Goal: Feedback & Contribution: Contribute content

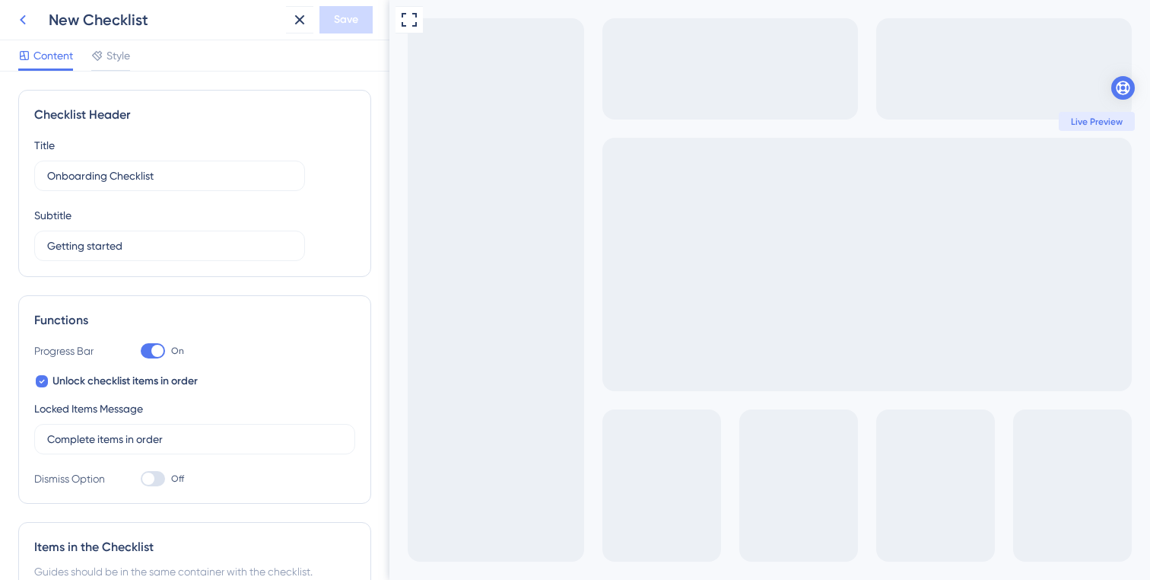
click at [0, 0] on icon at bounding box center [0, 0] width 0 height 0
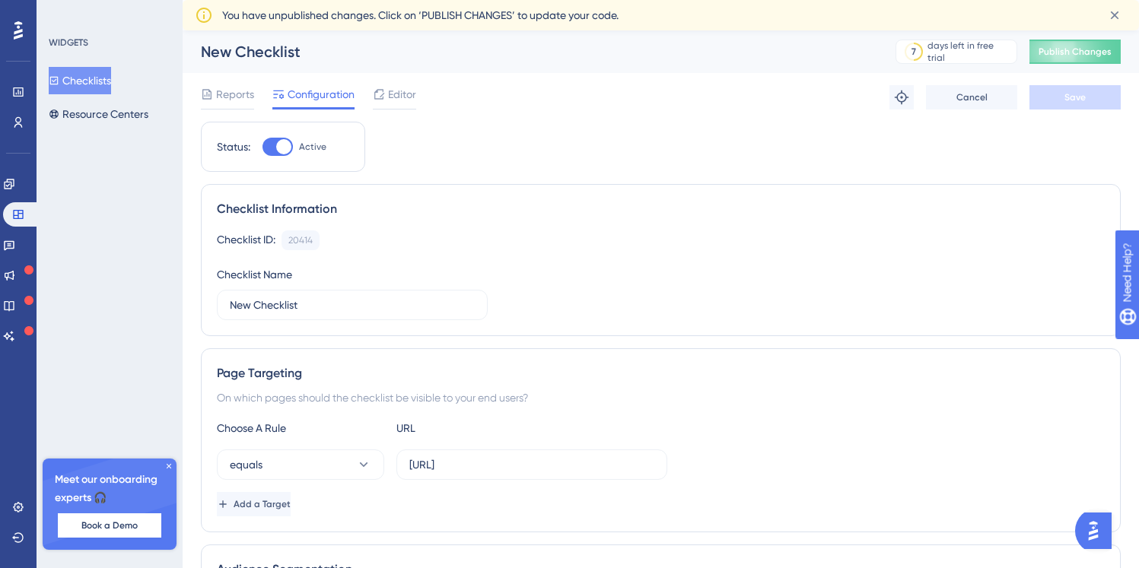
click at [284, 150] on div at bounding box center [283, 146] width 15 height 15
click at [262, 148] on input "Active" at bounding box center [262, 147] width 1 height 1
checkbox input "false"
click at [1089, 97] on button "Save" at bounding box center [1074, 97] width 91 height 24
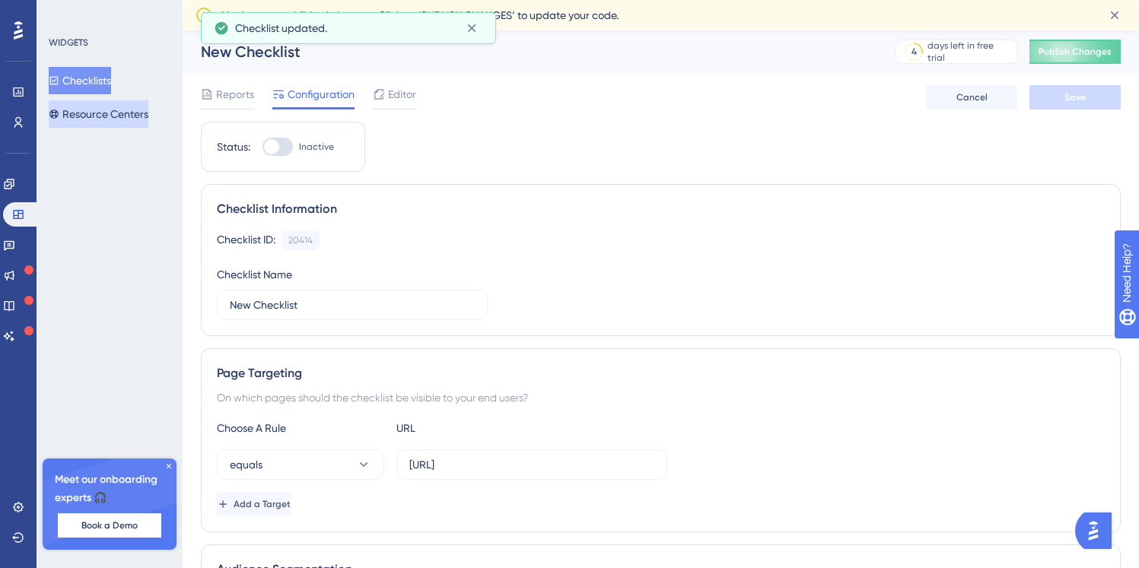
click at [81, 115] on button "Resource Centers" at bounding box center [99, 113] width 100 height 27
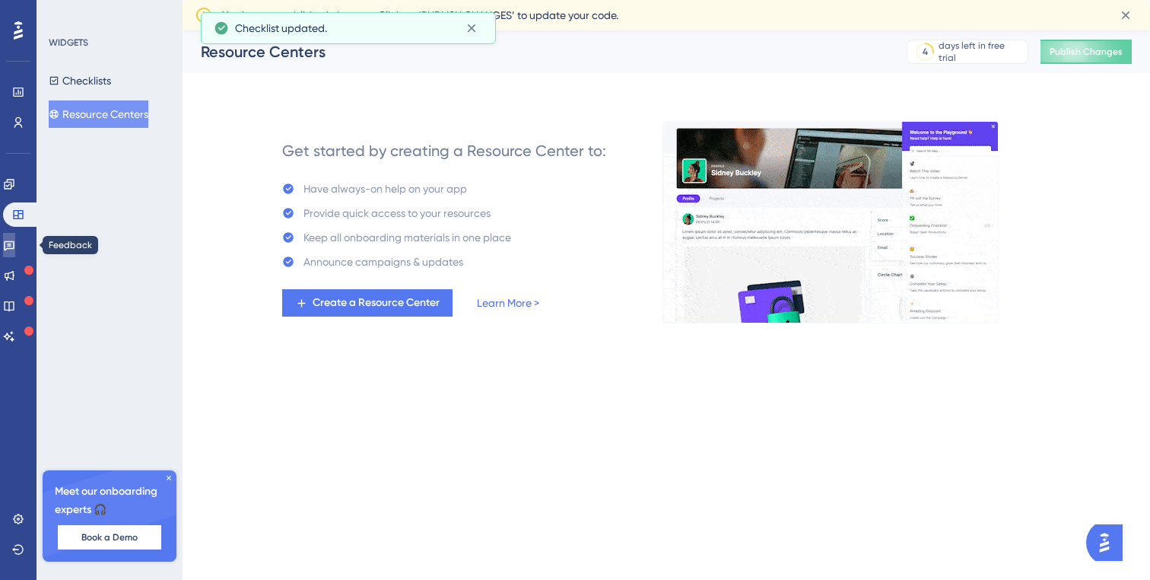
click at [15, 236] on link at bounding box center [9, 245] width 12 height 24
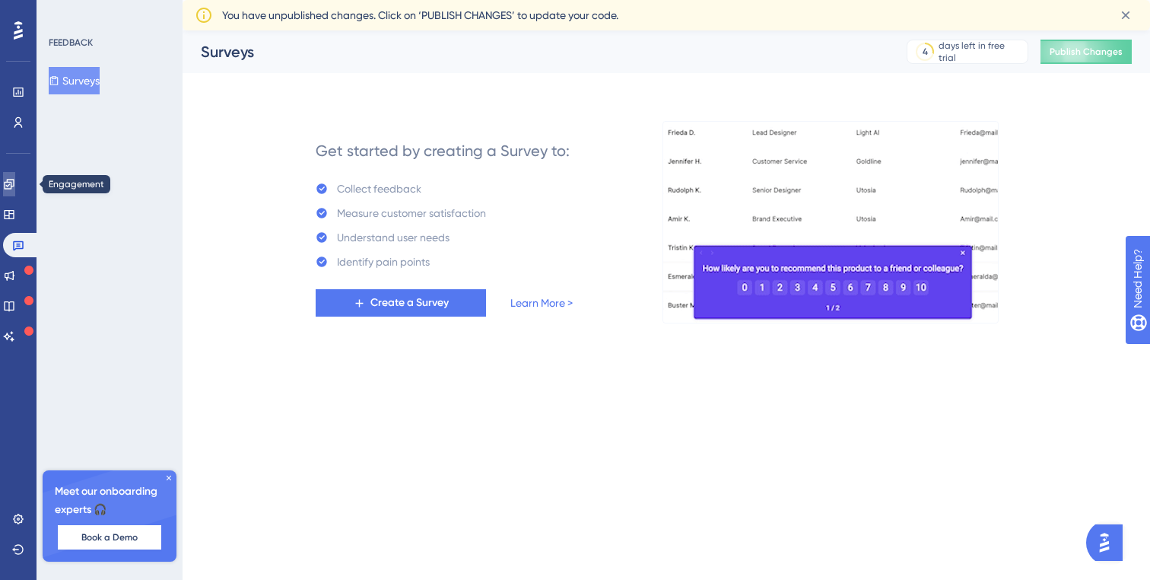
click at [9, 180] on link at bounding box center [9, 184] width 12 height 24
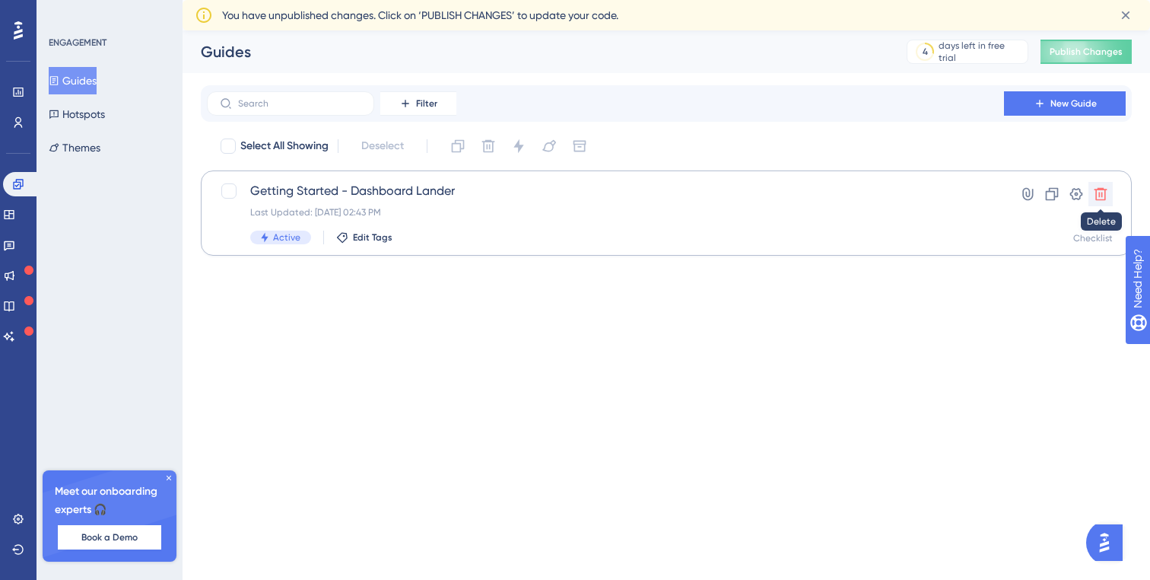
click at [1098, 192] on icon at bounding box center [1100, 193] width 15 height 15
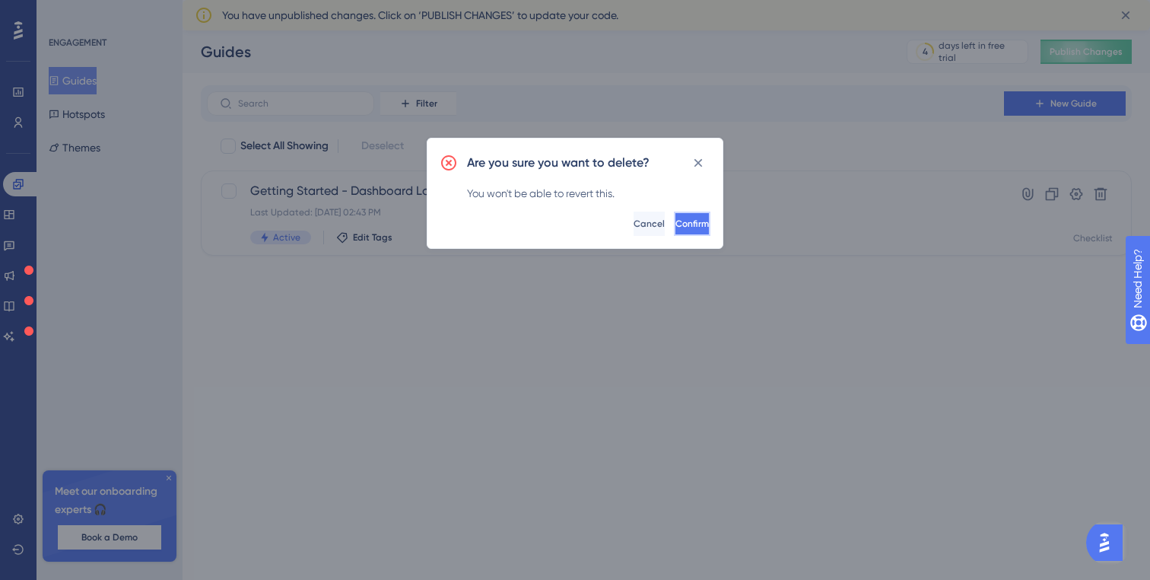
click at [690, 219] on button "Confirm" at bounding box center [692, 223] width 37 height 24
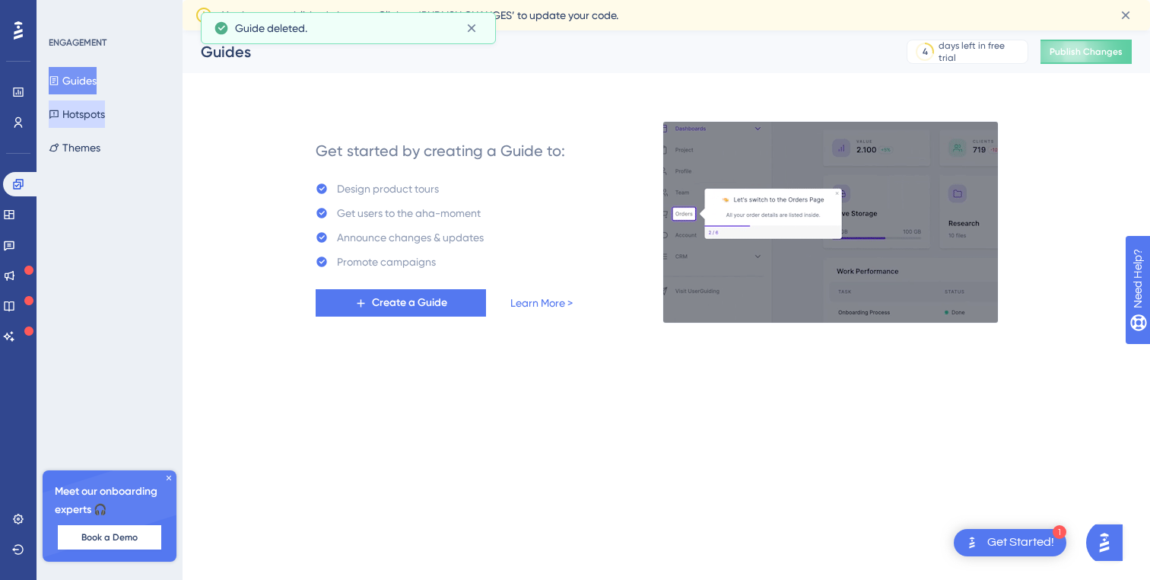
click at [83, 110] on button "Hotspots" at bounding box center [77, 113] width 56 height 27
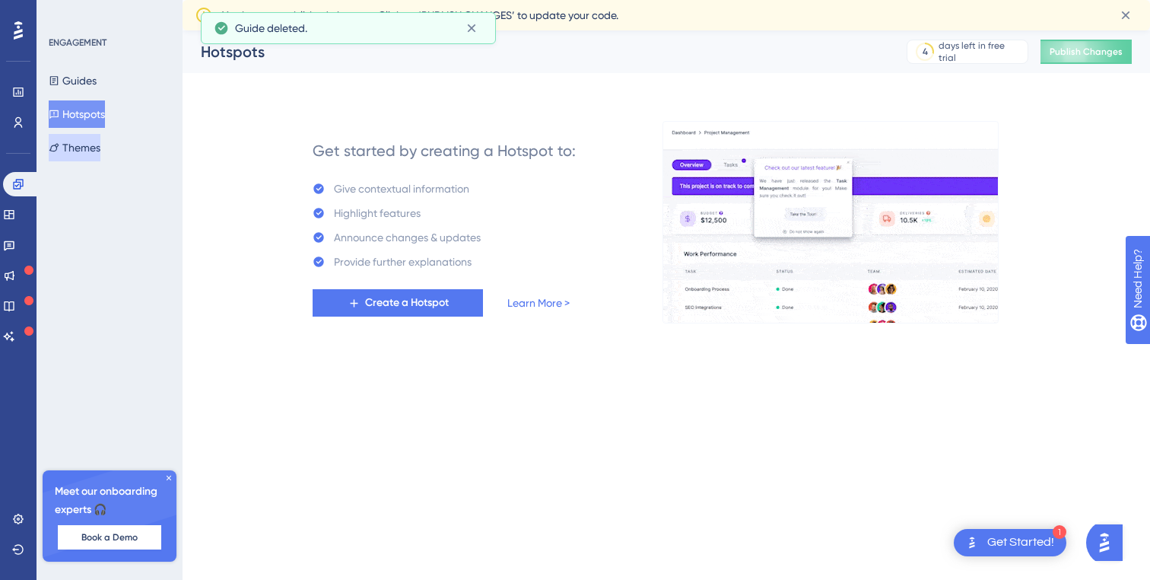
click at [91, 138] on button "Themes" at bounding box center [75, 147] width 52 height 27
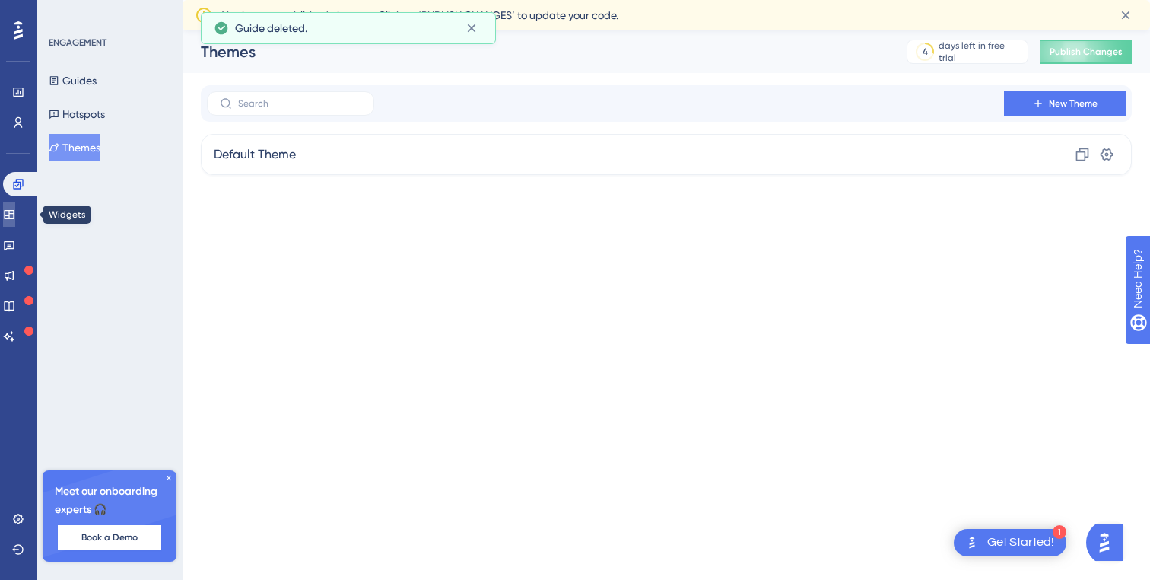
click at [15, 223] on link at bounding box center [9, 214] width 12 height 24
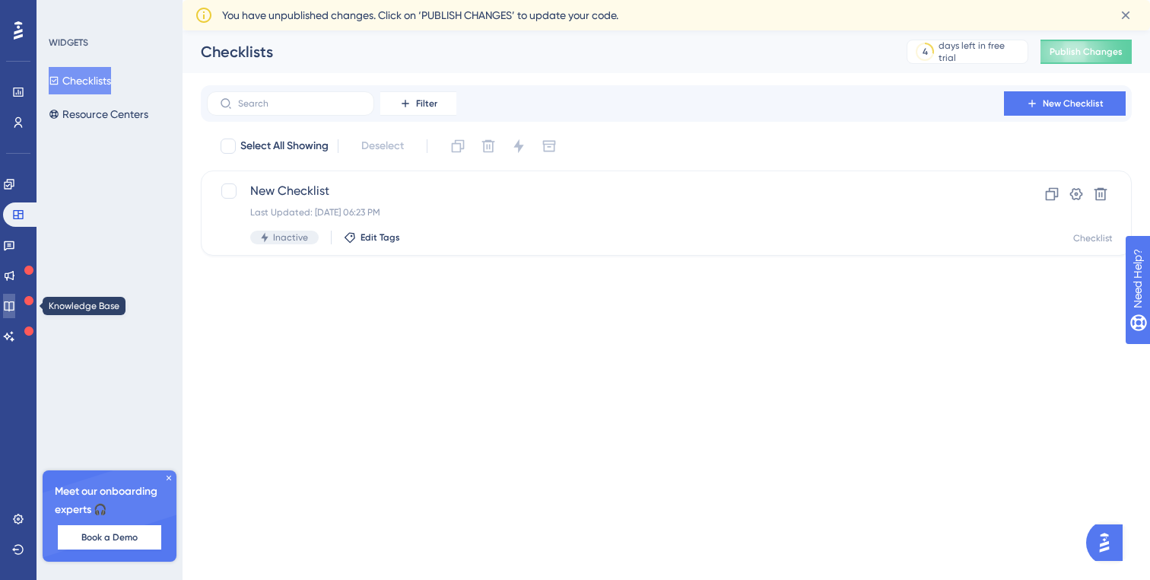
click at [14, 304] on icon at bounding box center [9, 306] width 10 height 10
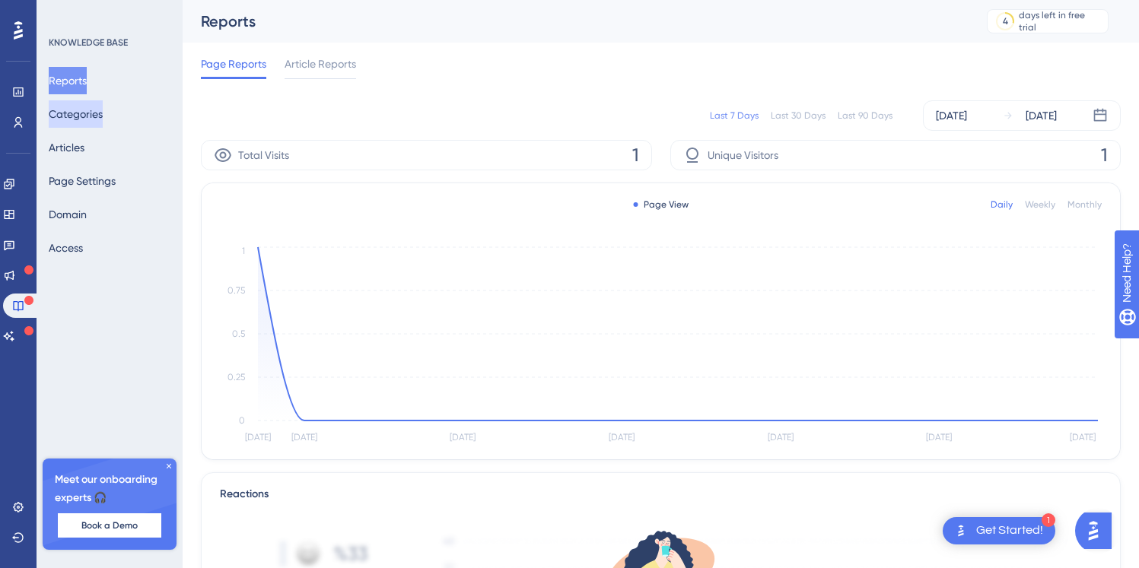
click at [84, 113] on button "Categories" at bounding box center [76, 113] width 54 height 27
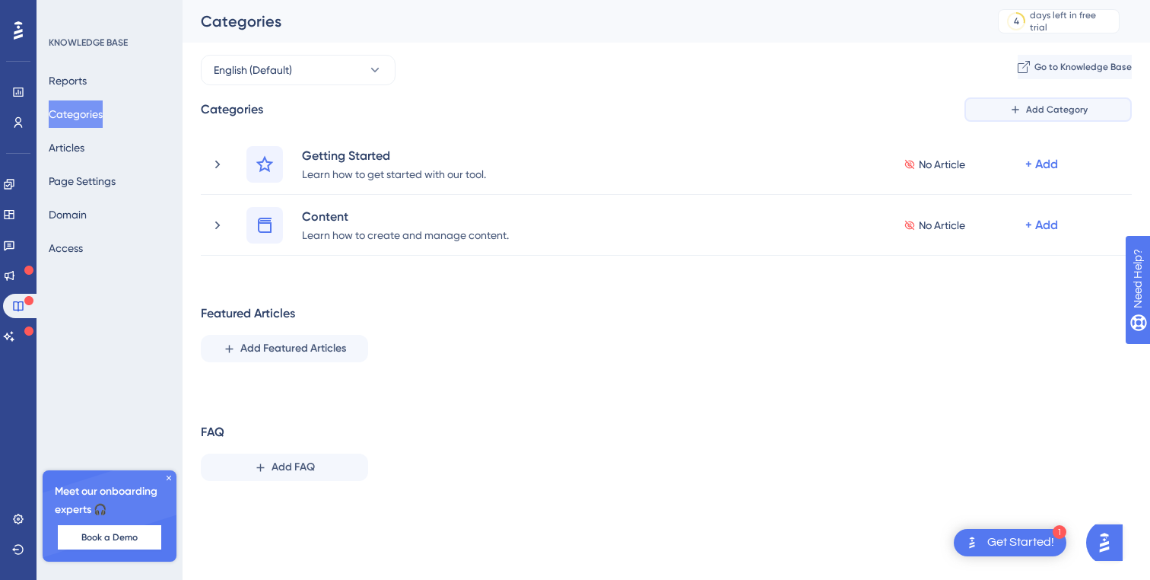
click at [1086, 116] on button "Add Category" at bounding box center [1047, 109] width 167 height 24
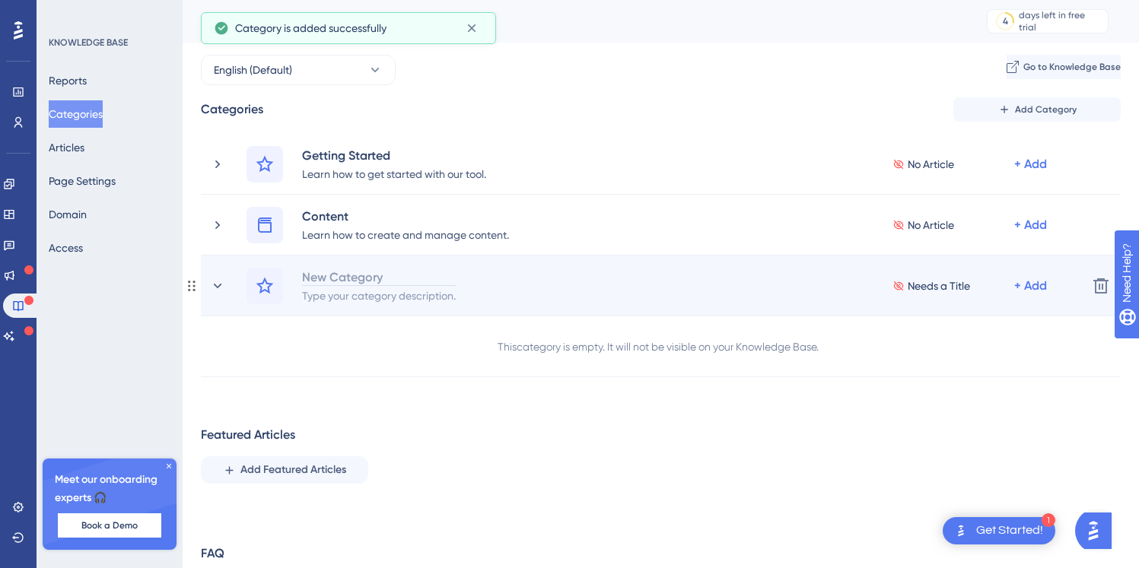
click at [373, 276] on div "New Category" at bounding box center [378, 277] width 155 height 18
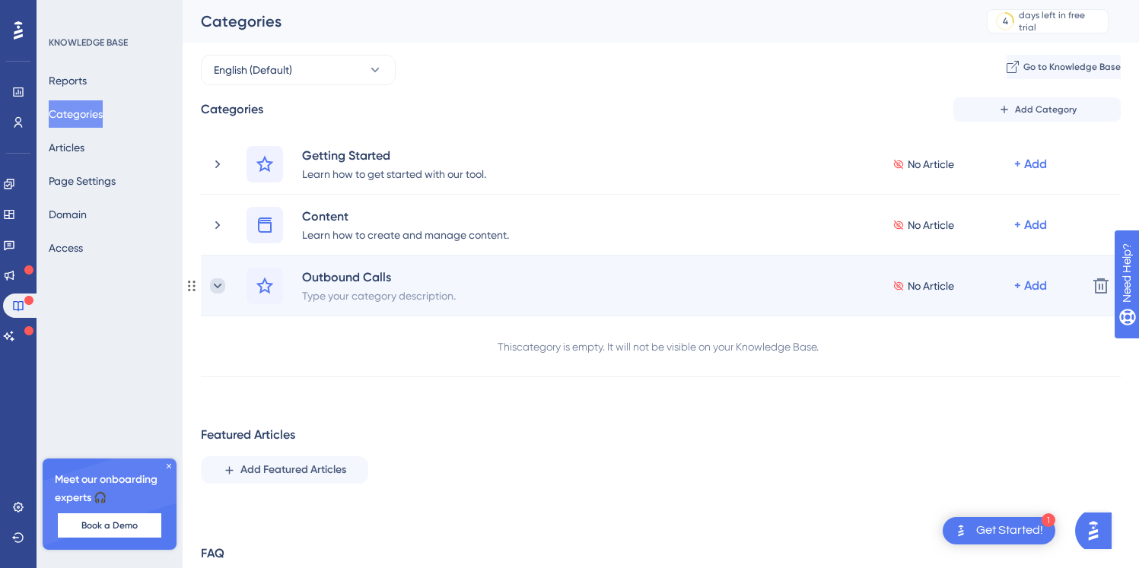
click at [220, 286] on icon at bounding box center [217, 285] width 15 height 15
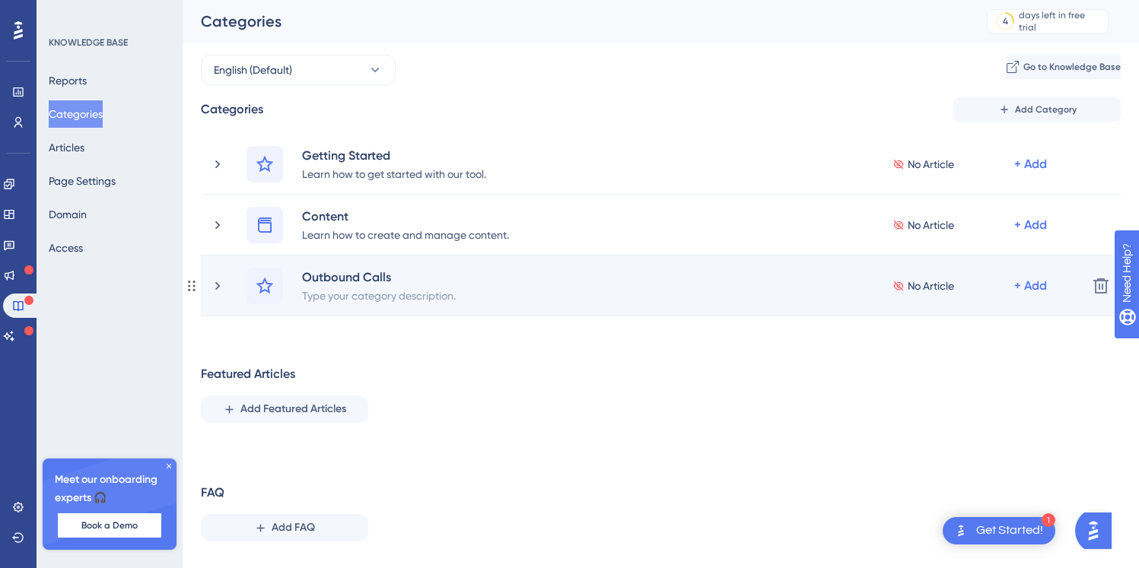
click at [205, 285] on div "Outbound Calls Type your category description. No Article + Add Delete" at bounding box center [661, 286] width 920 height 61
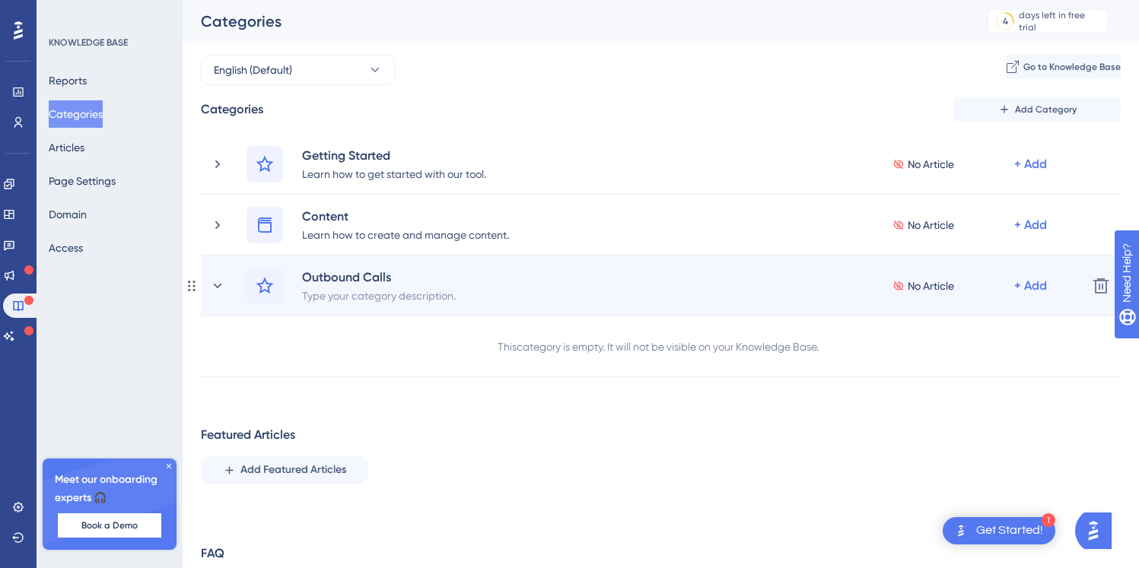
click at [208, 285] on div "Outbound Calls Type your category description. No Article + Add Delete" at bounding box center [661, 286] width 920 height 61
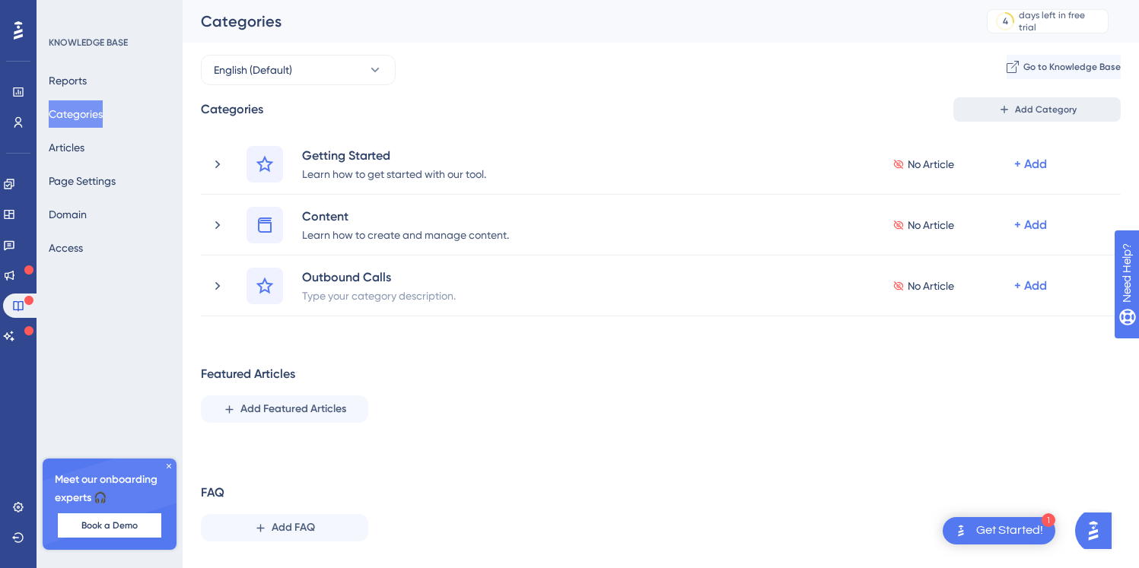
click at [1021, 107] on span "Add Category" at bounding box center [1046, 109] width 62 height 12
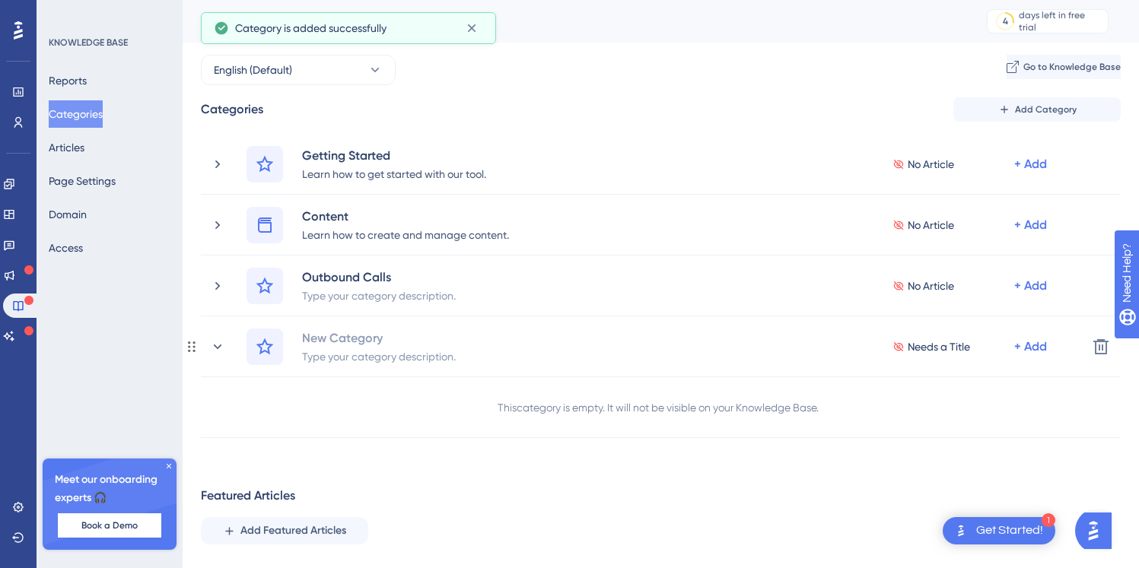
scroll to position [2, 0]
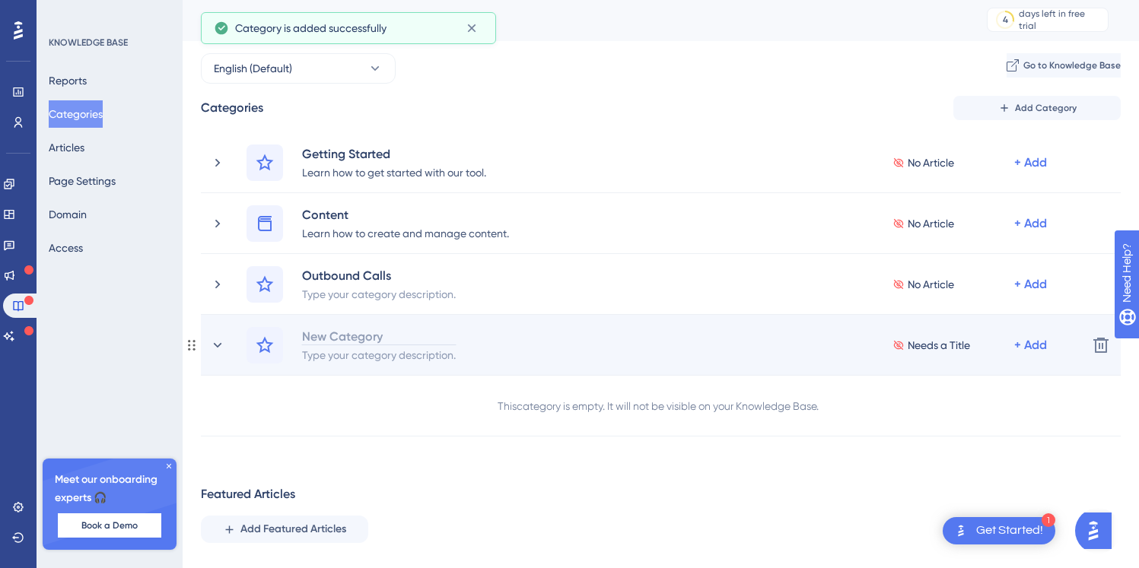
click at [345, 336] on div "New Category" at bounding box center [378, 336] width 155 height 18
click at [213, 341] on icon at bounding box center [217, 345] width 15 height 15
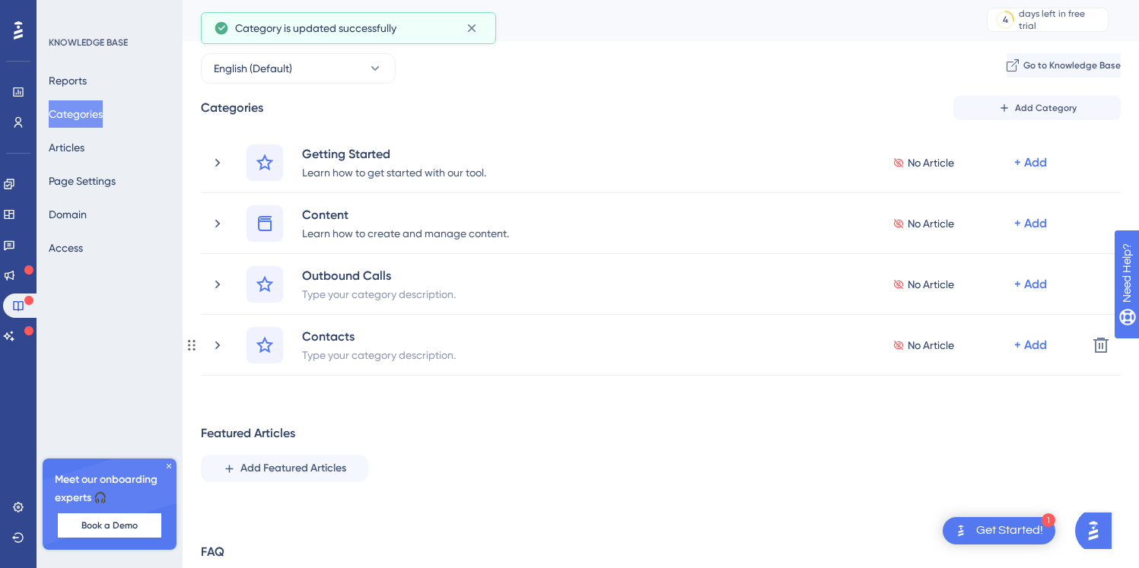
click at [218, 344] on icon at bounding box center [217, 345] width 5 height 8
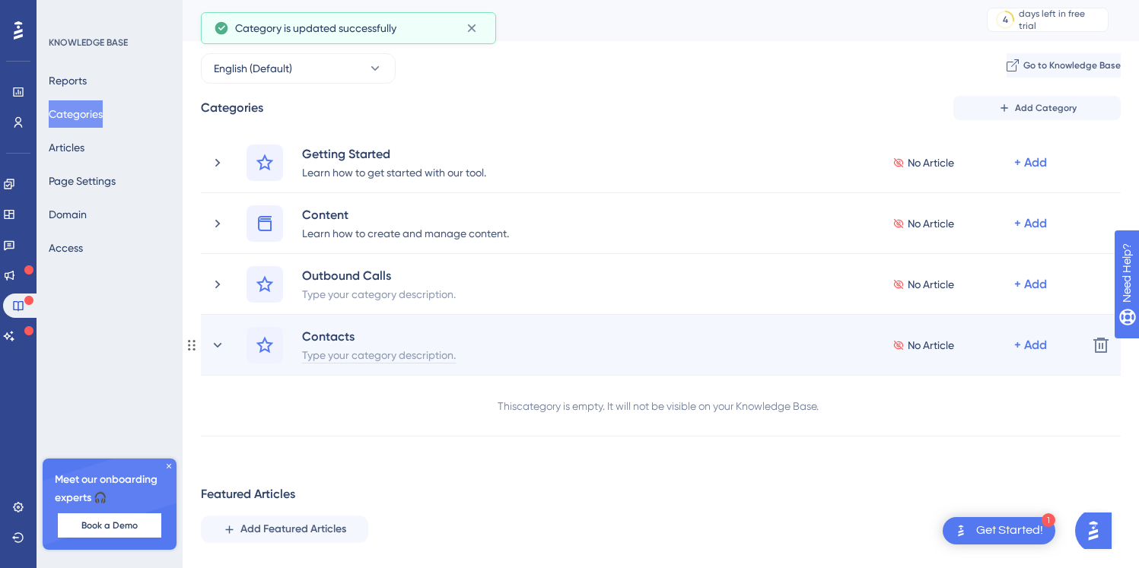
click at [361, 361] on div "Type your category description." at bounding box center [378, 354] width 155 height 18
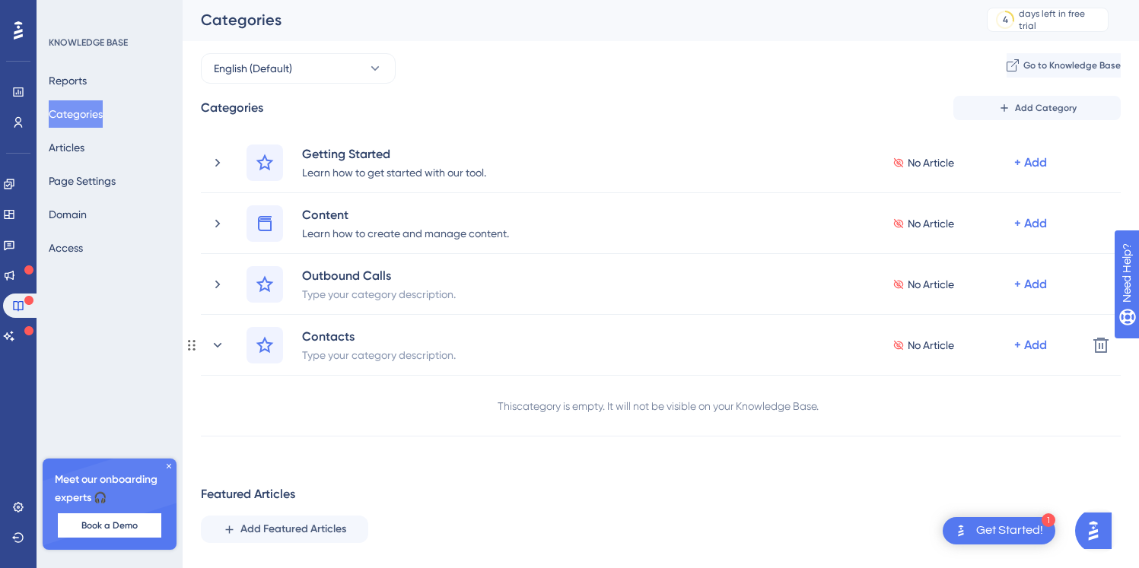
click at [328, 403] on div "This category is empty. It will not be visible on your Knowledge Base." at bounding box center [661, 406] width 920 height 61
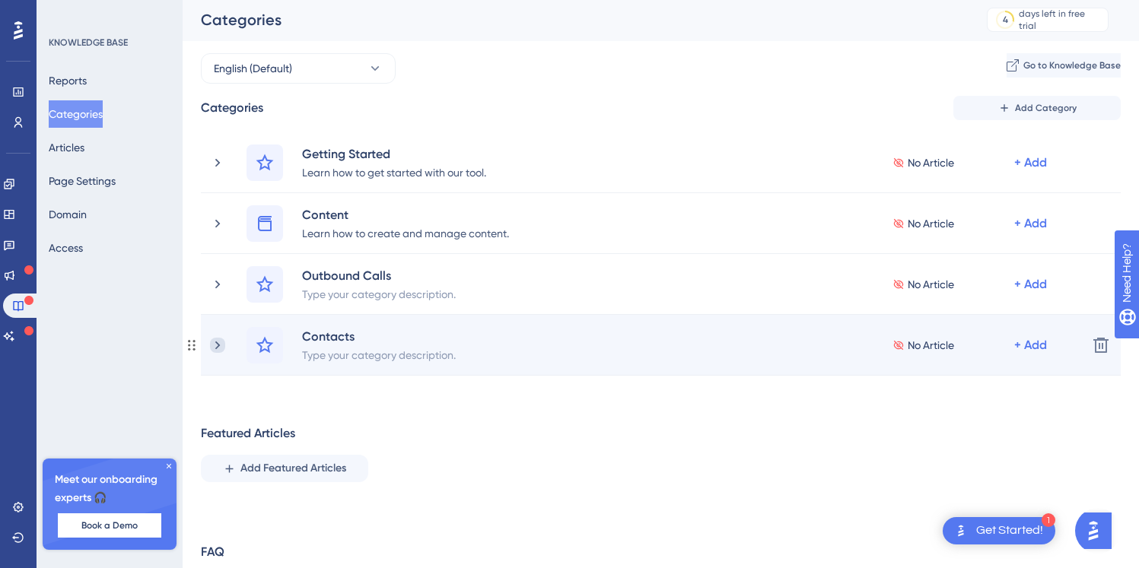
click at [220, 342] on icon at bounding box center [217, 345] width 15 height 15
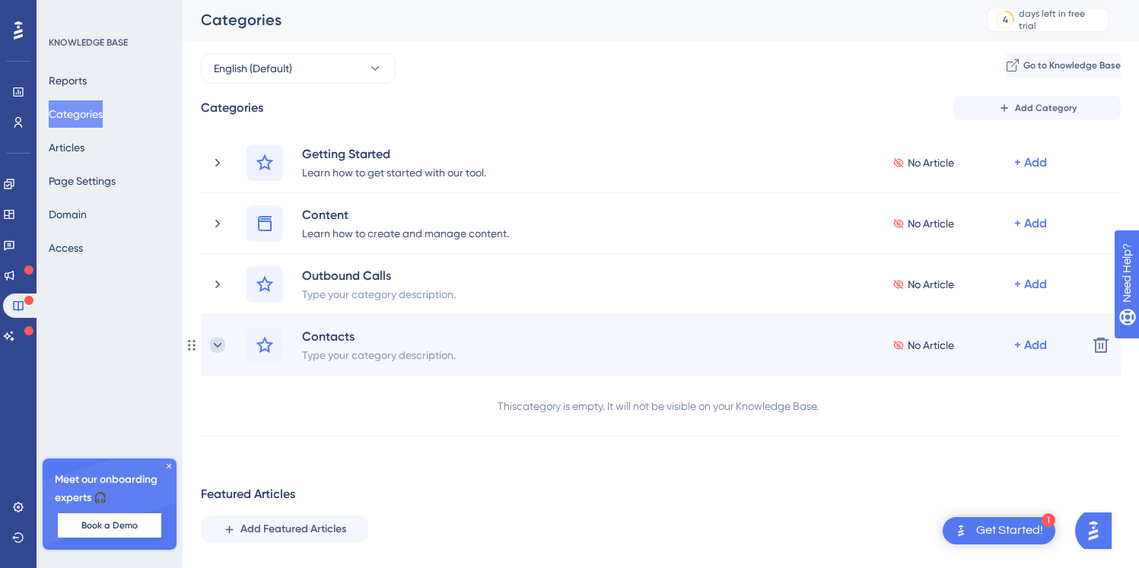
click at [220, 345] on icon at bounding box center [217, 345] width 15 height 15
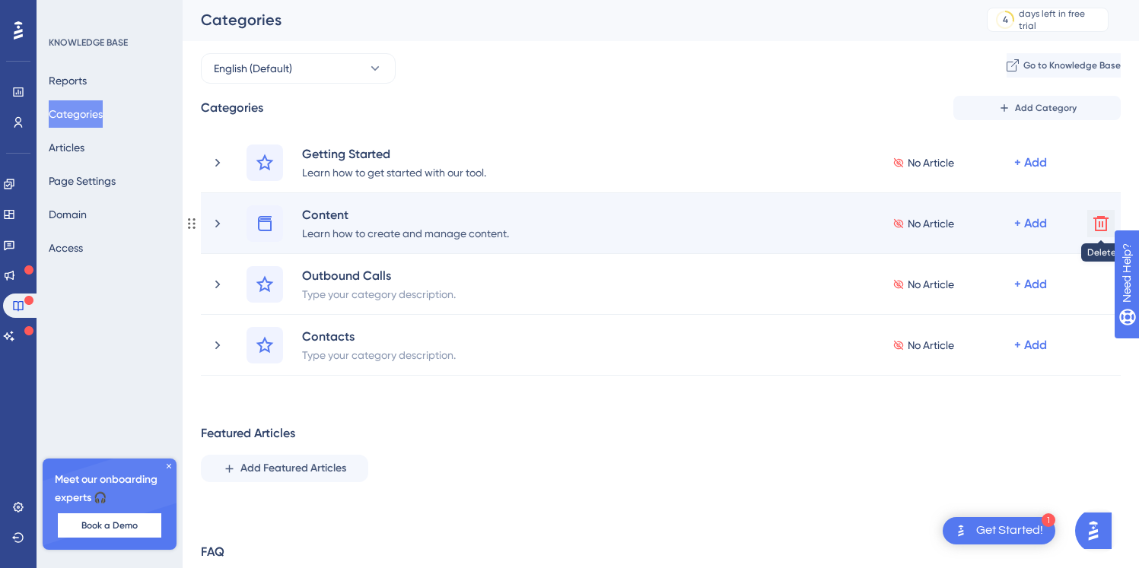
click at [1101, 214] on icon at bounding box center [1100, 223] width 18 height 18
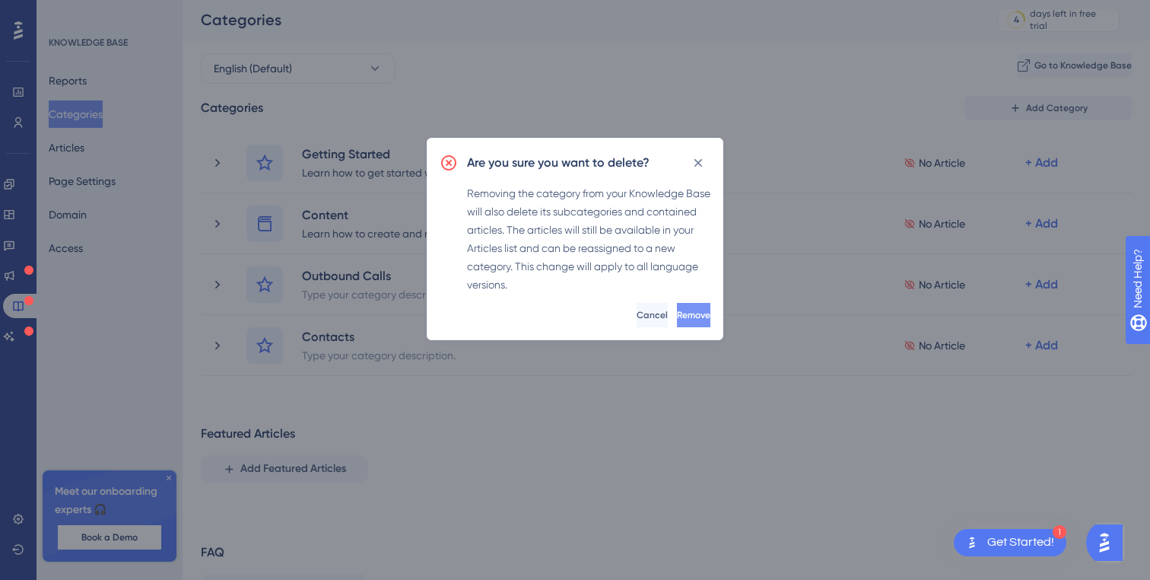
click at [677, 319] on span "Remove" at bounding box center [693, 315] width 33 height 12
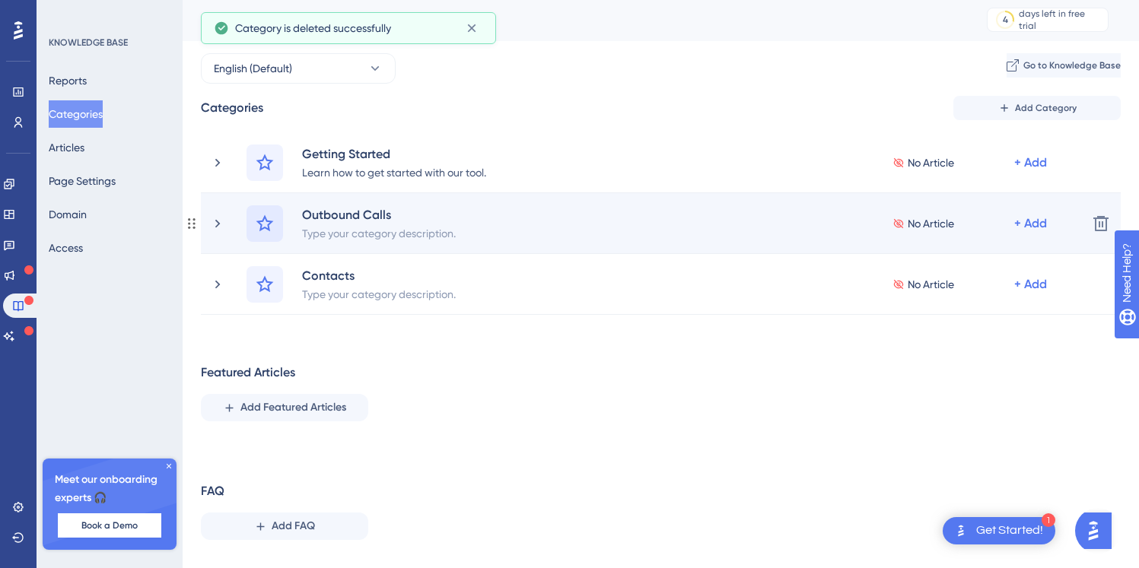
click at [259, 220] on icon at bounding box center [264, 222] width 17 height 17
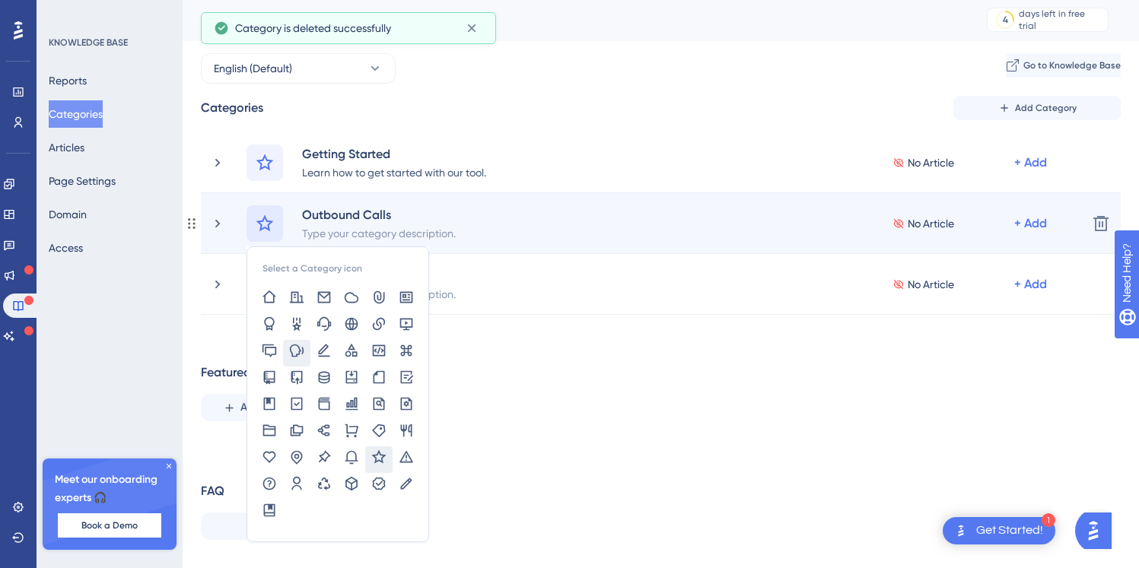
click at [300, 347] on icon at bounding box center [297, 350] width 14 height 13
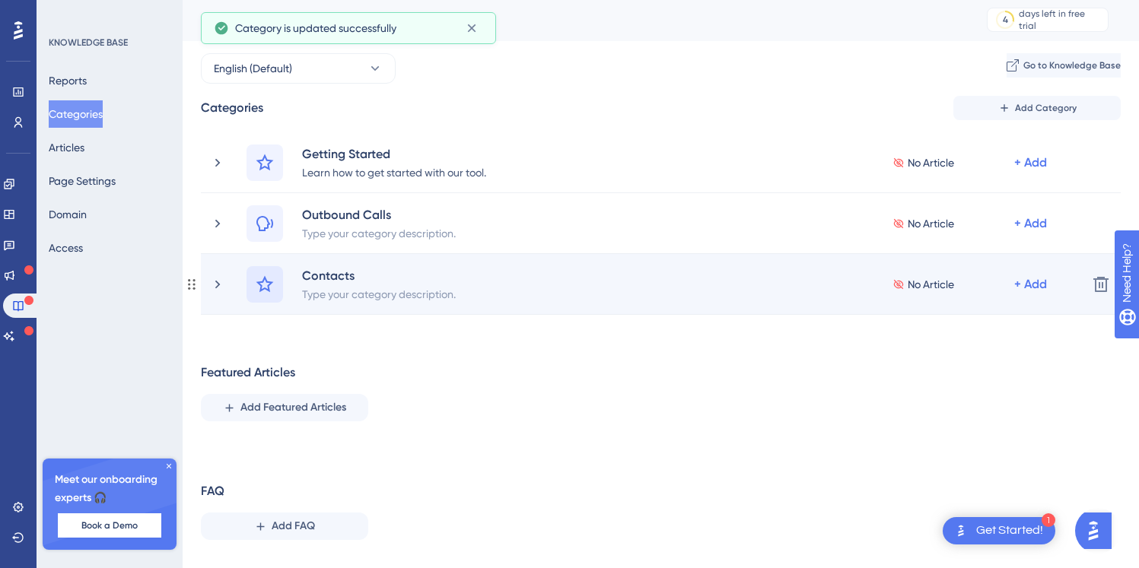
click at [263, 279] on icon at bounding box center [264, 283] width 17 height 17
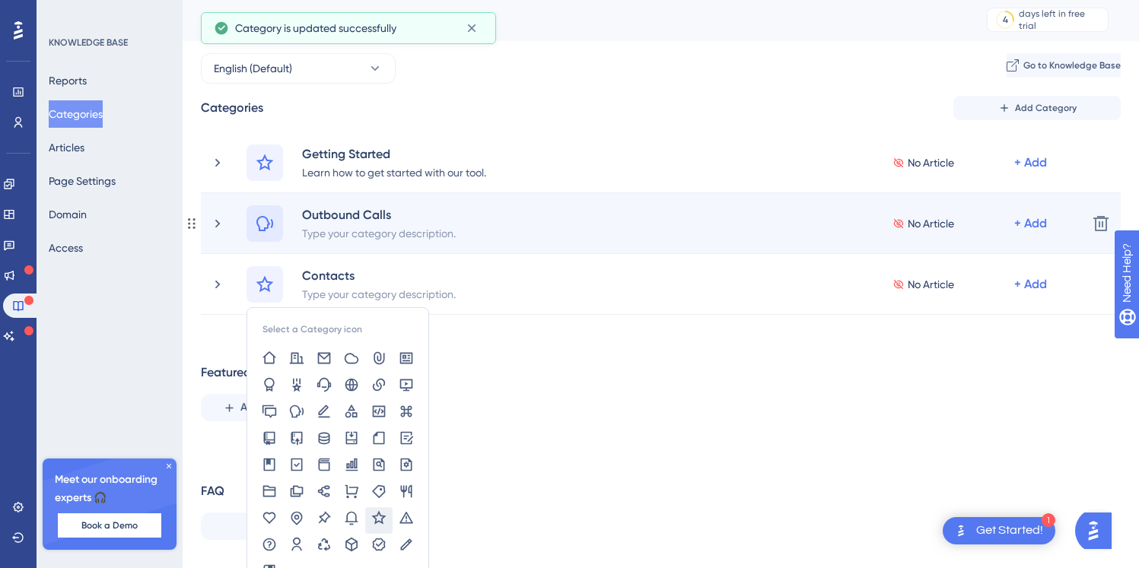
click at [270, 219] on icon at bounding box center [265, 223] width 18 height 18
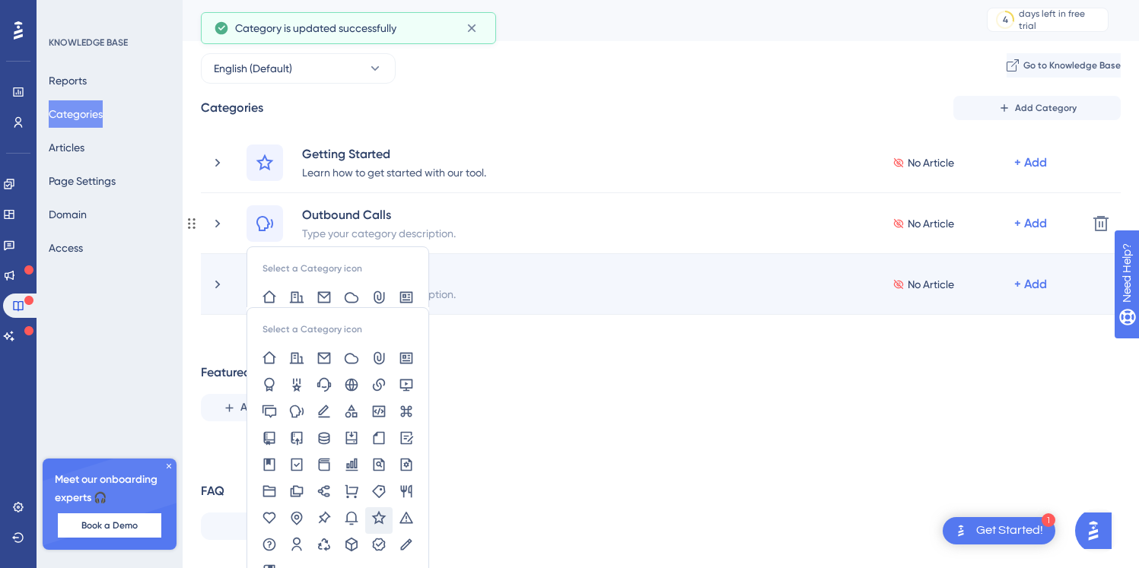
scroll to position [5, 0]
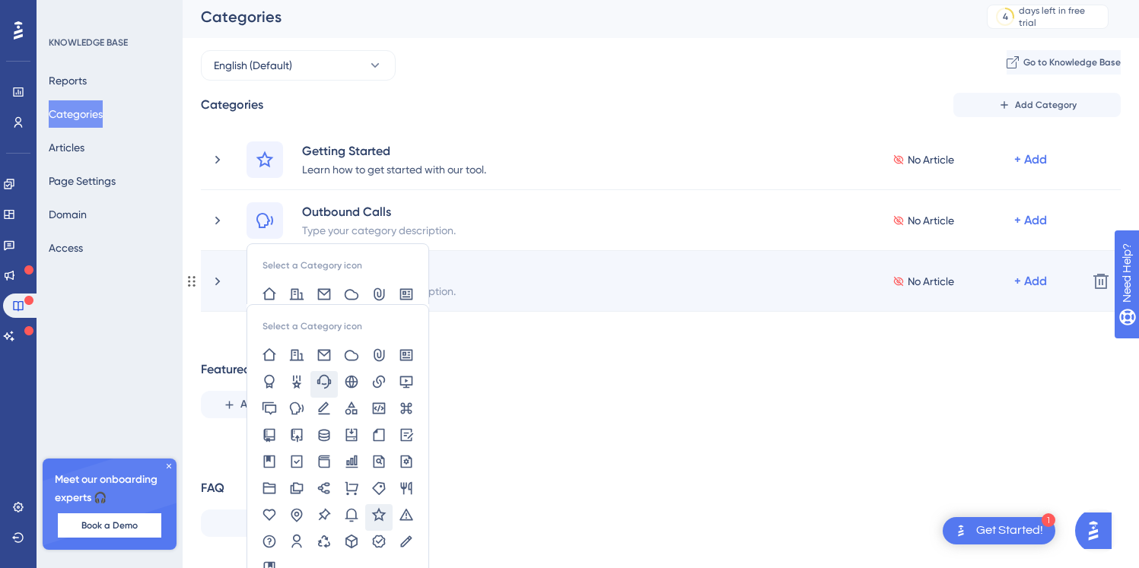
click at [329, 379] on icon at bounding box center [324, 381] width 14 height 14
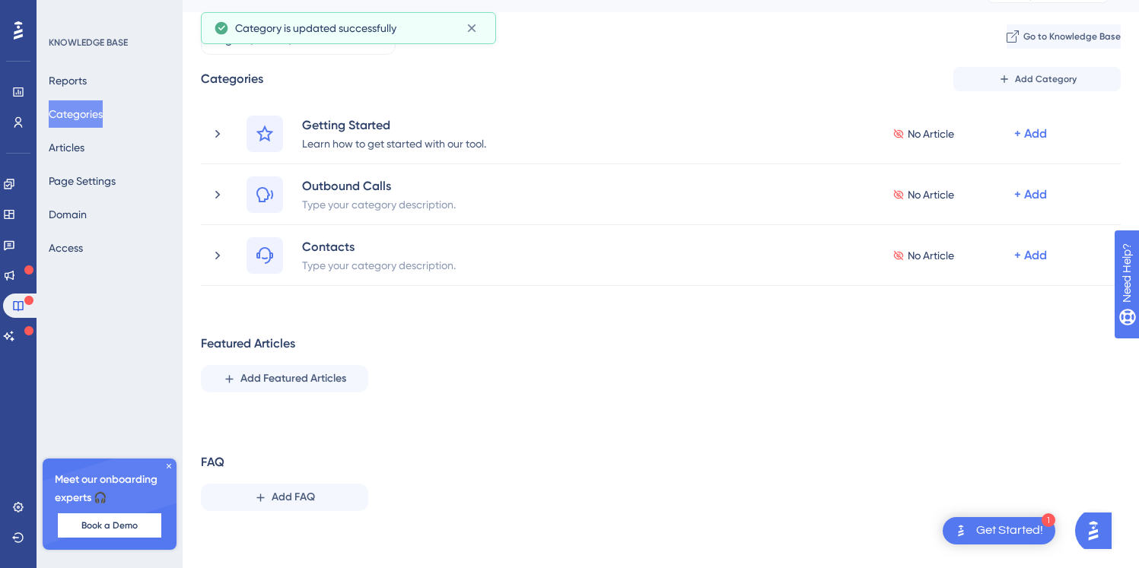
scroll to position [34, 0]
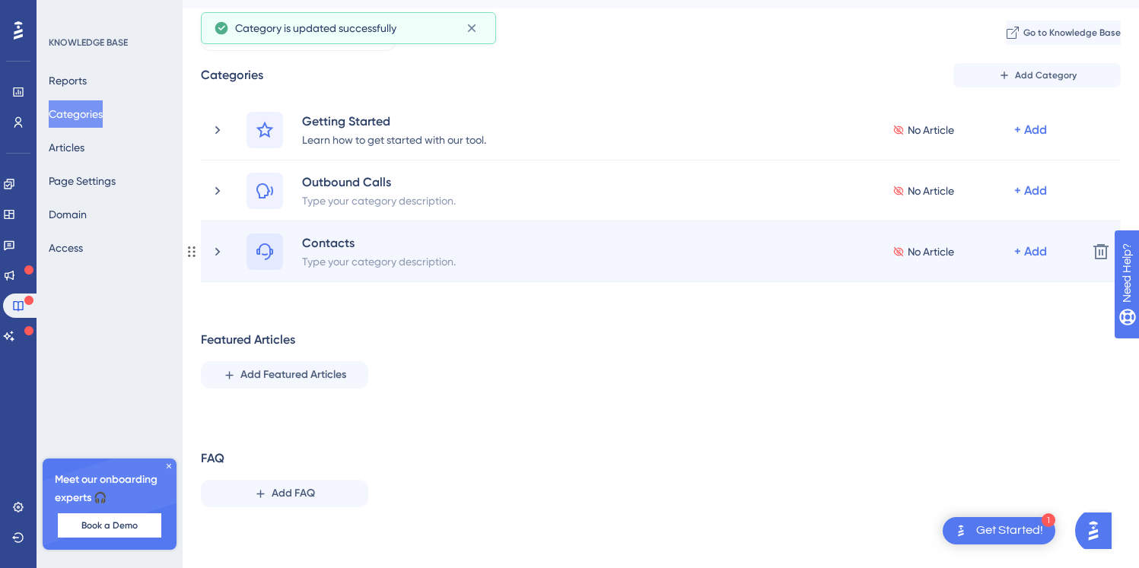
click at [265, 258] on icon at bounding box center [265, 252] width 18 height 18
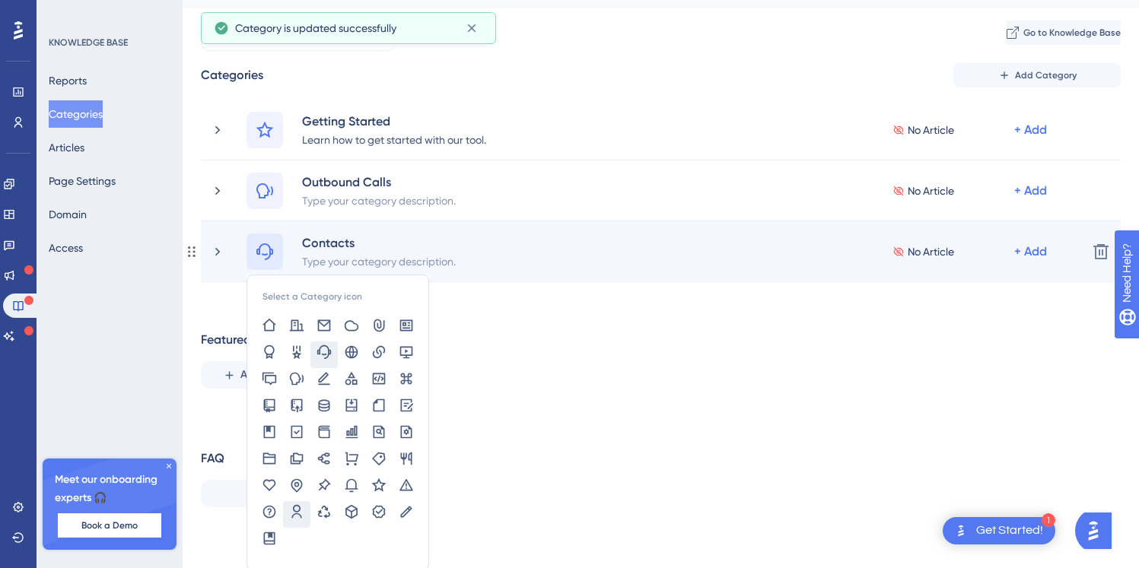
click at [303, 504] on icon at bounding box center [296, 511] width 15 height 15
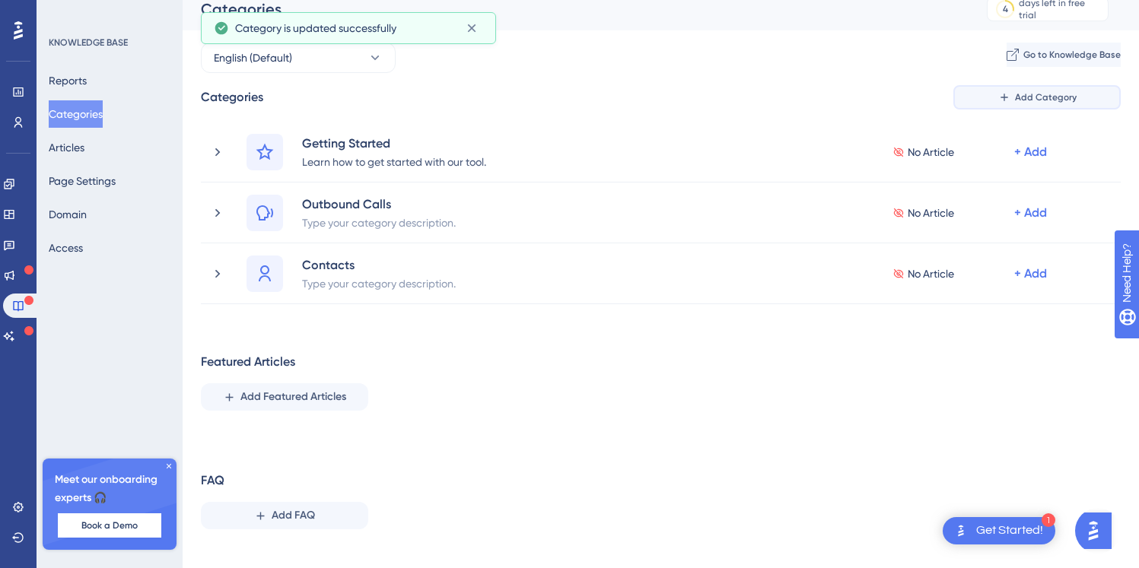
click at [1045, 91] on span "Add Category" at bounding box center [1046, 97] width 62 height 12
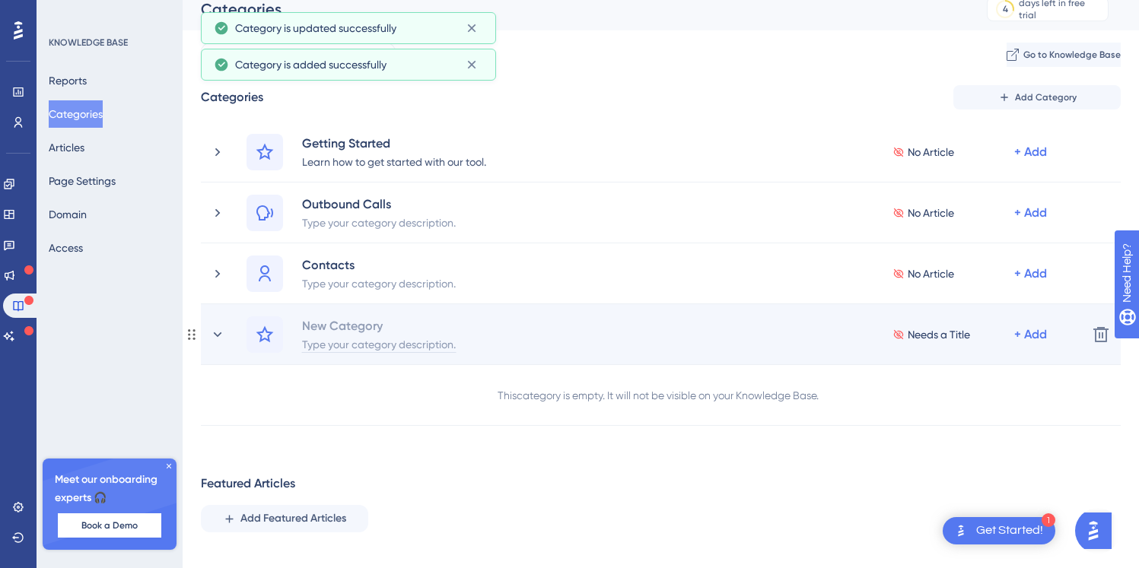
scroll to position [2, 0]
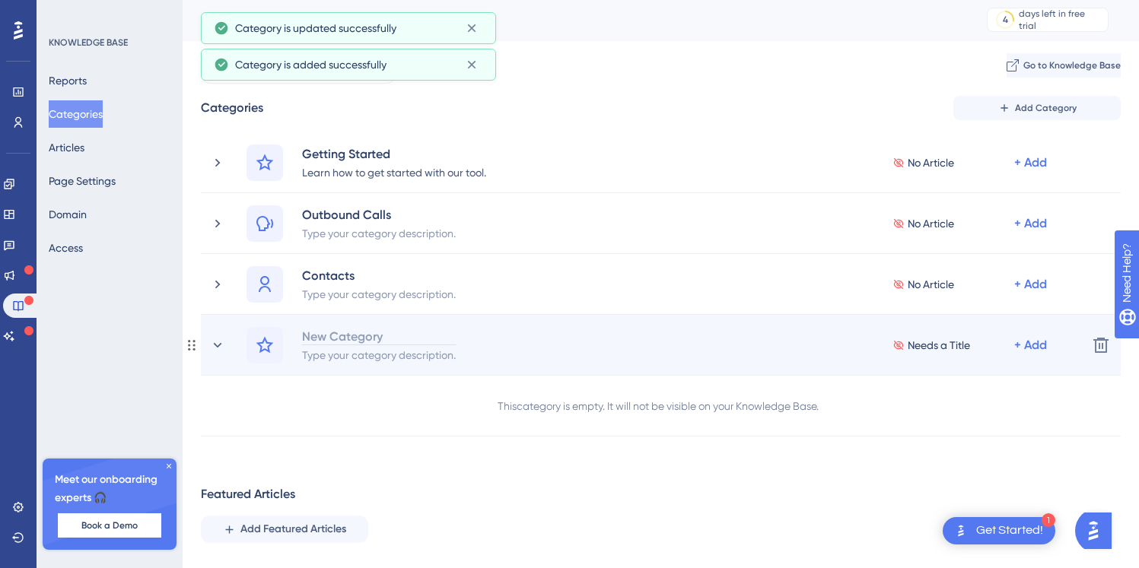
click at [345, 341] on div "New Category" at bounding box center [378, 336] width 155 height 18
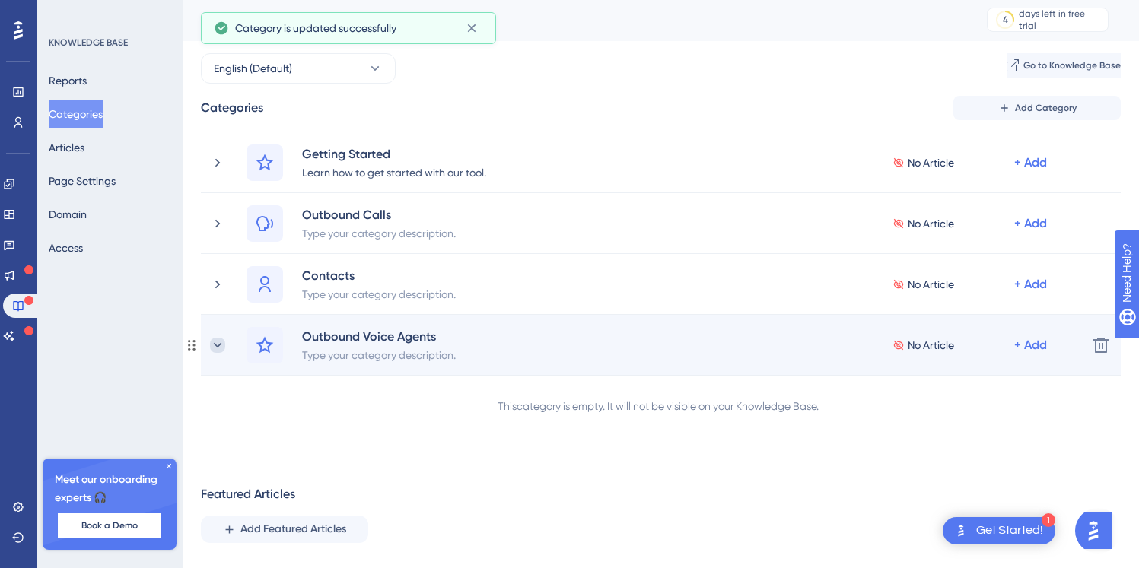
click at [218, 343] on icon at bounding box center [217, 345] width 15 height 15
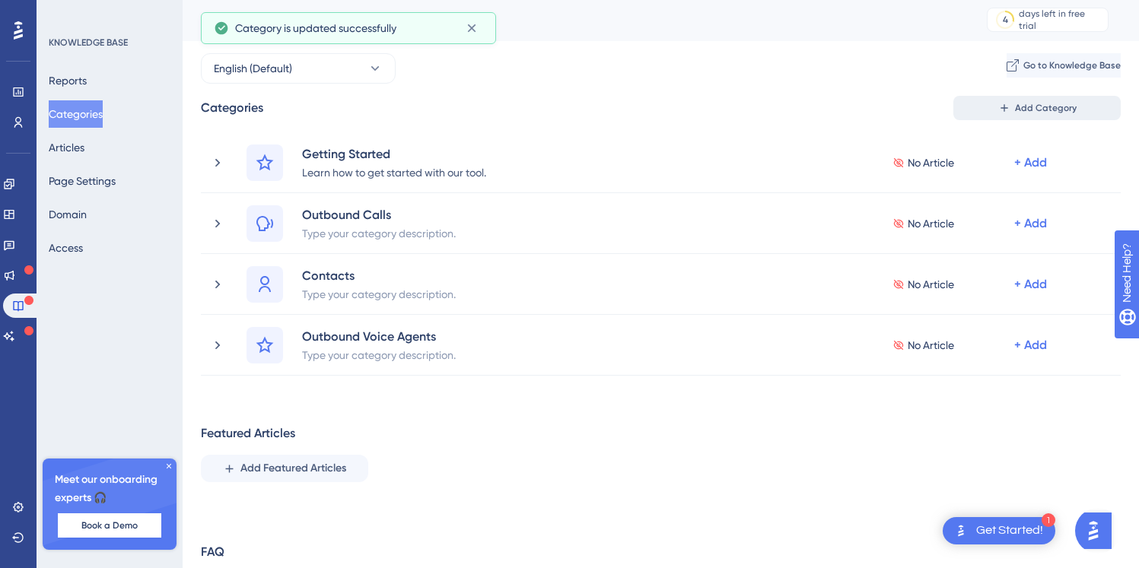
click at [1029, 110] on span "Add Category" at bounding box center [1046, 108] width 62 height 12
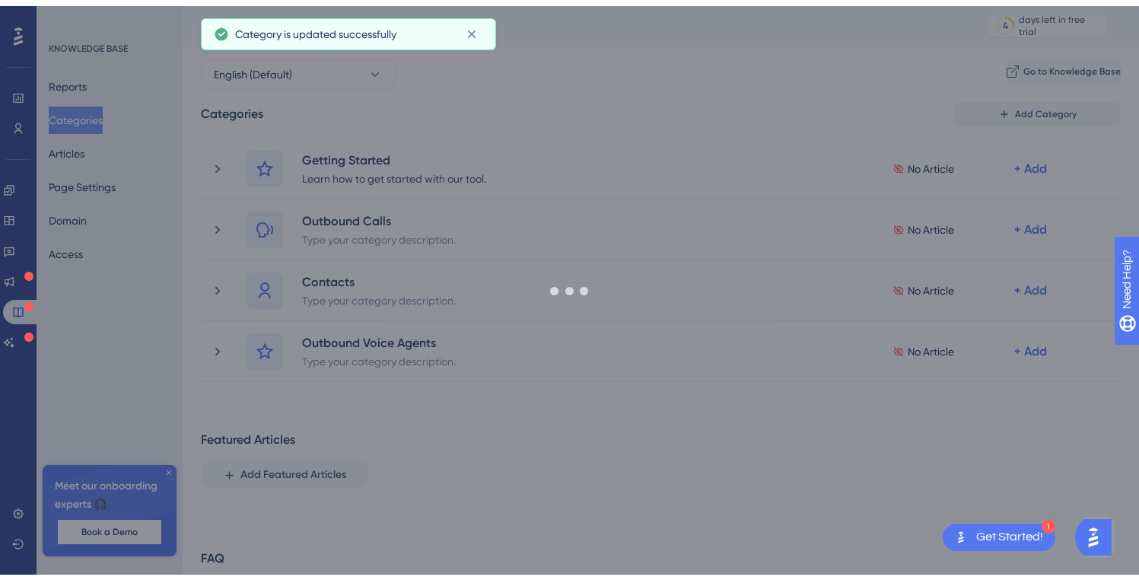
scroll to position [62, 0]
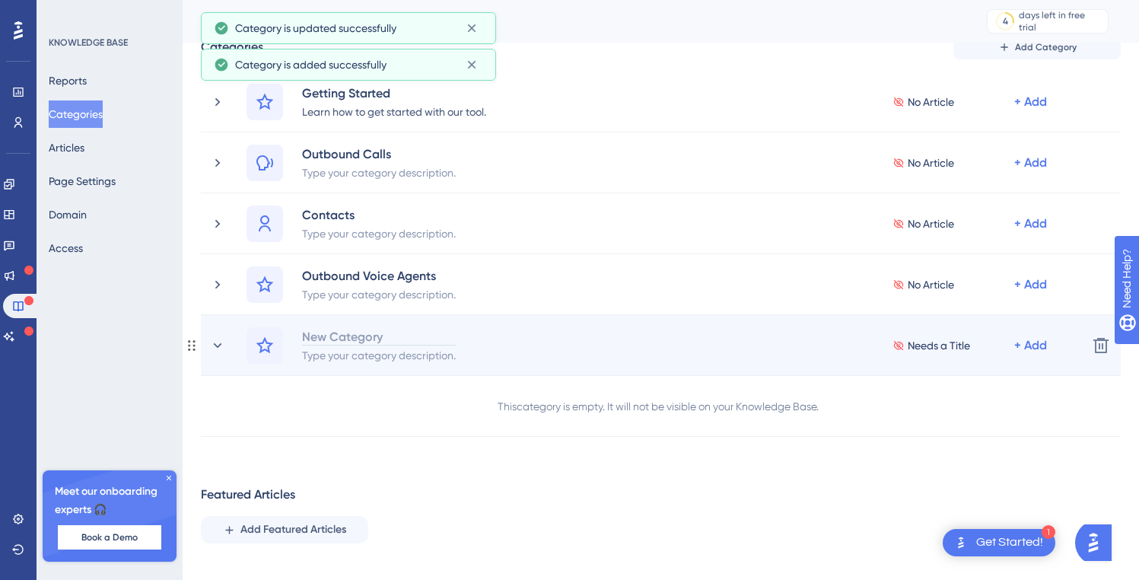
click at [363, 338] on div "New Category" at bounding box center [378, 336] width 155 height 18
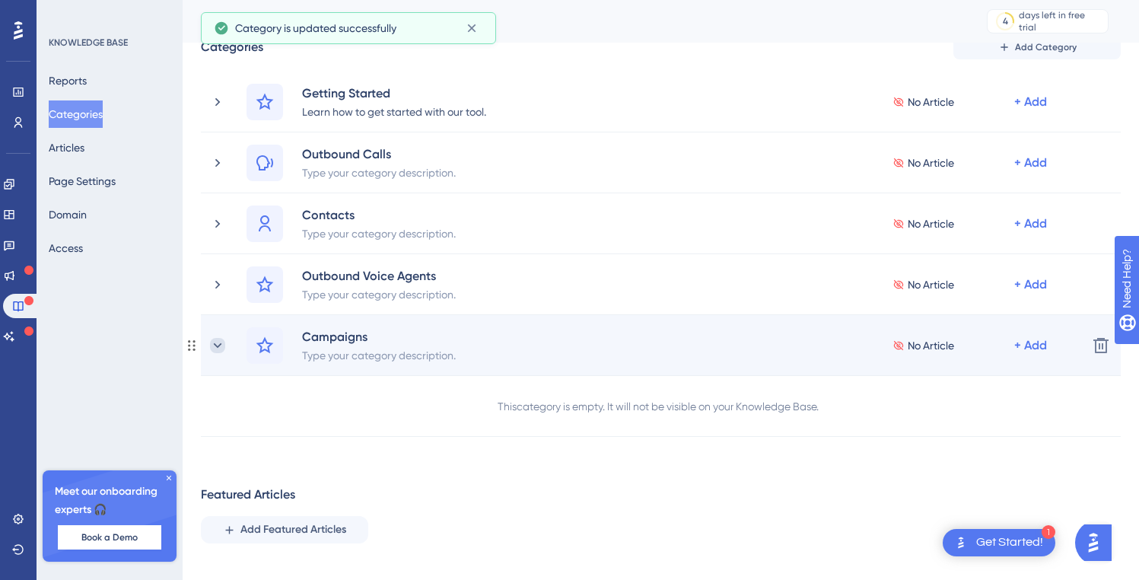
click at [217, 348] on icon at bounding box center [217, 345] width 15 height 15
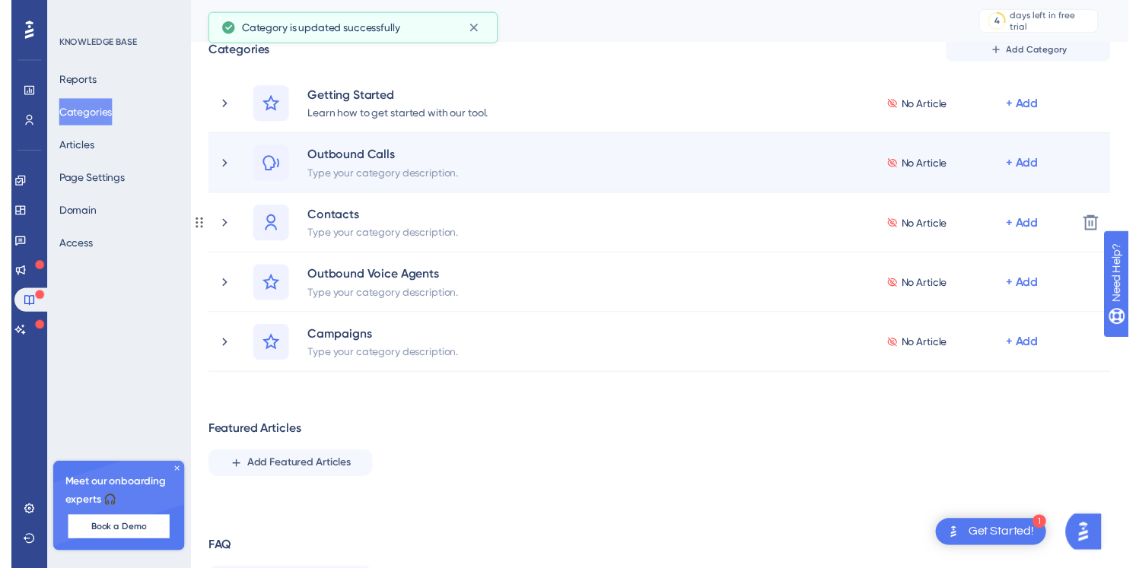
scroll to position [34, 0]
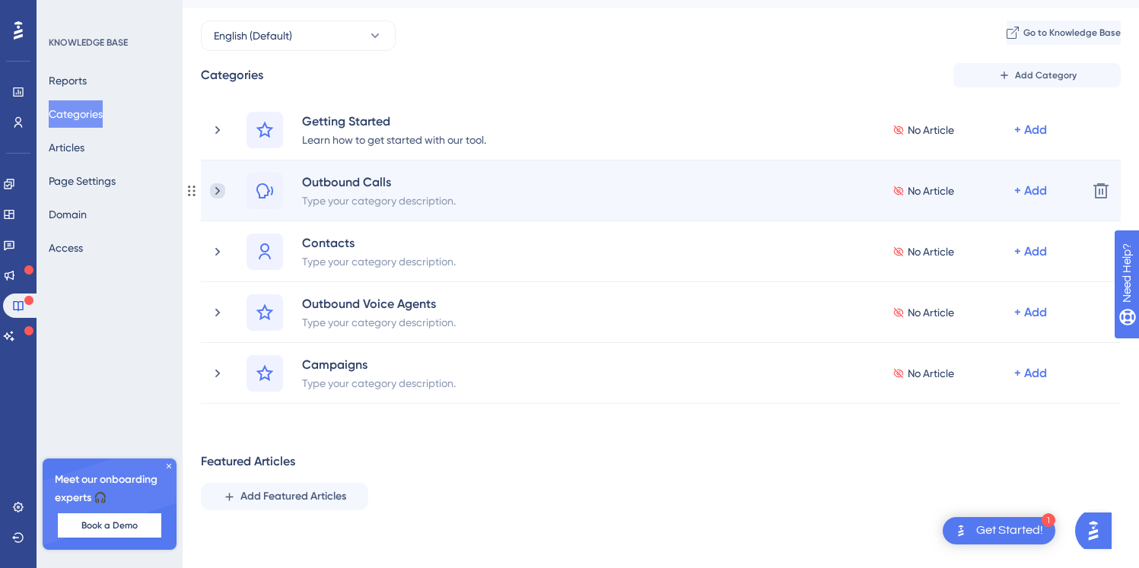
click at [215, 183] on icon at bounding box center [217, 190] width 15 height 15
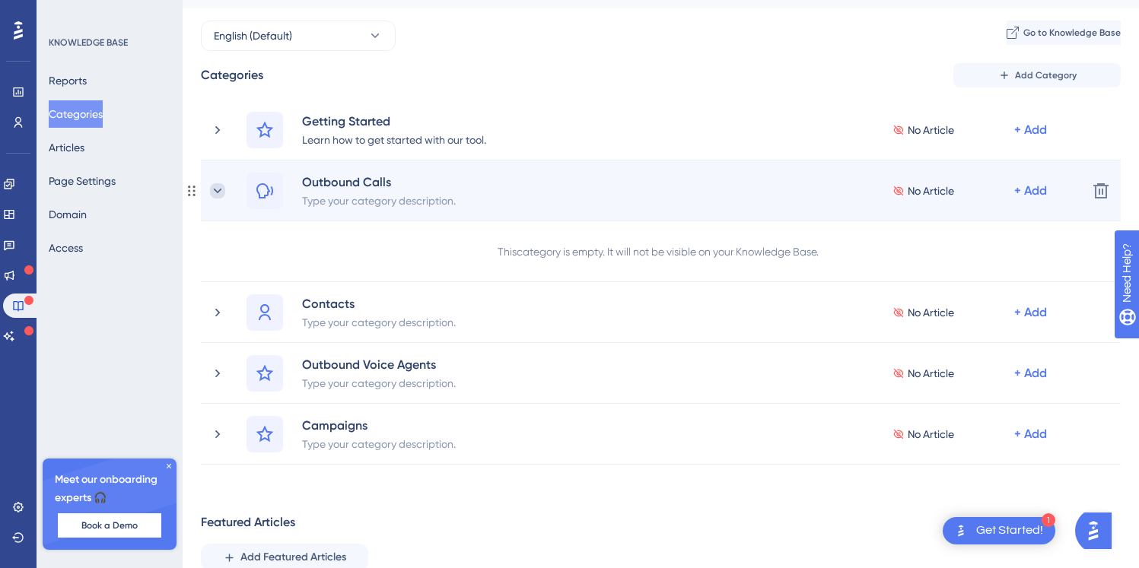
click at [215, 184] on icon at bounding box center [217, 190] width 15 height 15
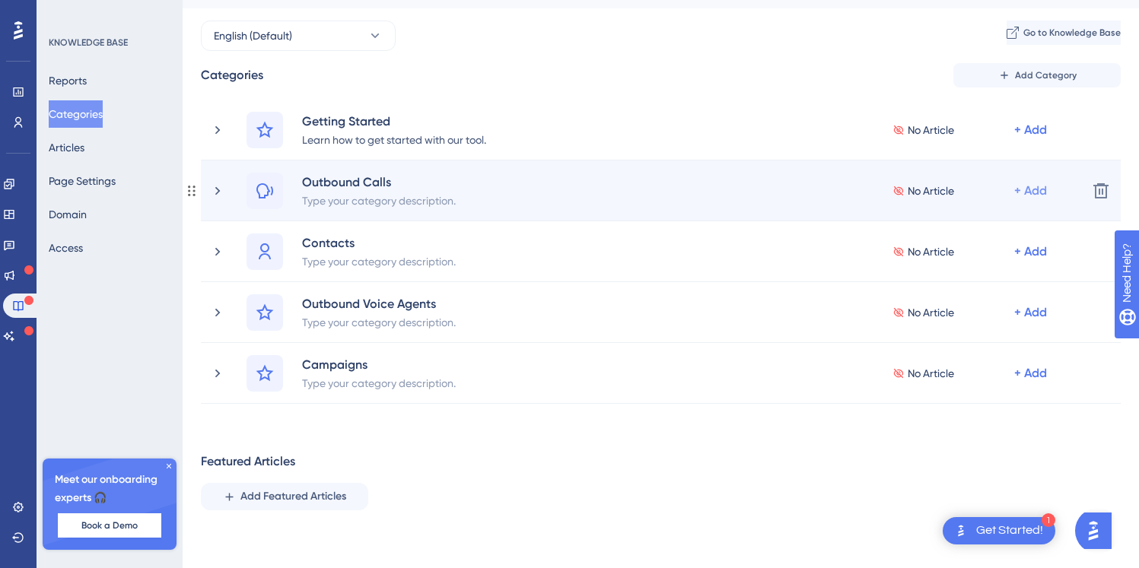
click at [1018, 188] on div "+ Add" at bounding box center [1030, 191] width 33 height 18
click at [958, 230] on span "Add a Subcategory" at bounding box center [965, 231] width 96 height 18
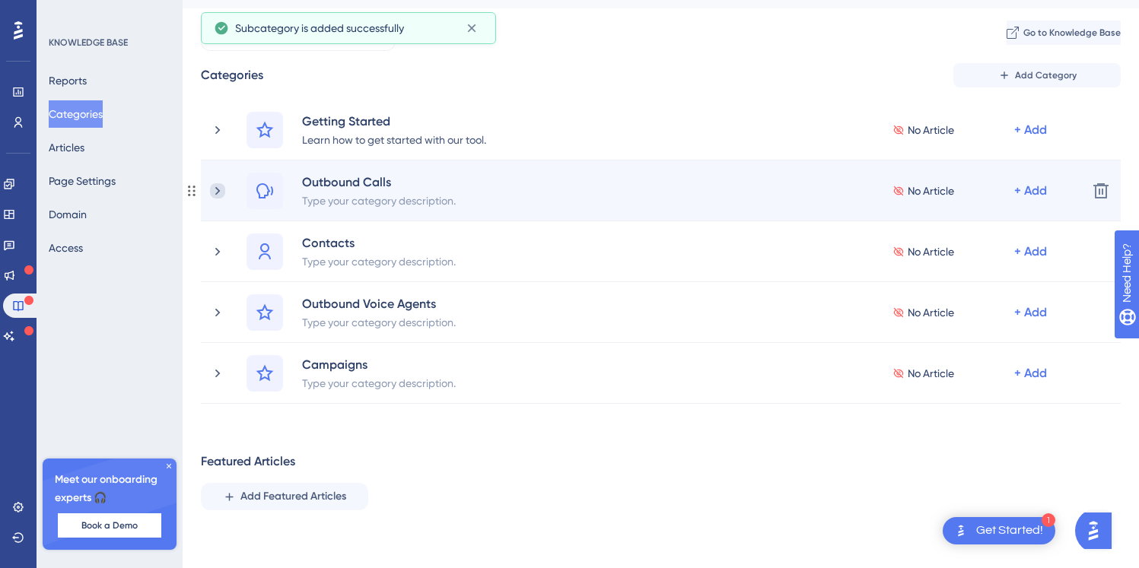
click at [215, 187] on icon at bounding box center [217, 190] width 5 height 8
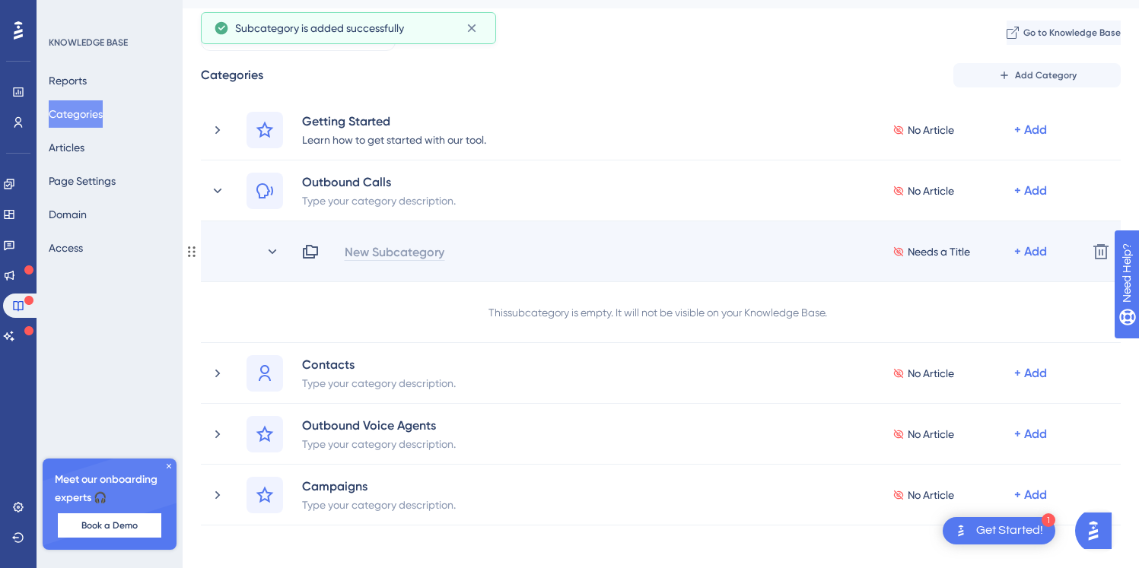
click at [395, 248] on div "New Subcategory" at bounding box center [394, 252] width 101 height 18
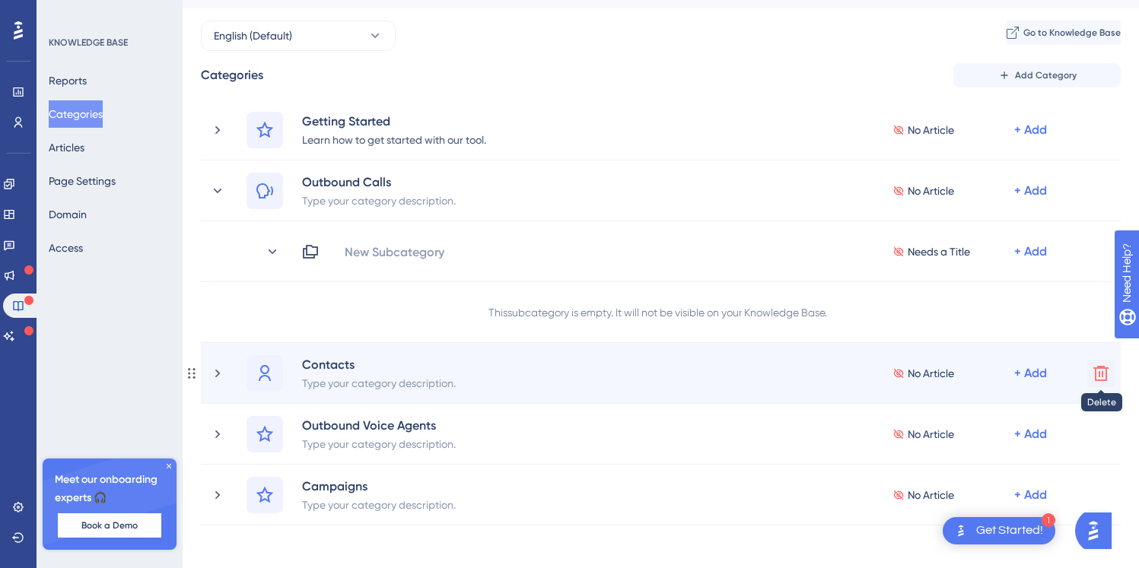
click at [1095, 376] on icon at bounding box center [1100, 373] width 15 height 15
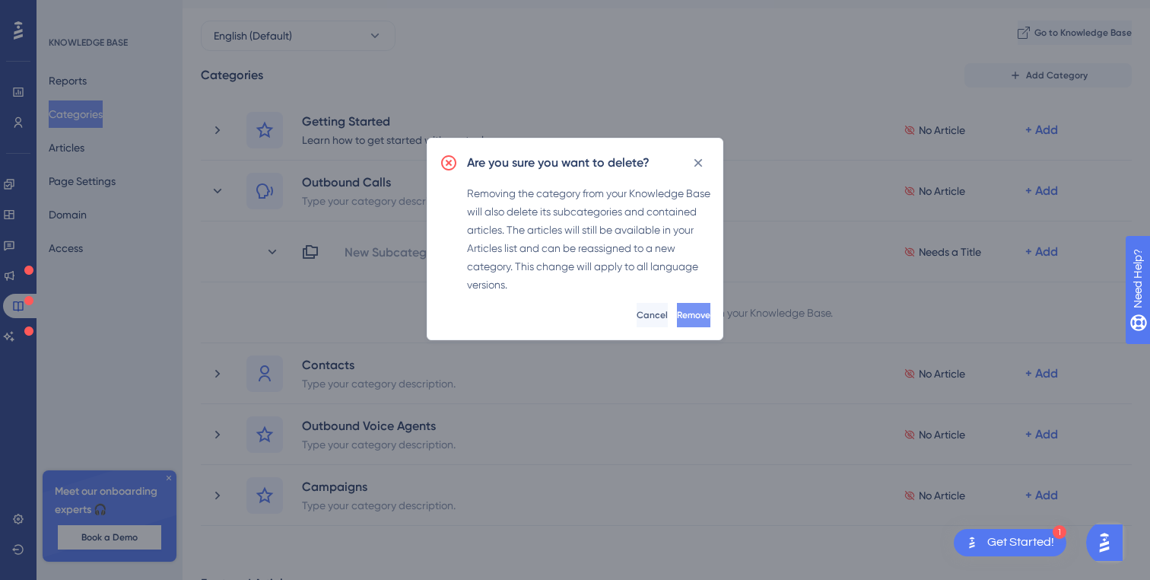
click at [706, 315] on button "Remove" at bounding box center [693, 315] width 33 height 24
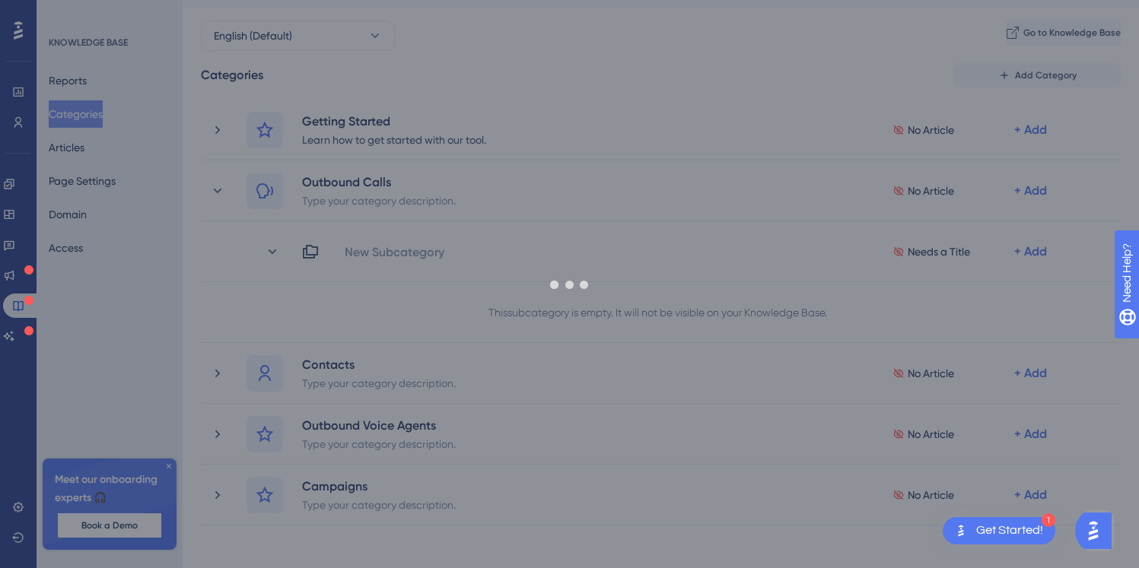
click at [408, 251] on div at bounding box center [569, 284] width 1139 height 568
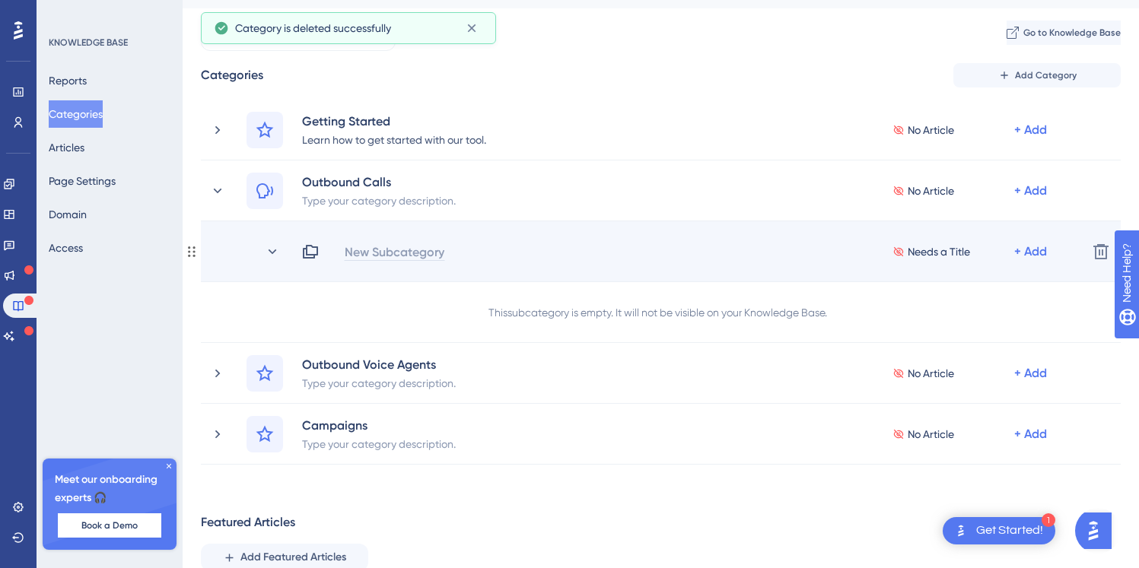
click at [383, 255] on div "New Subcategory" at bounding box center [394, 252] width 101 height 18
click at [387, 249] on div "Needs a Title + Add" at bounding box center [688, 252] width 774 height 18
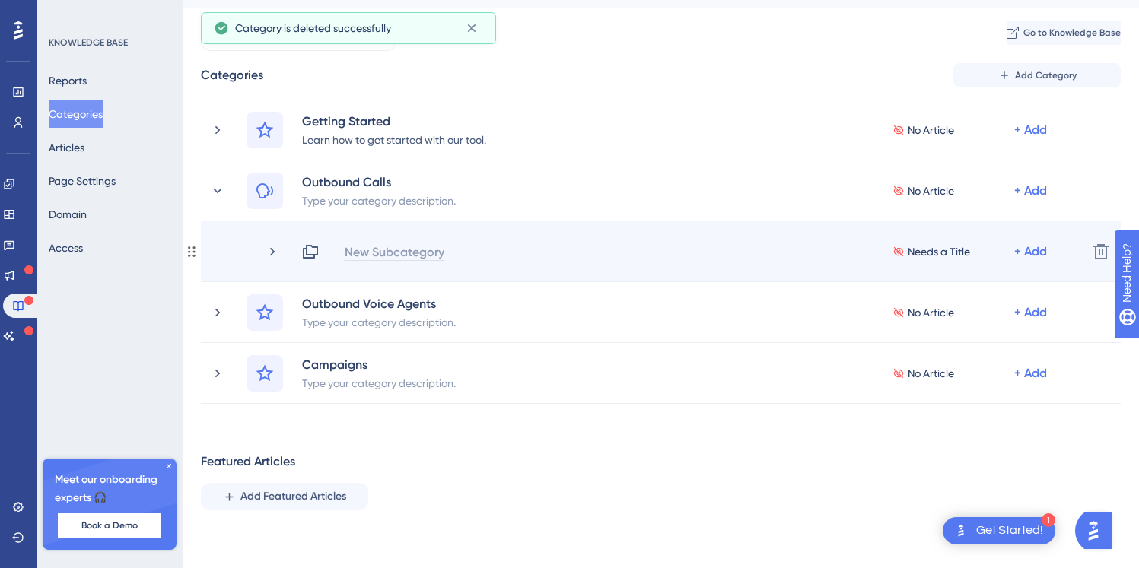
click at [386, 253] on div "New Subcategory" at bounding box center [394, 252] width 101 height 18
click at [311, 247] on icon at bounding box center [310, 252] width 18 height 18
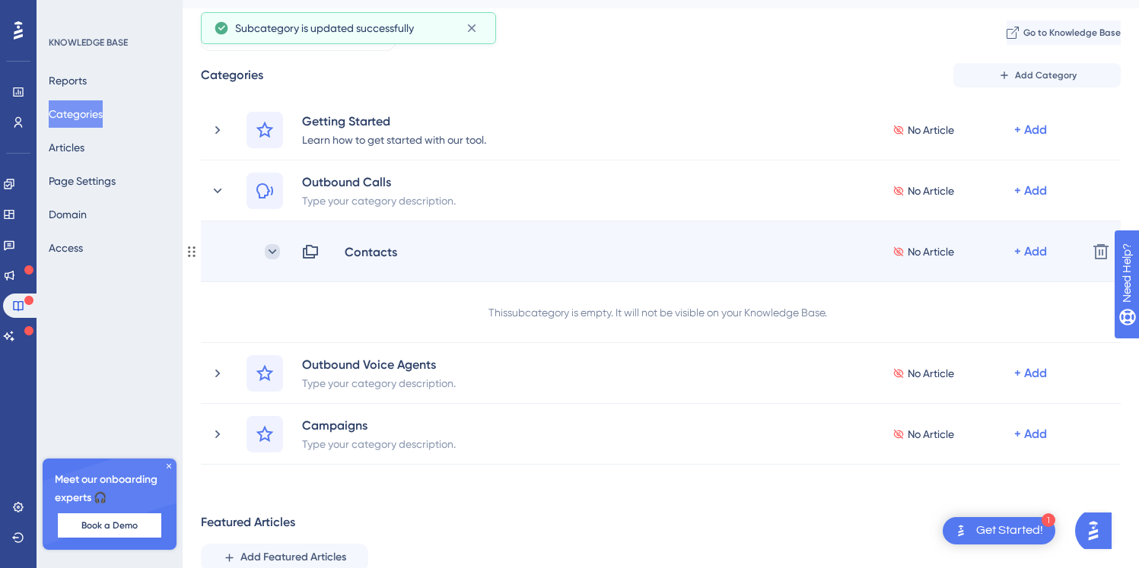
click at [270, 250] on icon at bounding box center [272, 251] width 8 height 5
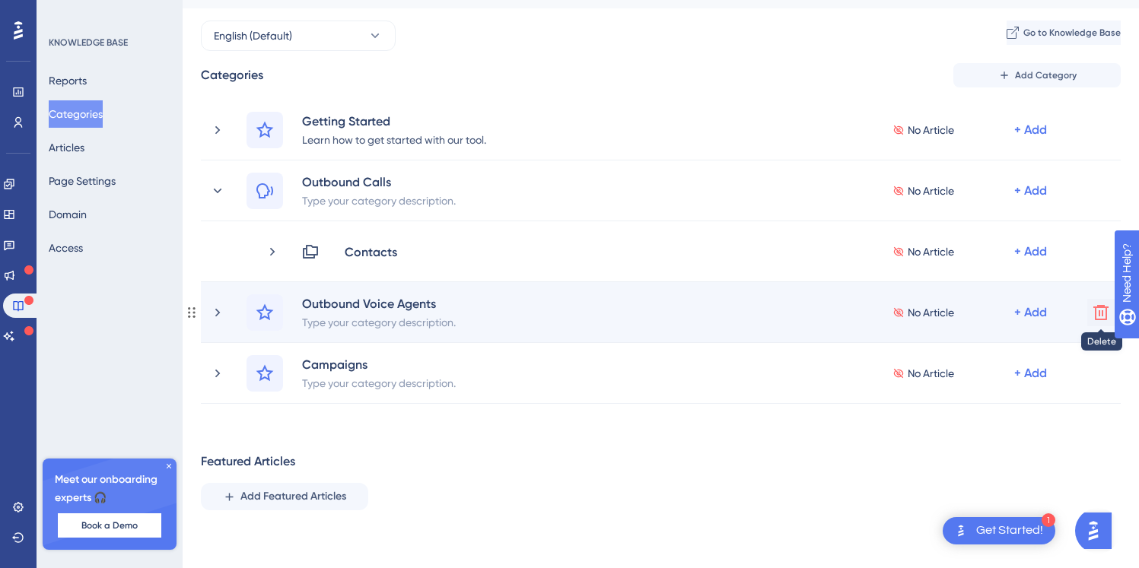
click at [1088, 313] on button at bounding box center [1100, 312] width 27 height 27
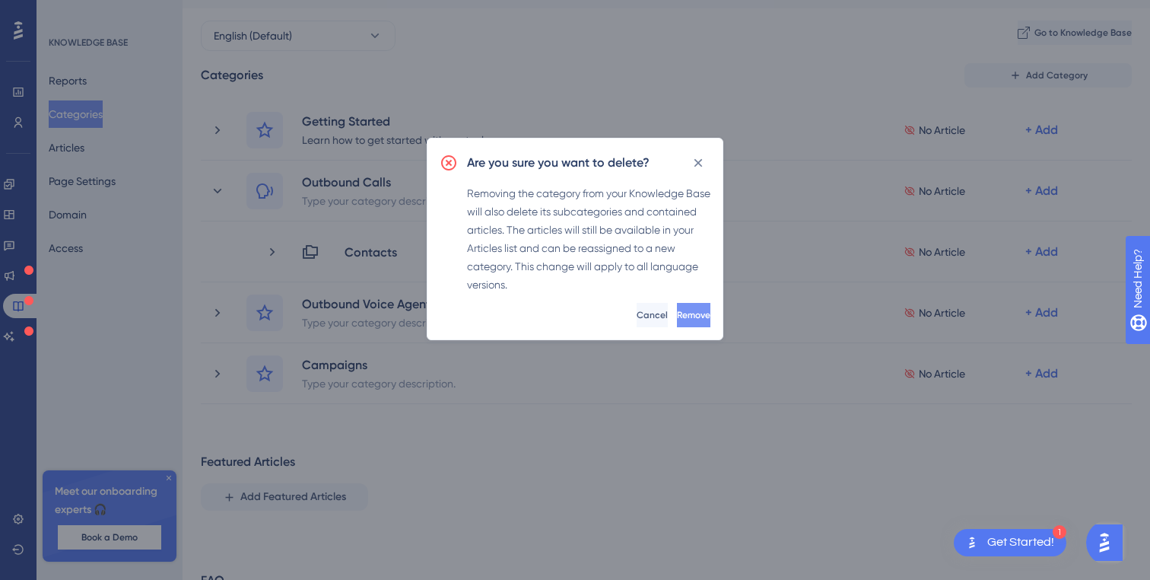
click at [677, 316] on span "Remove" at bounding box center [693, 315] width 33 height 12
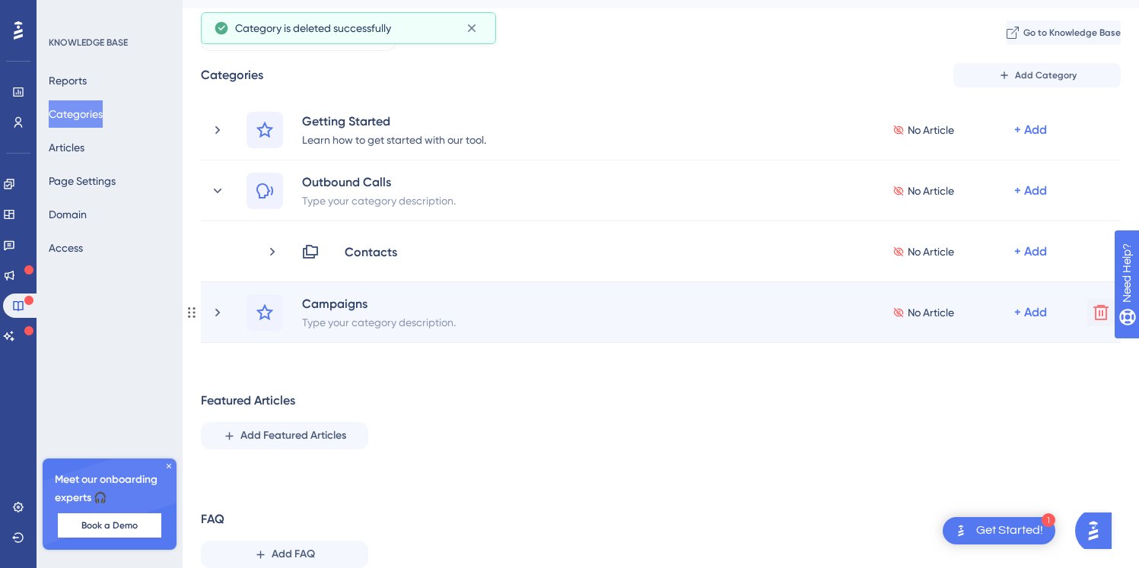
click at [1098, 312] on icon at bounding box center [1100, 312] width 18 height 18
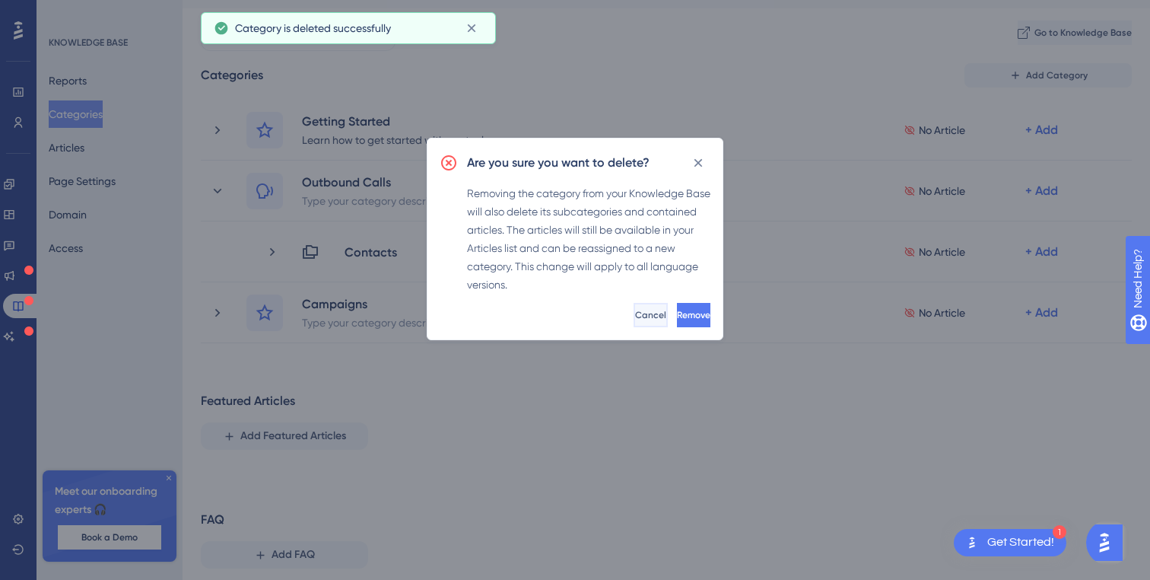
click at [635, 310] on span "Cancel" at bounding box center [650, 315] width 31 height 12
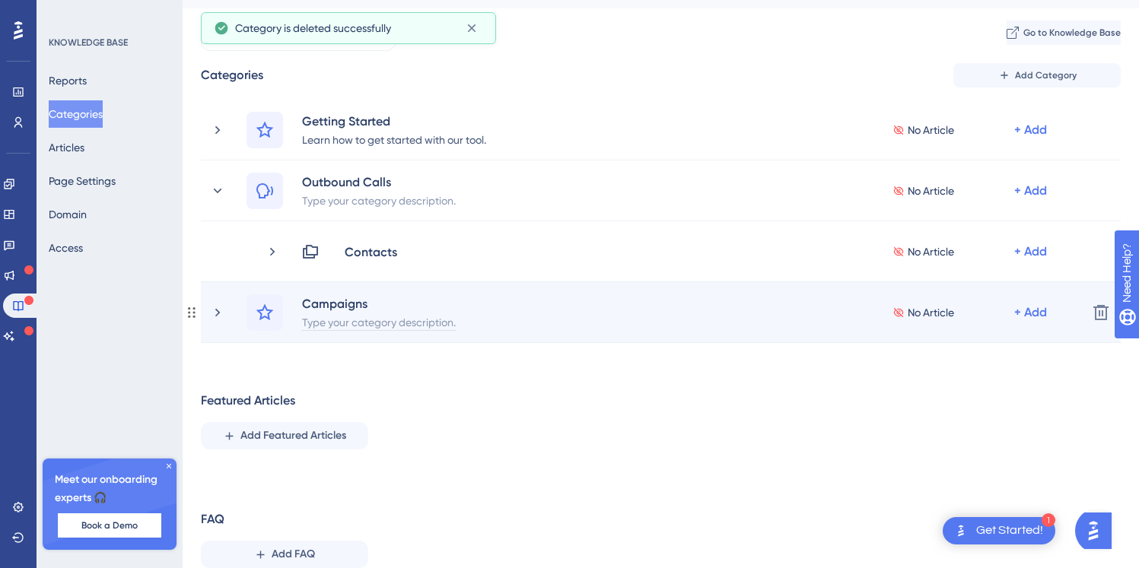
click at [364, 316] on div "Type your category description." at bounding box center [378, 322] width 155 height 18
click at [357, 307] on div "Campaigns" at bounding box center [378, 303] width 155 height 18
click at [1019, 308] on div "+ Add" at bounding box center [1030, 312] width 33 height 18
click at [990, 345] on span "Add a Subcategory" at bounding box center [965, 353] width 96 height 18
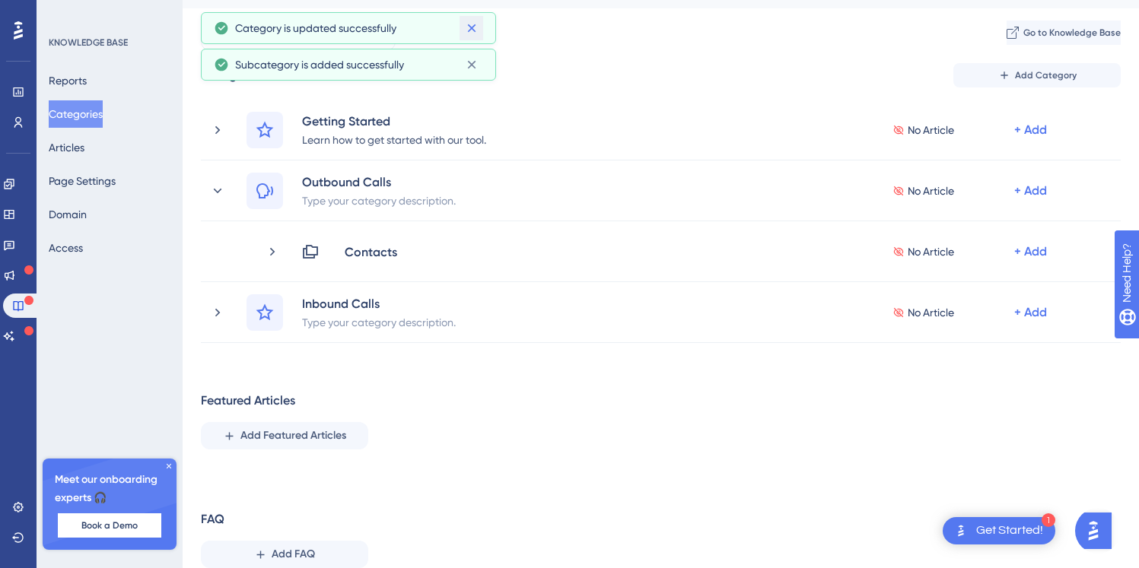
click at [471, 26] on icon at bounding box center [471, 28] width 15 height 15
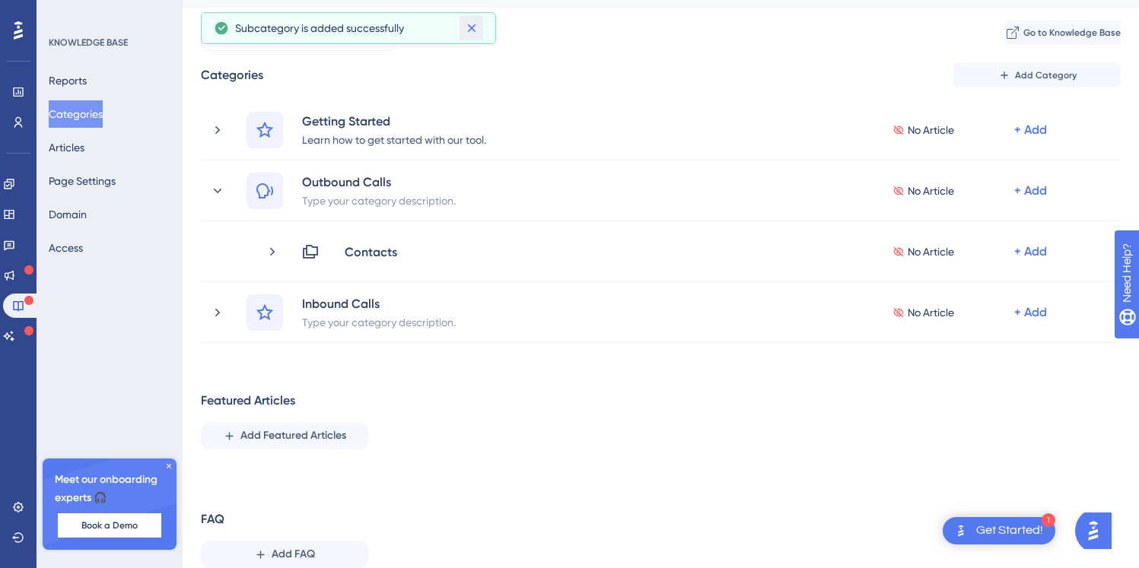
click at [469, 32] on icon at bounding box center [471, 28] width 15 height 15
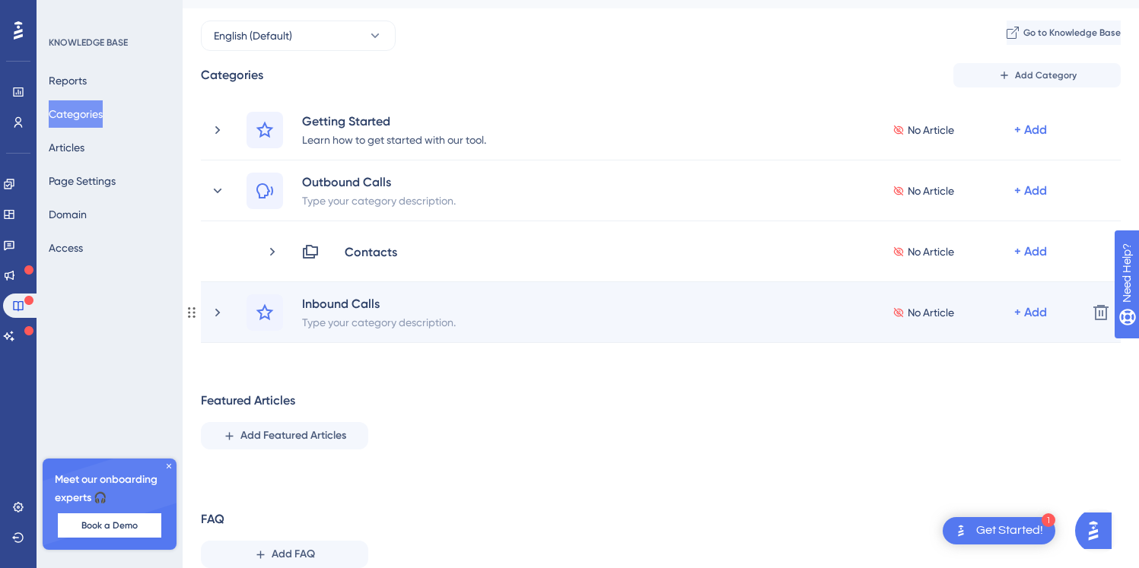
click at [215, 300] on div "Inbound Calls Type your category description. No Article + Add" at bounding box center [642, 312] width 865 height 37
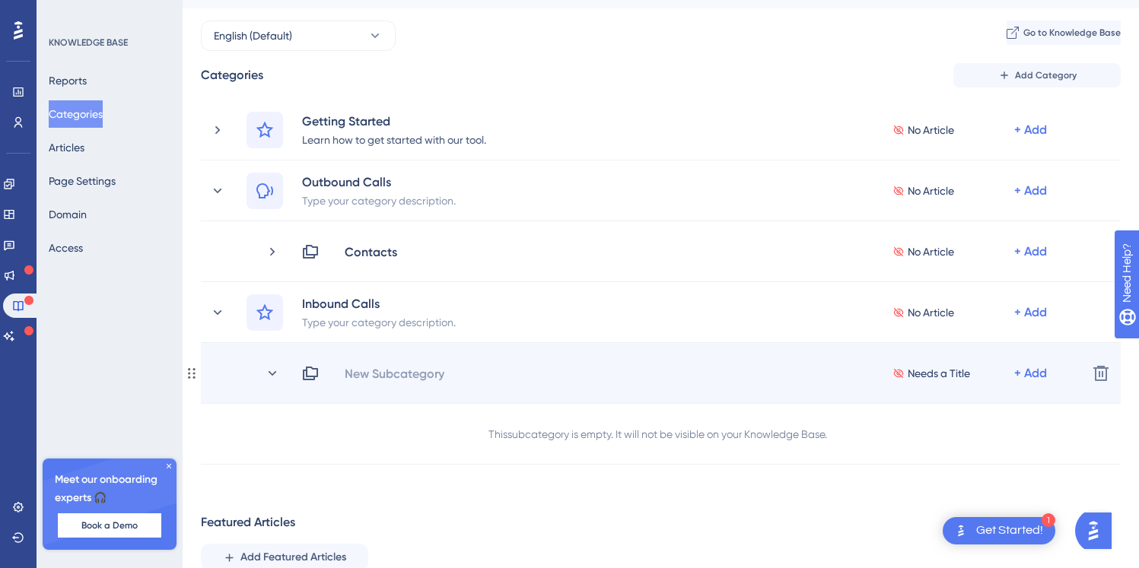
click at [416, 364] on div "New Subcategory" at bounding box center [394, 373] width 101 height 18
click at [390, 373] on div "New Subcategory Needs a Title + Add" at bounding box center [688, 373] width 774 height 18
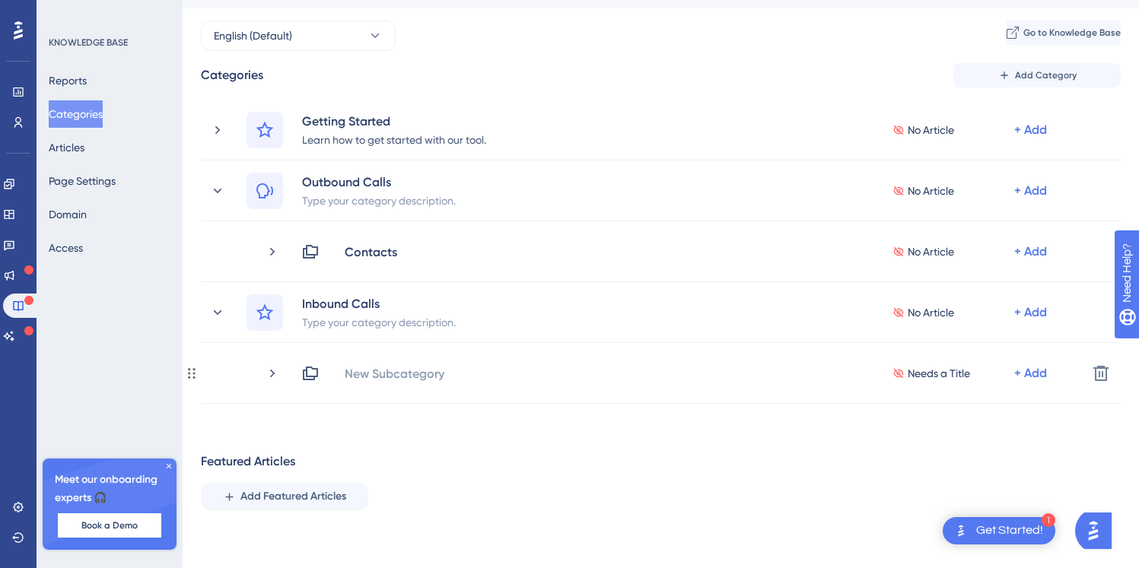
click at [390, 373] on div "New Subcategory" at bounding box center [394, 373] width 101 height 18
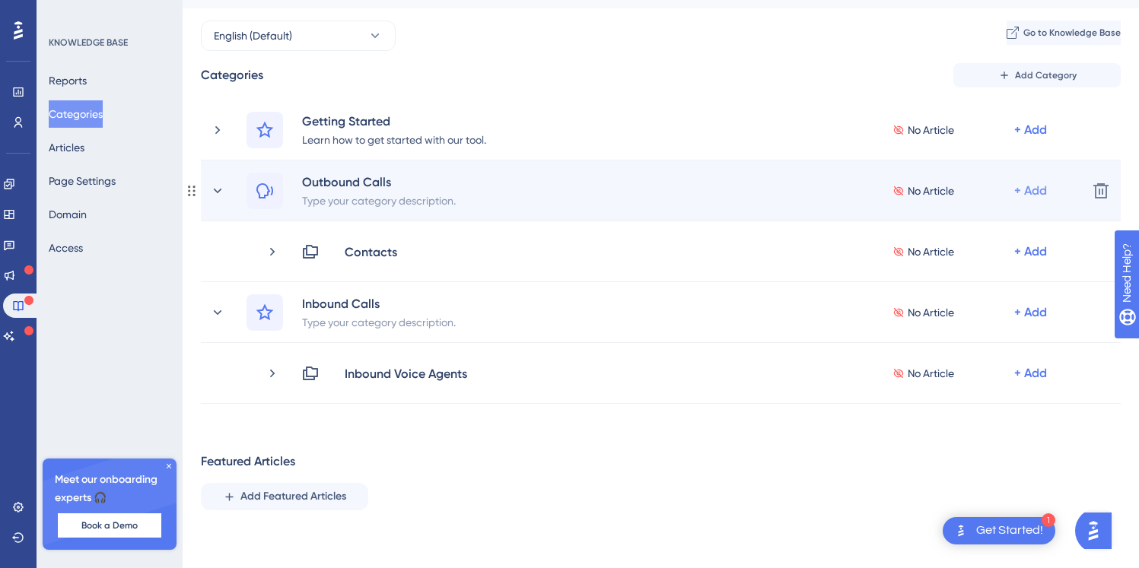
click at [1027, 188] on div "+ Add" at bounding box center [1030, 191] width 33 height 18
click at [964, 222] on span "Add a Subcategory" at bounding box center [965, 231] width 96 height 18
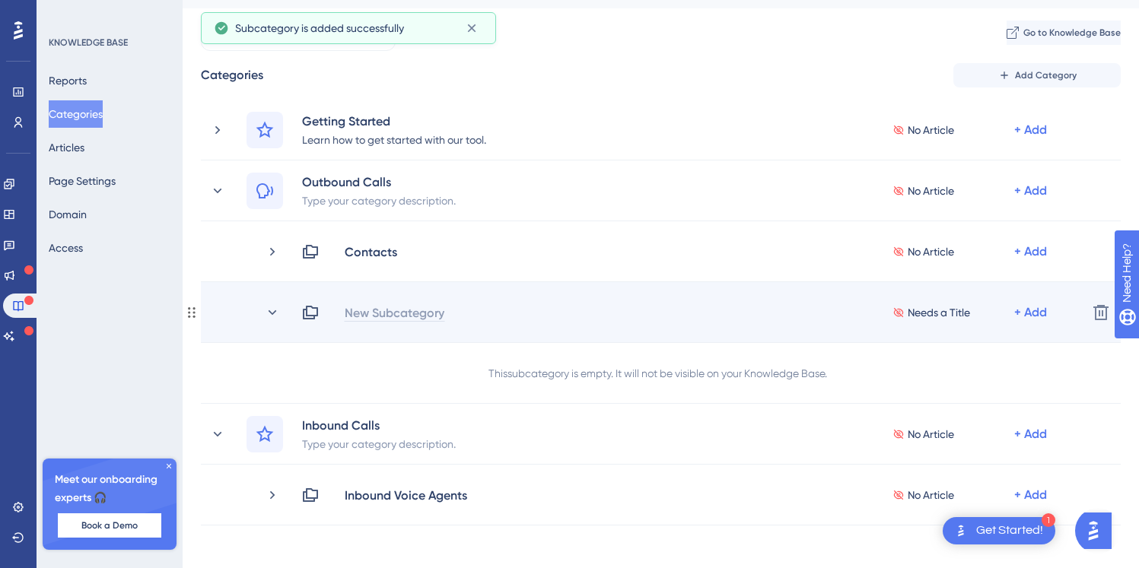
click at [427, 310] on div "New Subcategory" at bounding box center [394, 312] width 101 height 18
click at [385, 313] on div "New Subcategory Needs a Title + Add" at bounding box center [688, 312] width 774 height 18
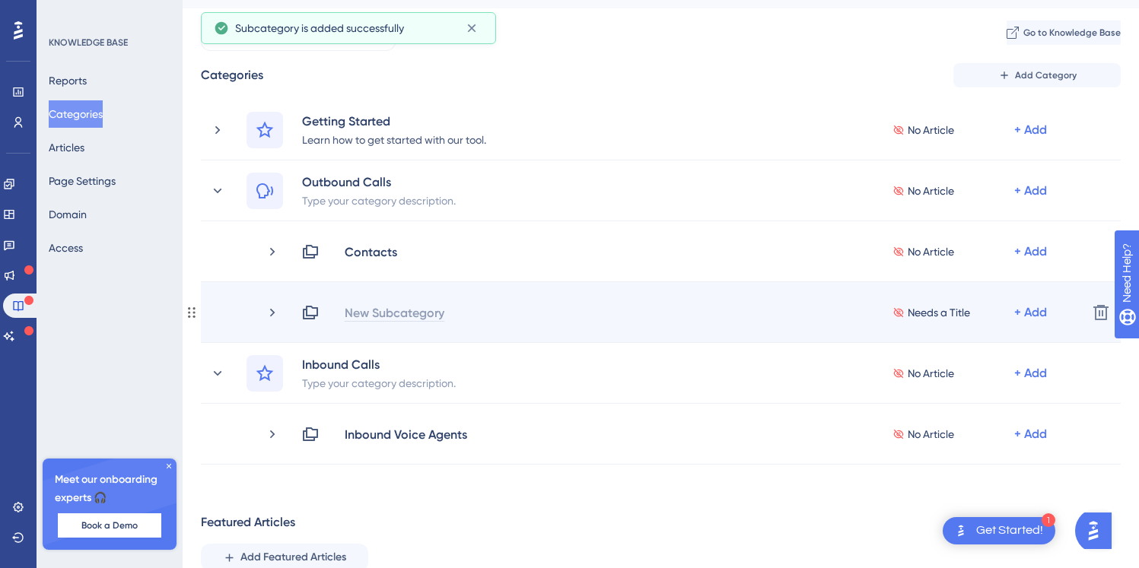
click at [390, 317] on div "New Subcategory" at bounding box center [394, 312] width 101 height 18
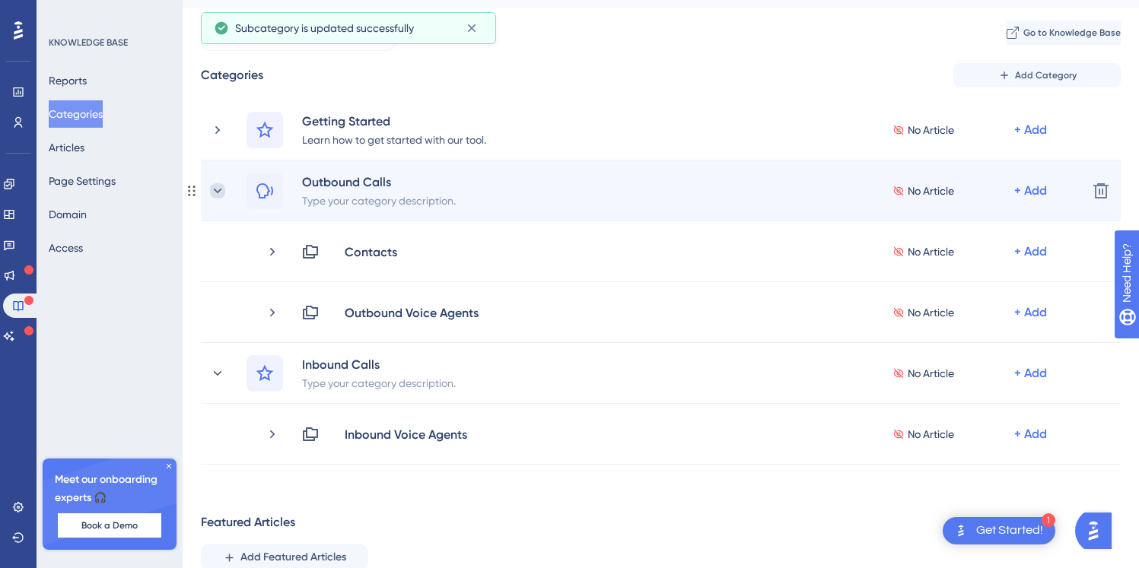
click at [217, 185] on icon at bounding box center [217, 190] width 15 height 15
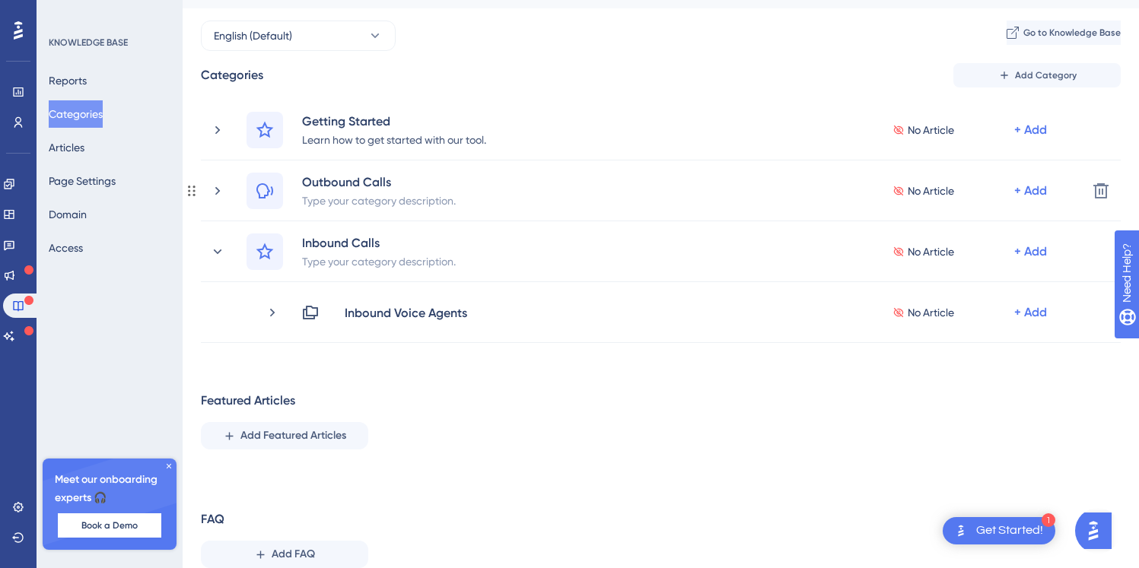
click at [217, 185] on icon at bounding box center [217, 190] width 15 height 15
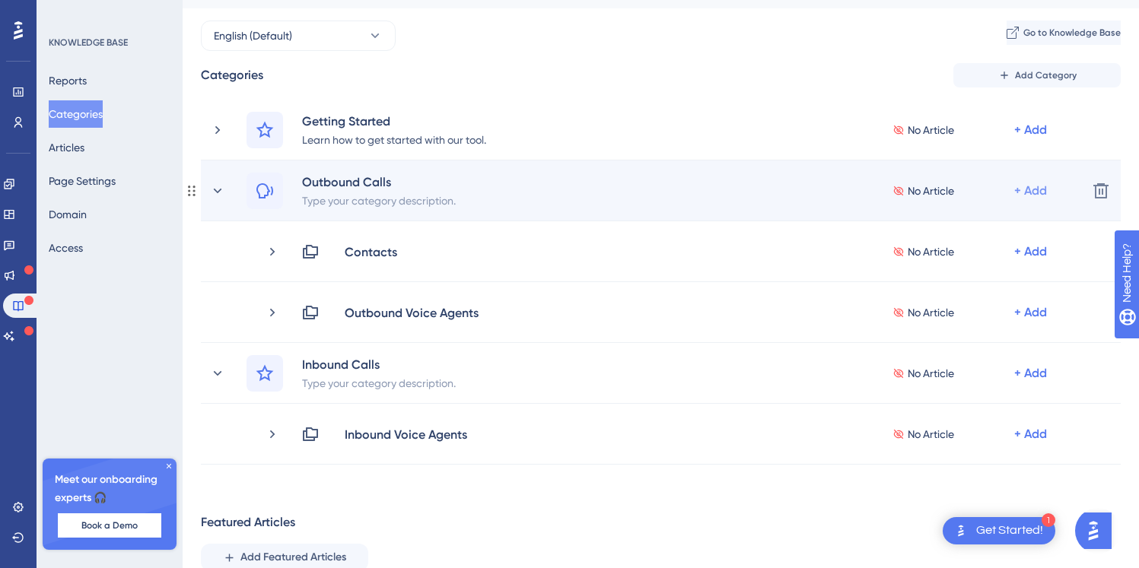
click at [1040, 186] on div "+ Add" at bounding box center [1030, 191] width 33 height 18
click at [945, 224] on span "Add a Subcategory" at bounding box center [965, 231] width 96 height 18
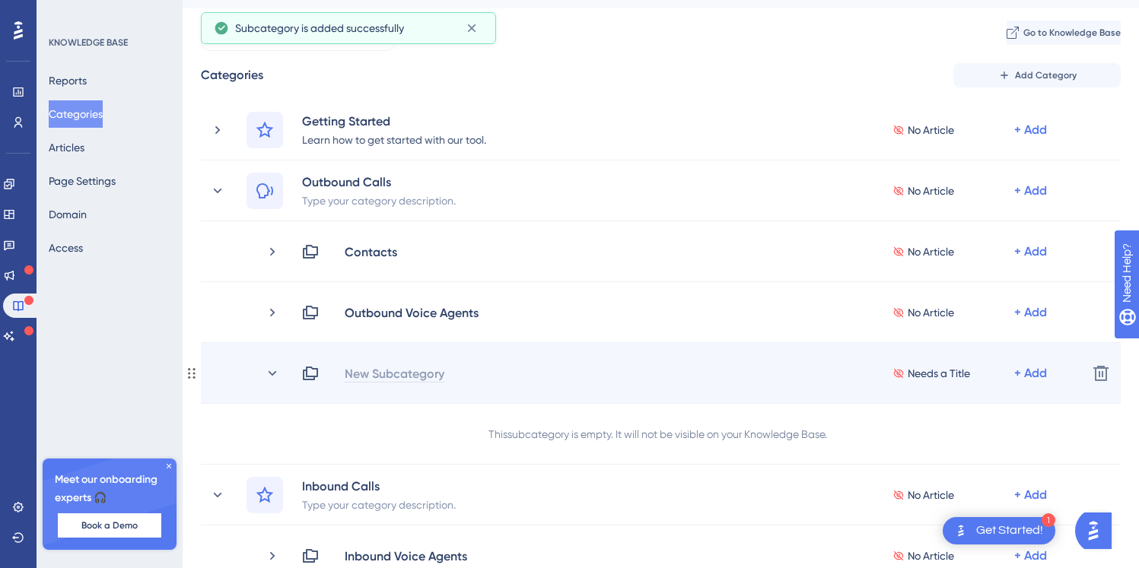
click at [386, 373] on div "New Subcategory" at bounding box center [394, 373] width 101 height 18
click at [383, 371] on div "New Subcategory Needs a Title + Add" at bounding box center [688, 373] width 774 height 18
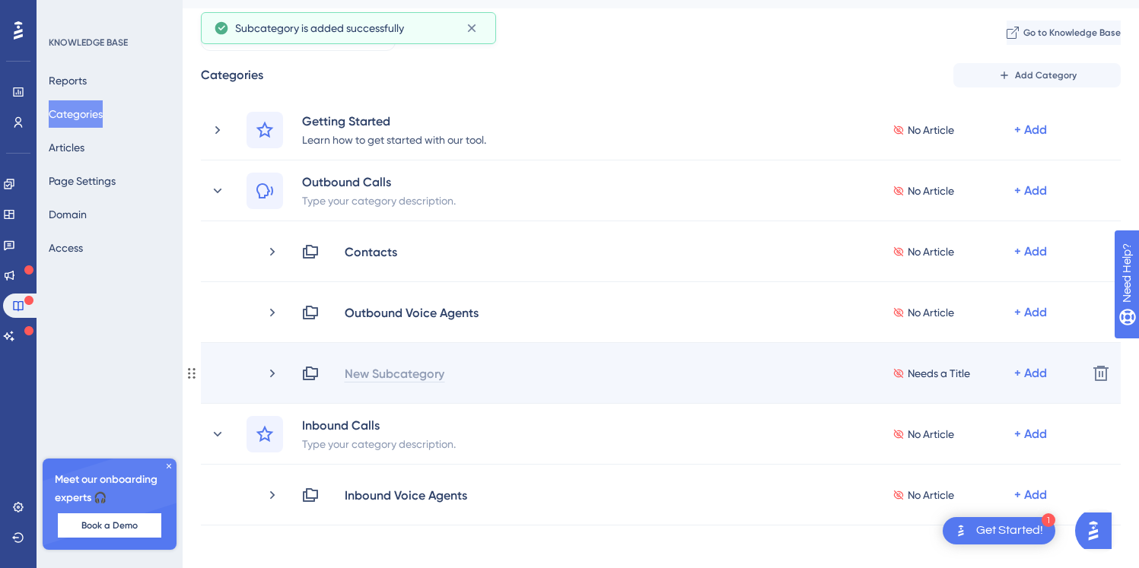
click at [383, 372] on div "New Subcategory" at bounding box center [394, 373] width 101 height 18
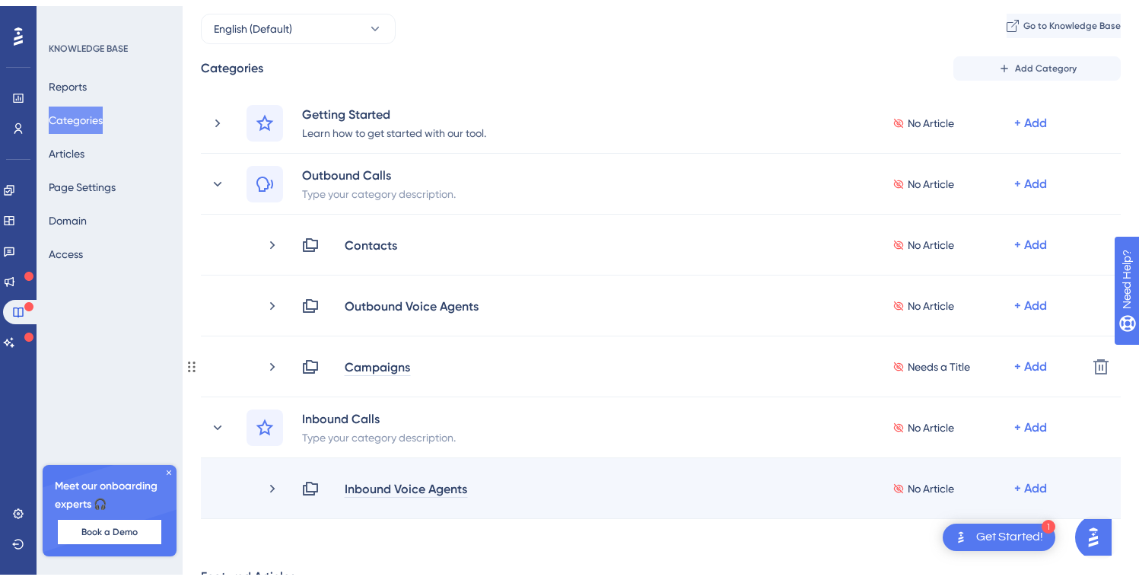
scroll to position [62, 0]
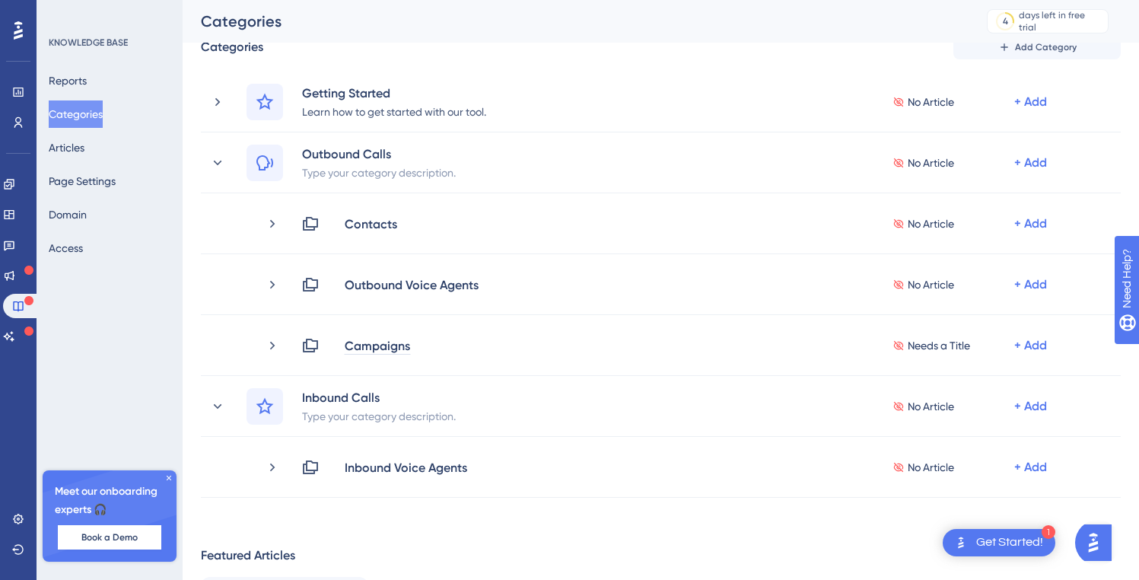
click at [417, 520] on div "Performance Users Engagement Widgets Feedback Product Updates Knowledge Base AI…" at bounding box center [661, 375] width 956 height 767
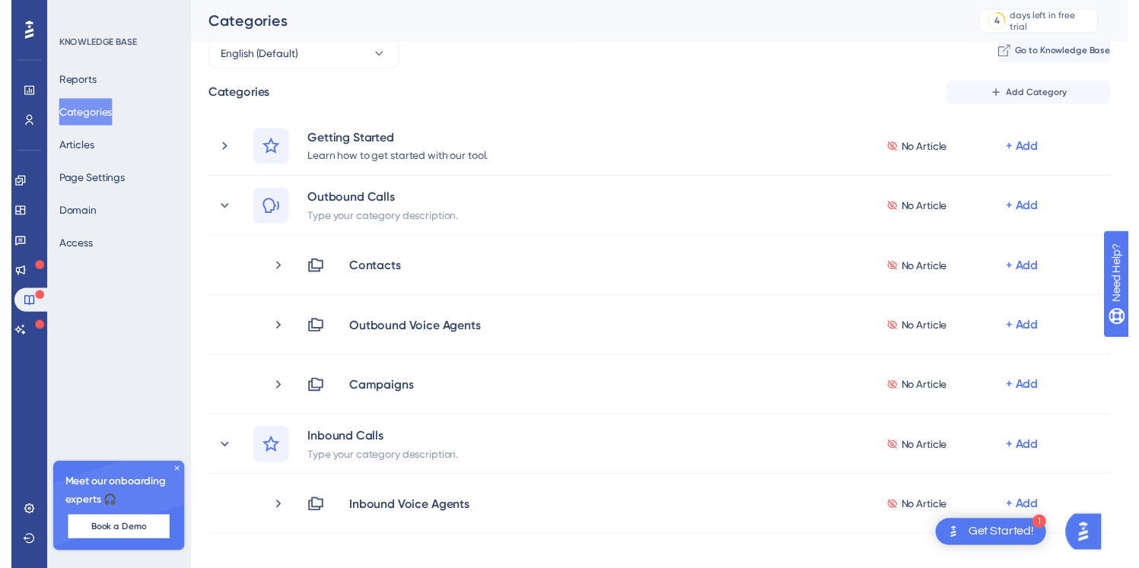
scroll to position [0, 0]
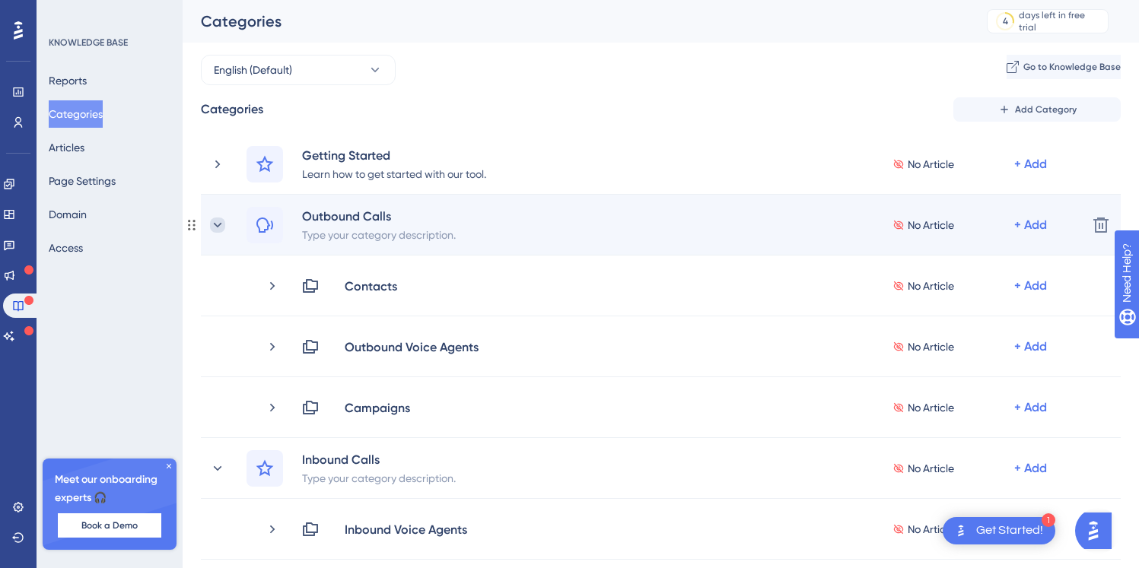
click at [212, 226] on icon at bounding box center [217, 225] width 15 height 15
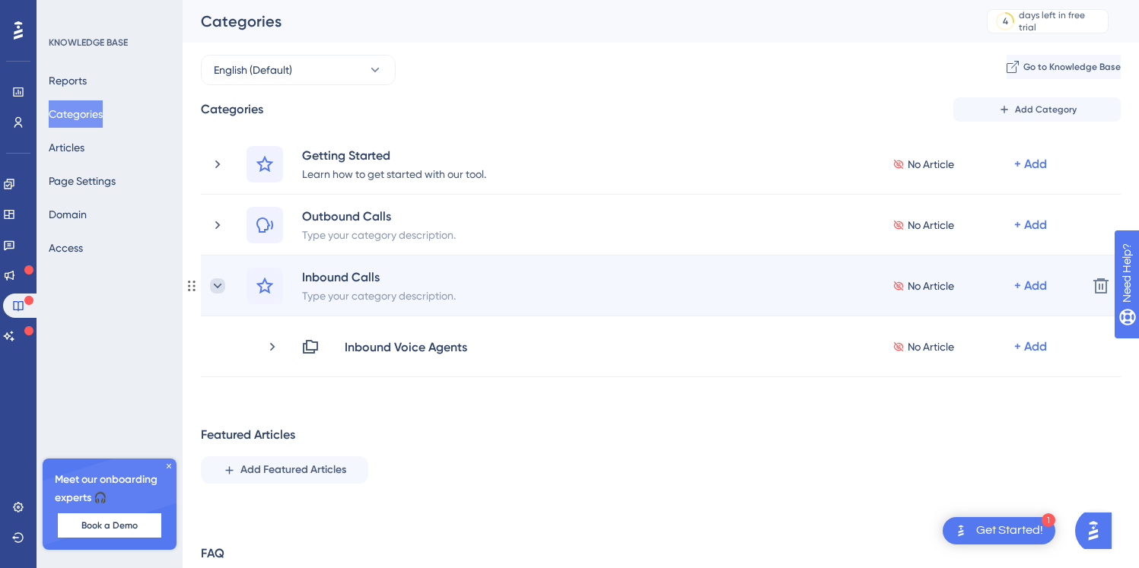
click at [216, 288] on icon at bounding box center [217, 285] width 15 height 15
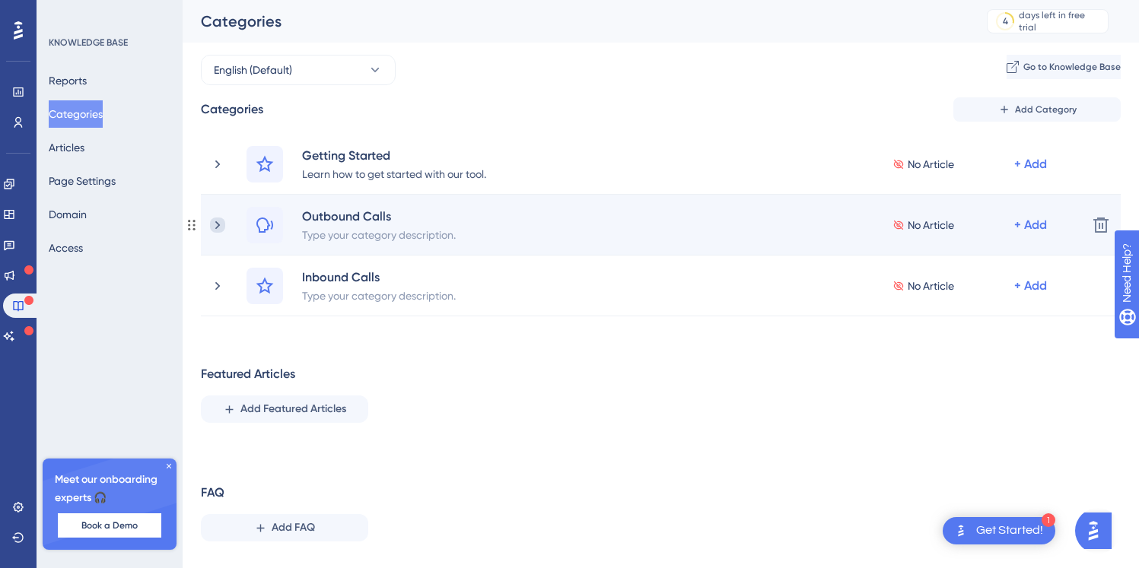
click at [214, 220] on icon at bounding box center [217, 225] width 15 height 15
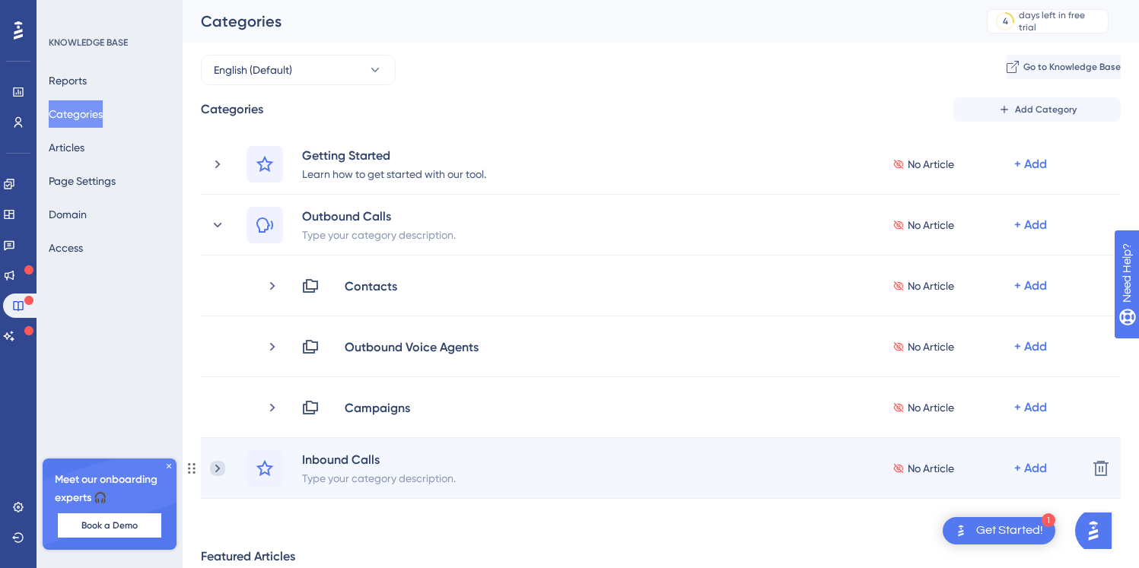
click at [216, 468] on icon at bounding box center [217, 468] width 15 height 15
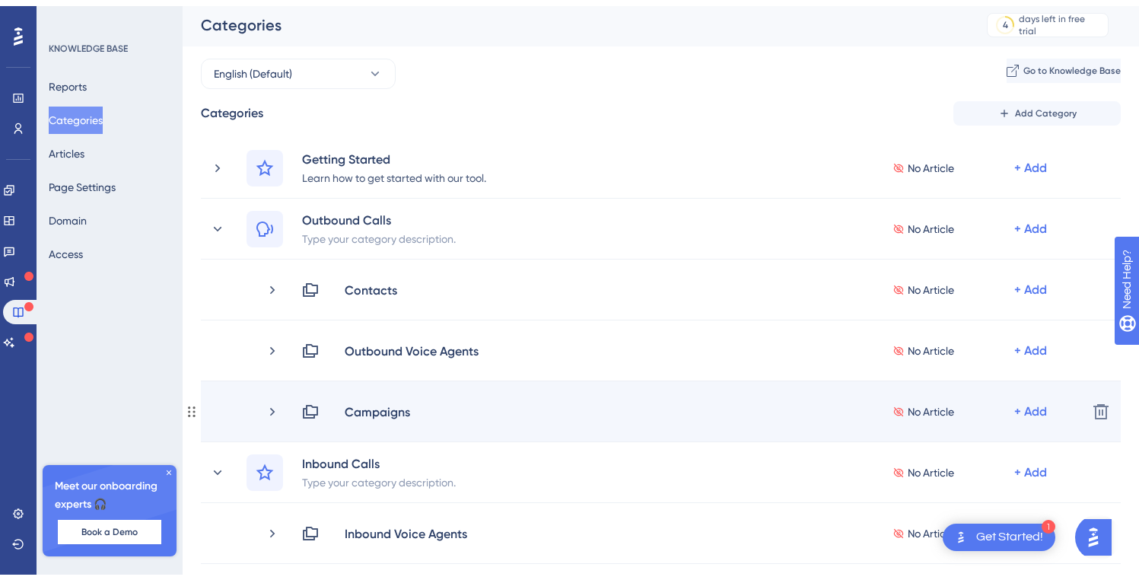
scroll to position [110, 0]
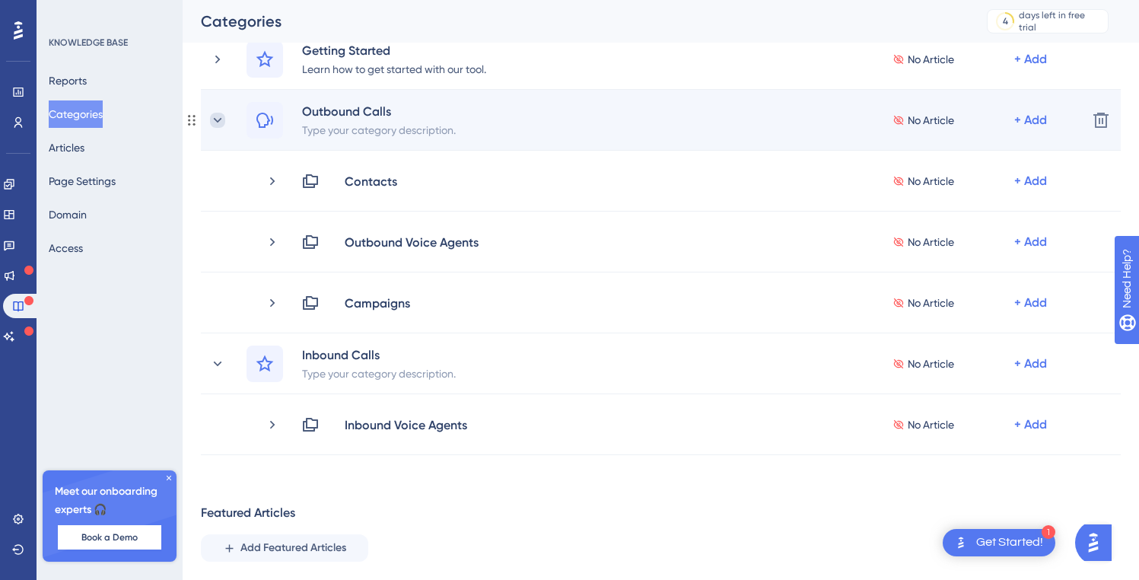
click at [218, 122] on icon at bounding box center [217, 120] width 15 height 15
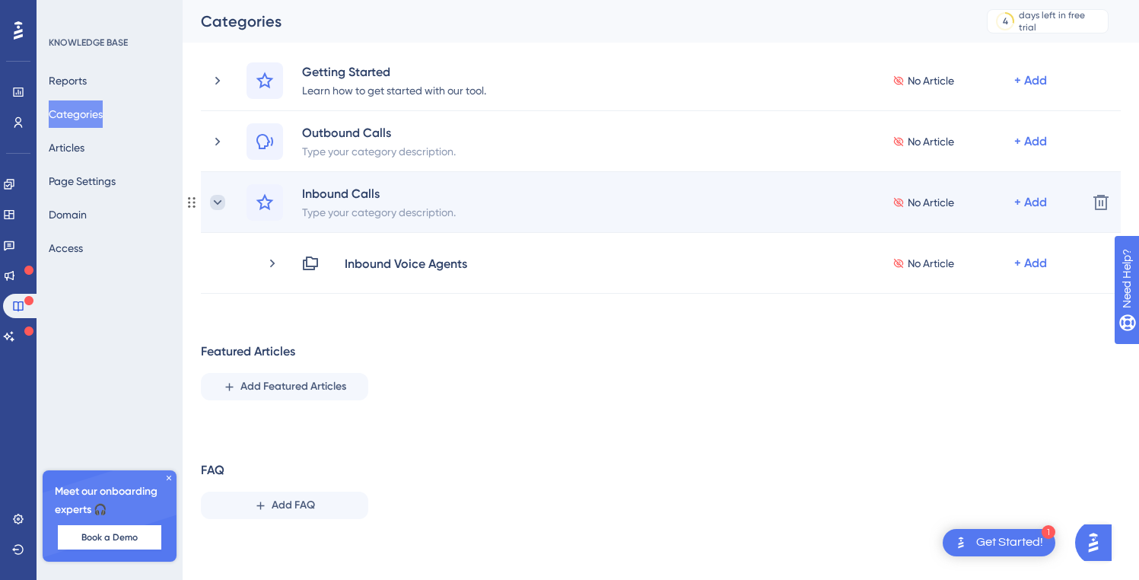
click at [218, 207] on icon at bounding box center [217, 202] width 15 height 15
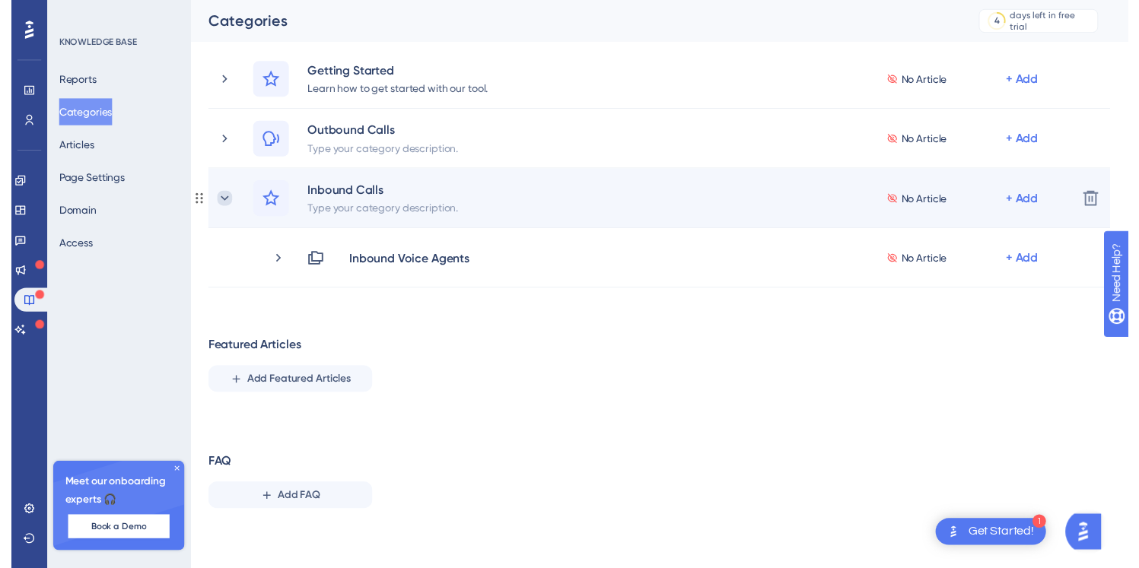
scroll to position [23, 0]
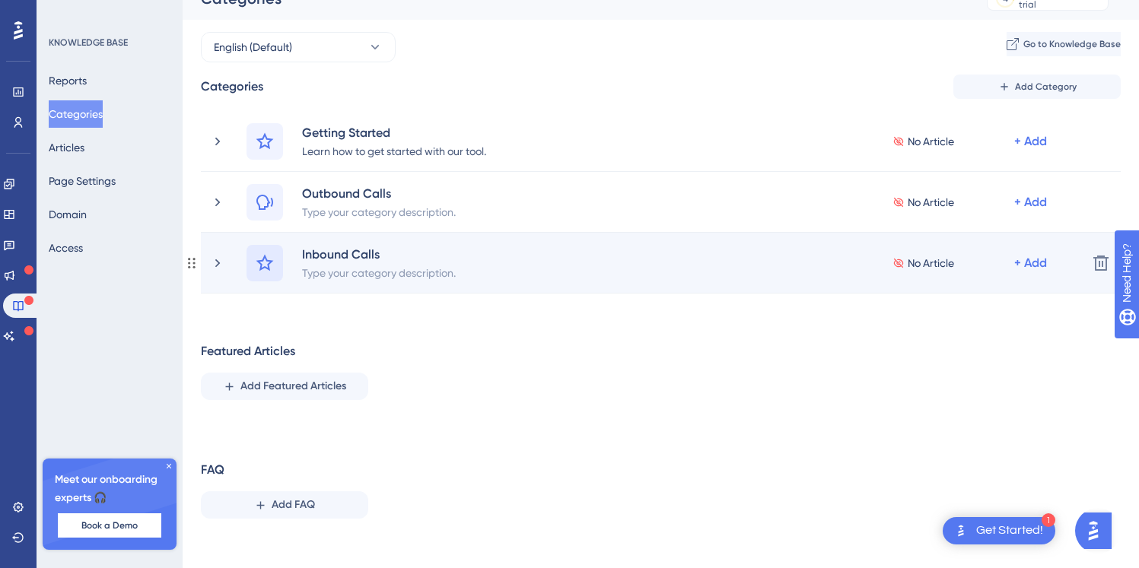
click at [259, 256] on icon at bounding box center [265, 263] width 18 height 18
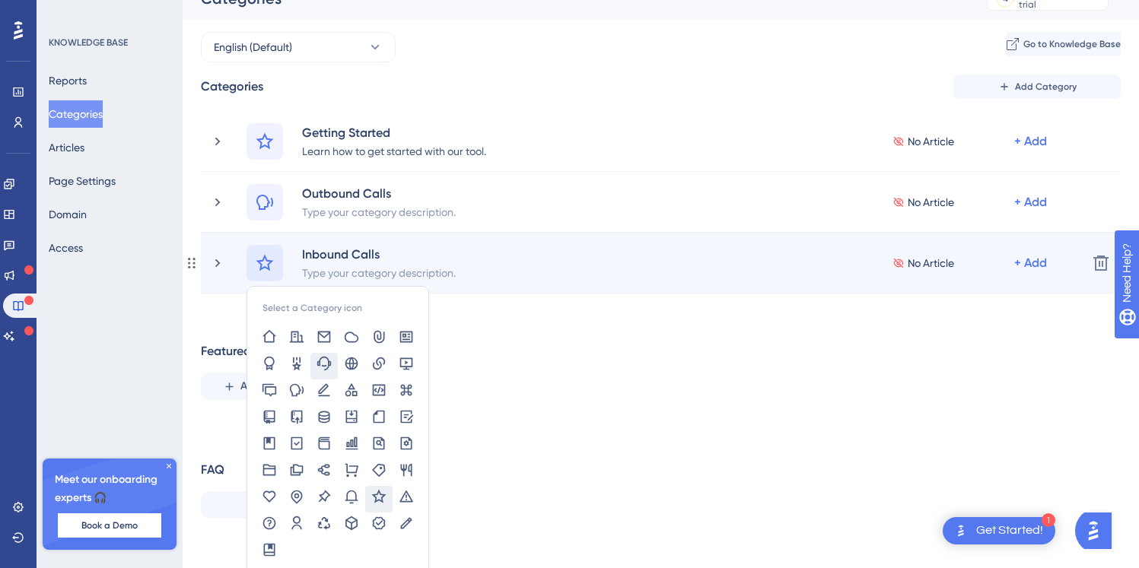
click at [317, 364] on icon at bounding box center [324, 363] width 14 height 14
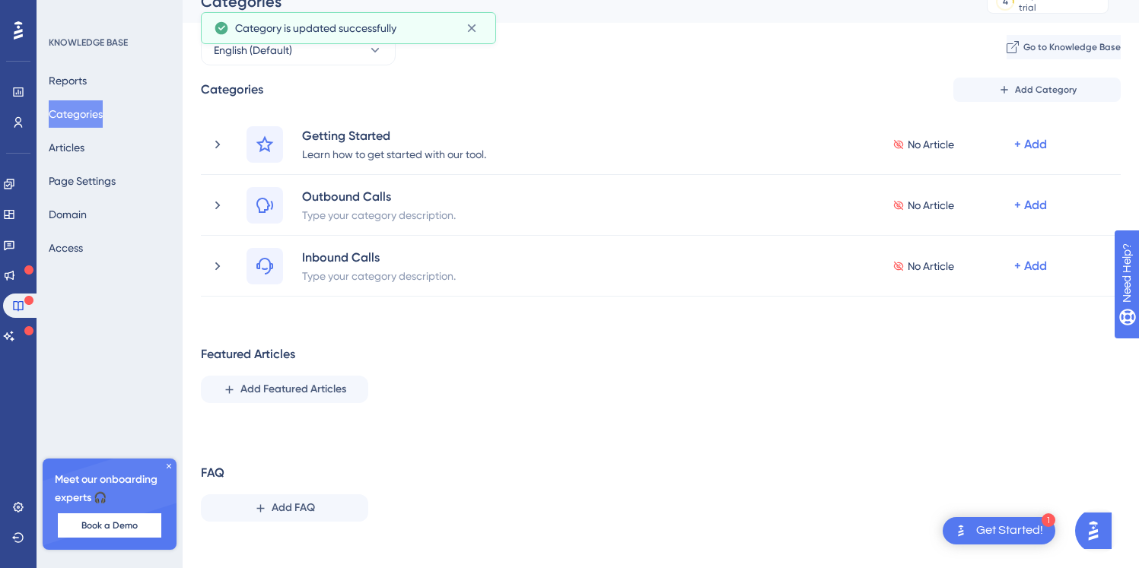
scroll to position [2, 0]
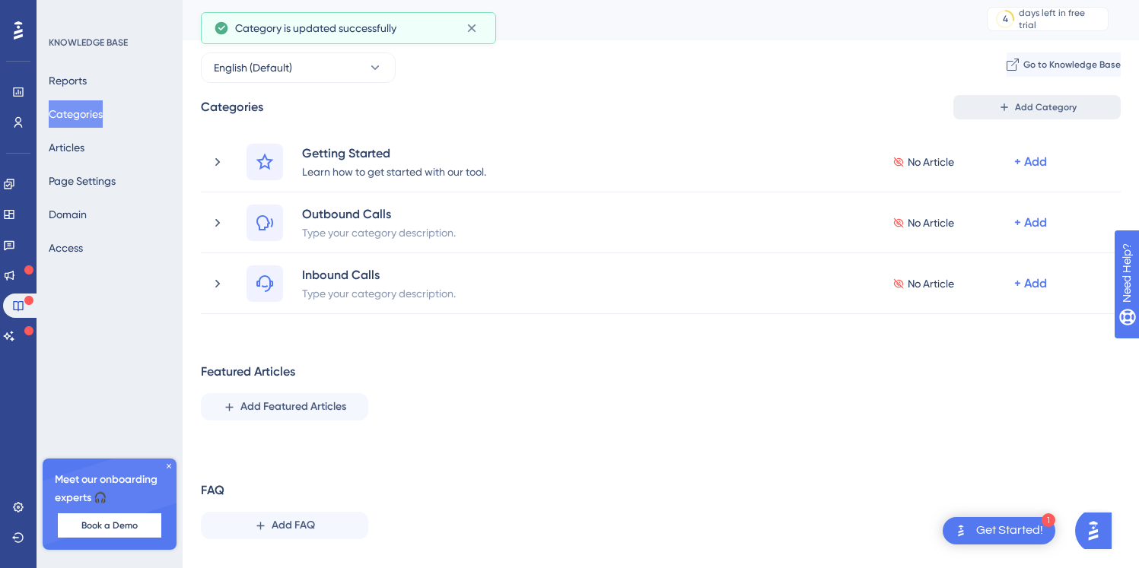
click at [1005, 105] on icon at bounding box center [1003, 106] width 7 height 7
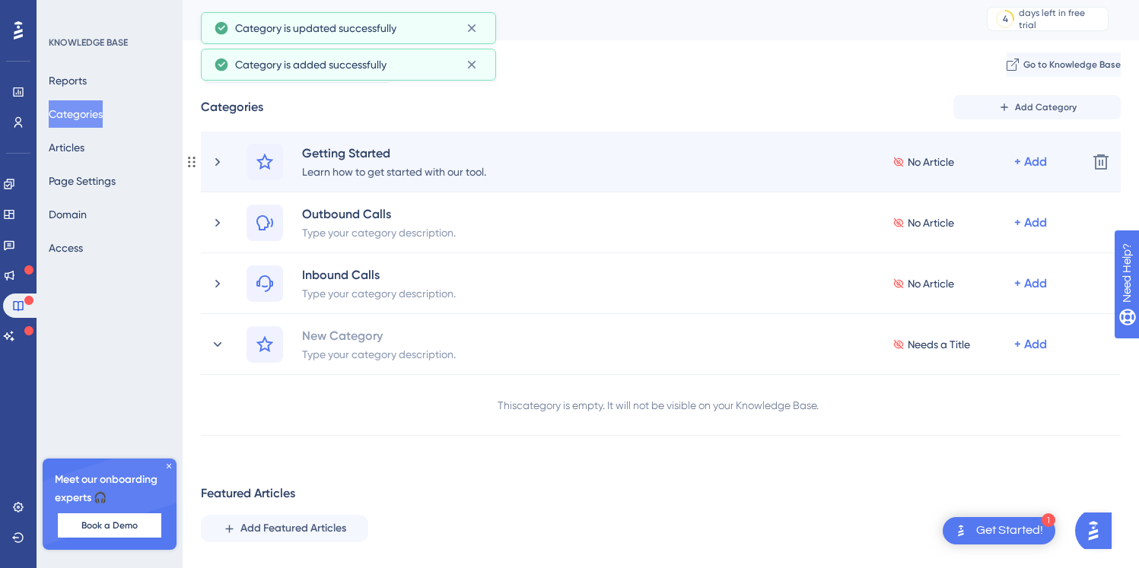
scroll to position [2, 0]
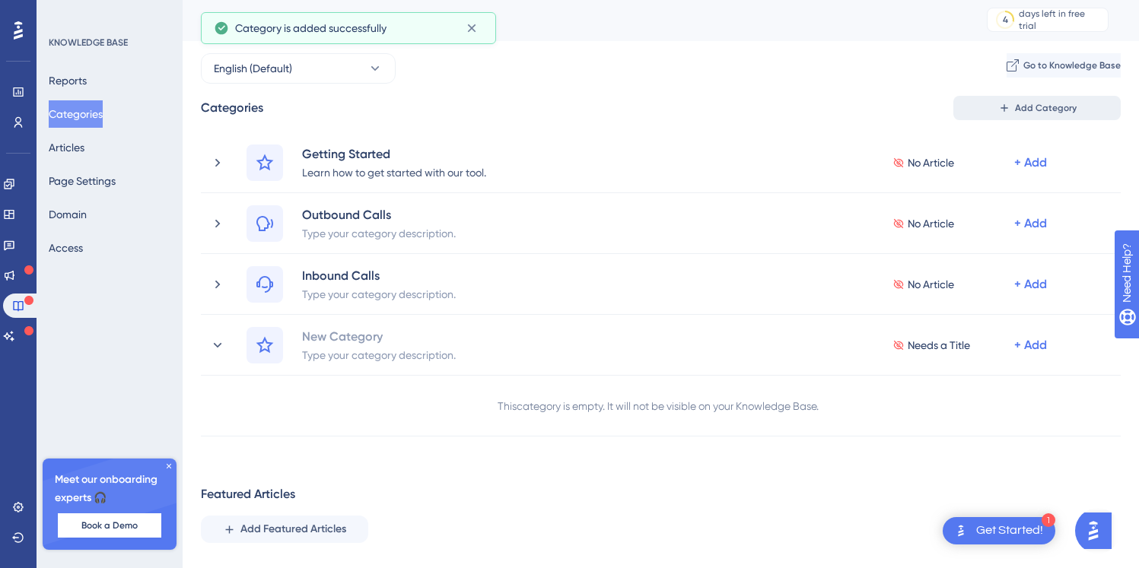
click at [1006, 111] on icon at bounding box center [1004, 108] width 12 height 12
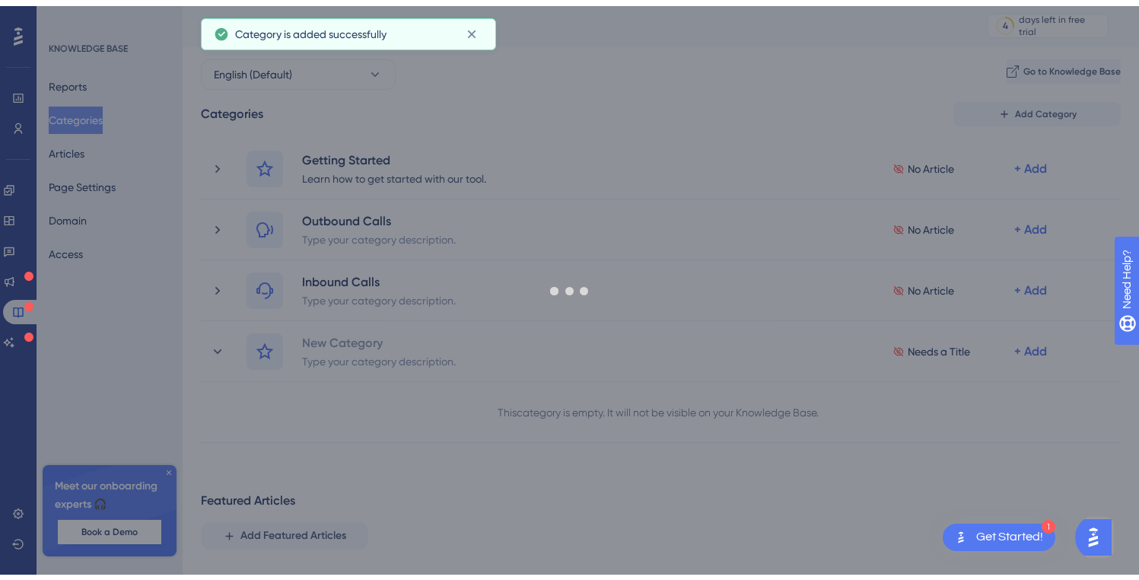
scroll to position [62, 0]
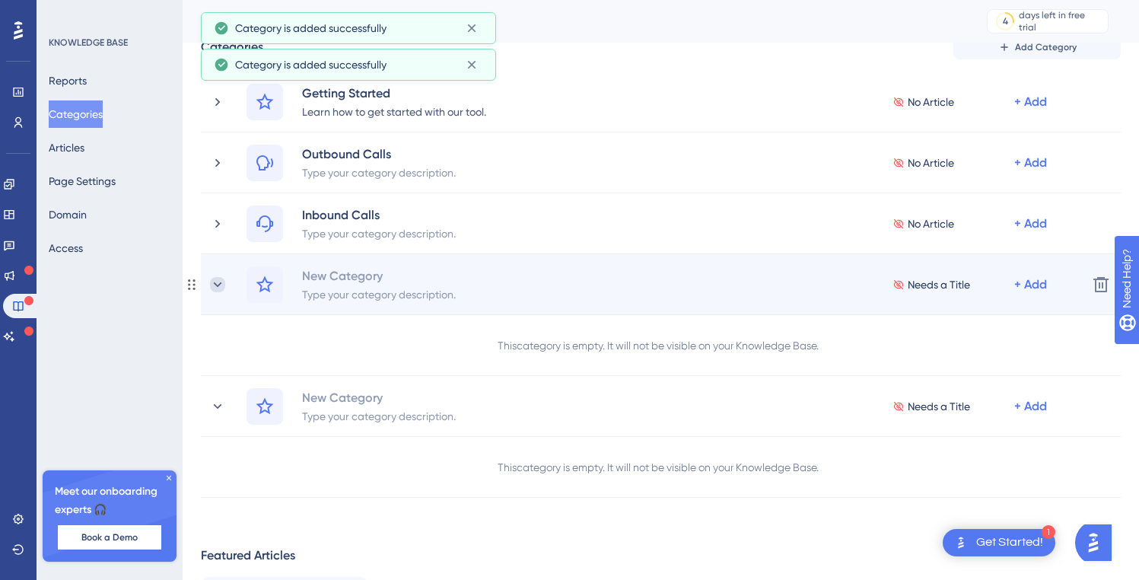
click at [215, 282] on icon at bounding box center [217, 284] width 15 height 15
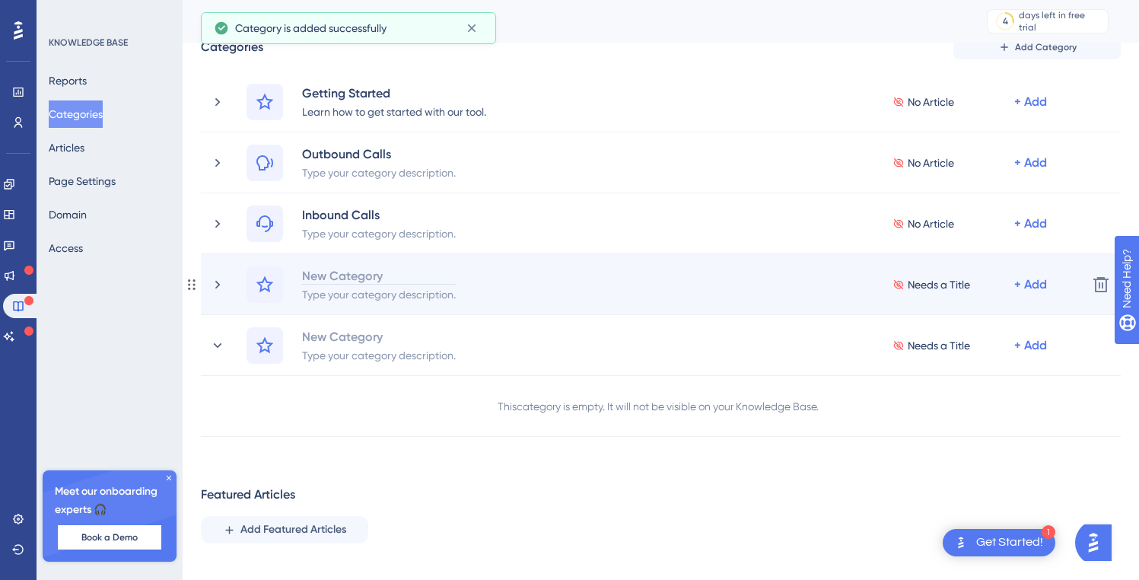
click at [330, 272] on div "New Category" at bounding box center [378, 275] width 155 height 18
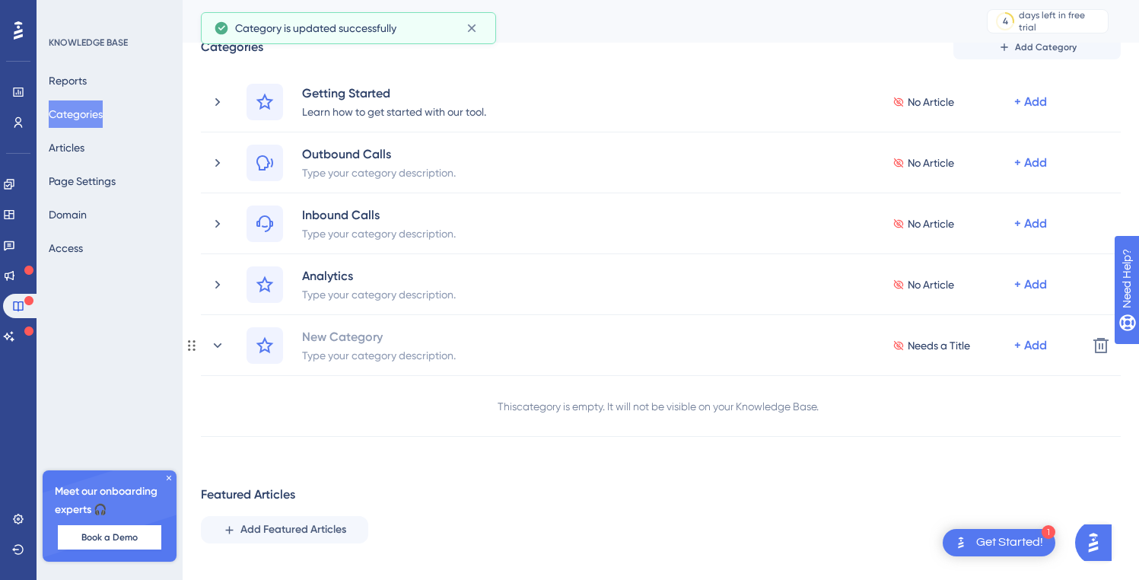
click at [349, 336] on div "New Category" at bounding box center [378, 336] width 155 height 18
click at [414, 483] on div "Performance Users Engagement Widgets Feedback Product Updates Knowledge Base AI…" at bounding box center [661, 345] width 956 height 706
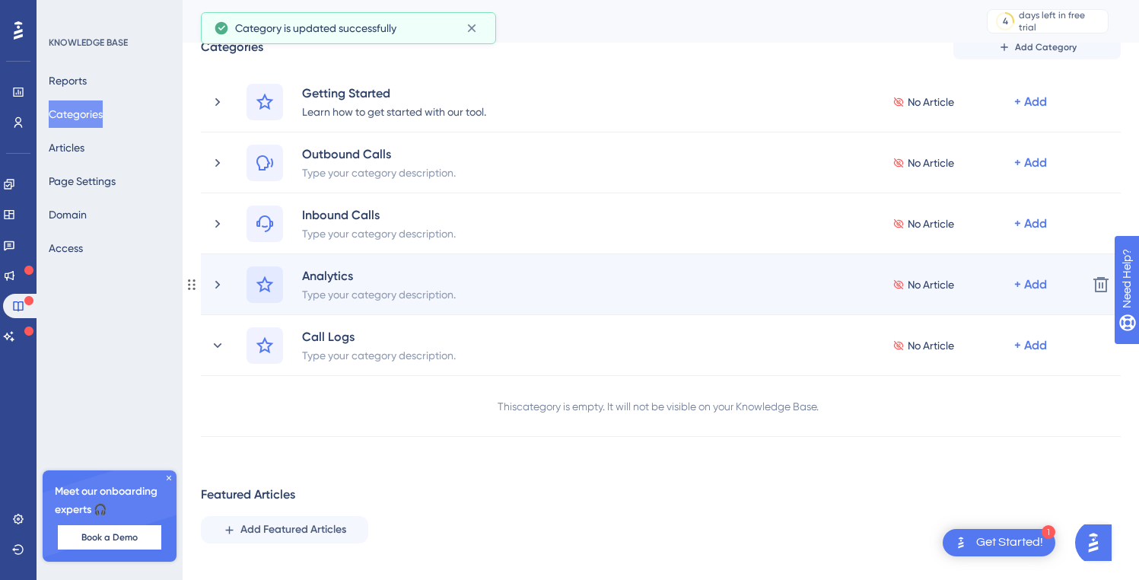
click at [269, 287] on icon at bounding box center [265, 284] width 18 height 18
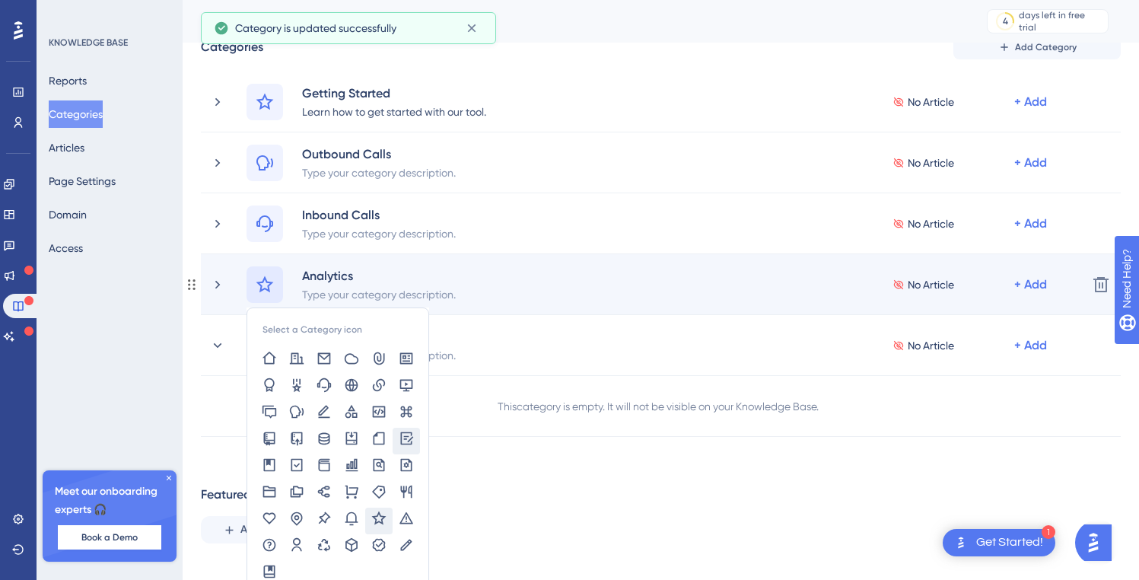
click at [409, 440] on icon at bounding box center [406, 437] width 15 height 15
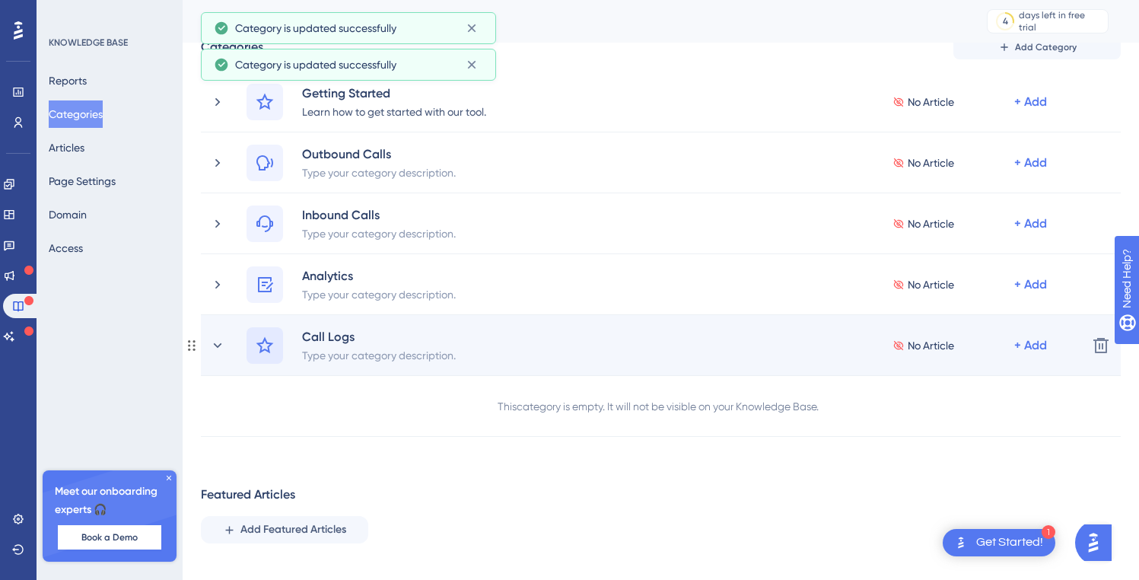
click at [271, 345] on icon at bounding box center [265, 345] width 18 height 18
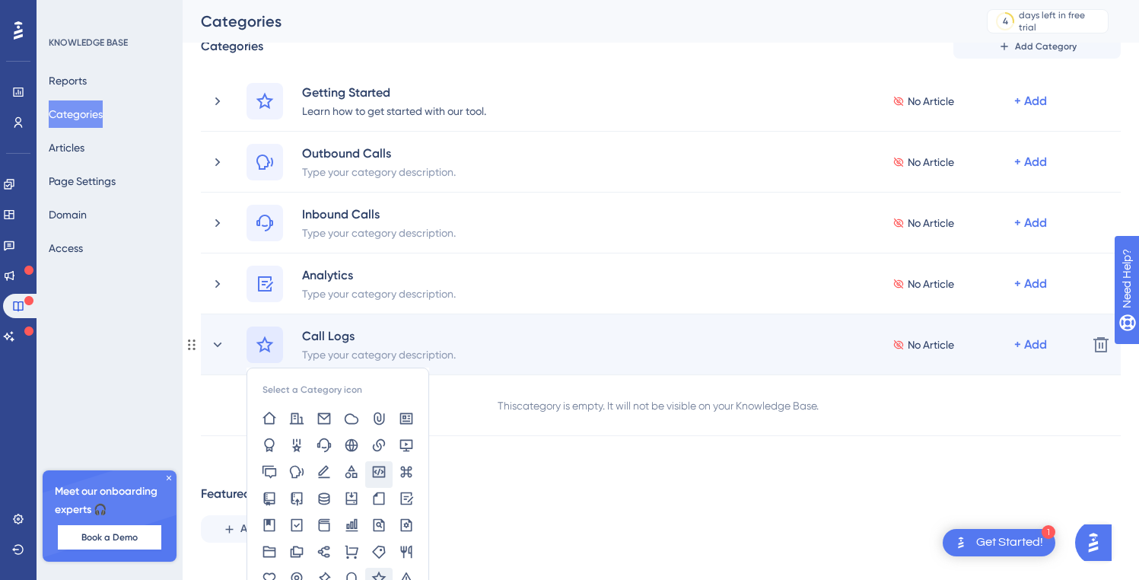
scroll to position [65, 0]
click at [401, 493] on icon at bounding box center [407, 495] width 13 height 13
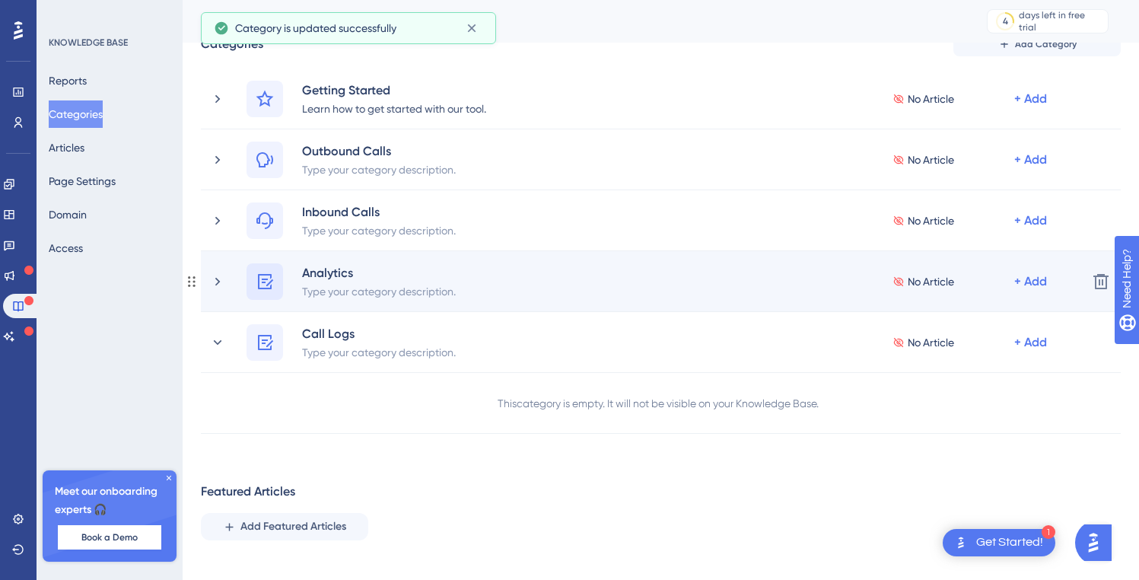
click at [272, 283] on icon at bounding box center [265, 281] width 18 height 18
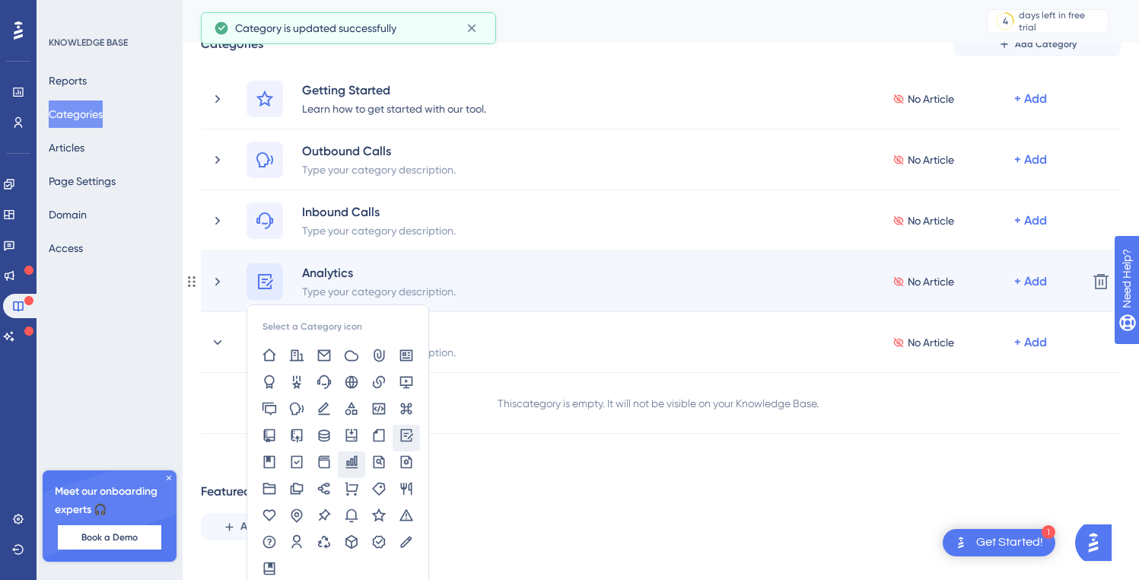
click at [357, 454] on icon at bounding box center [351, 461] width 15 height 15
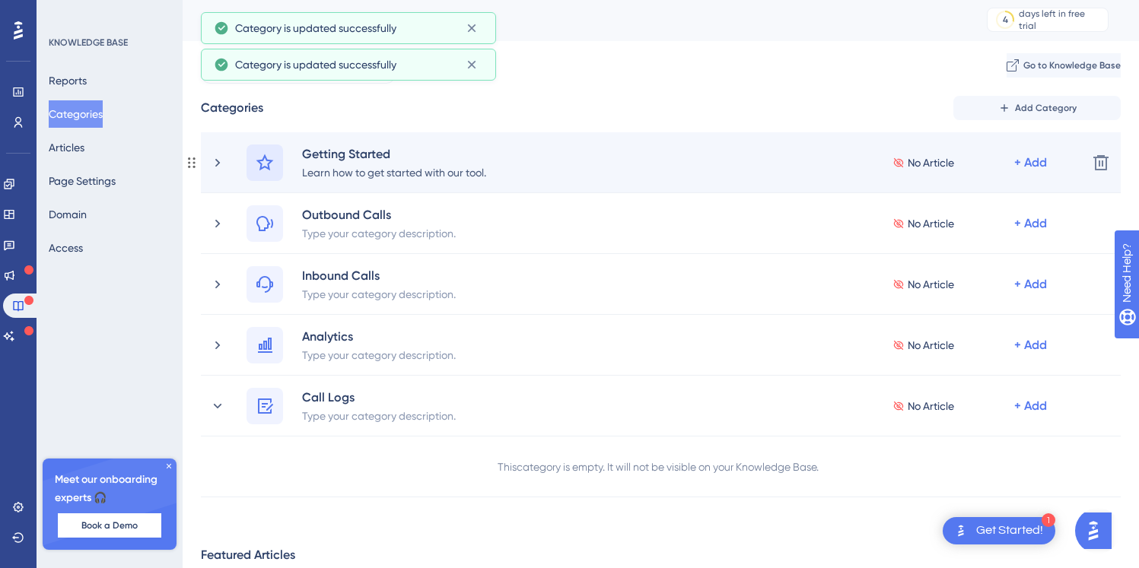
scroll to position [3, 0]
click at [268, 162] on icon at bounding box center [264, 160] width 17 height 17
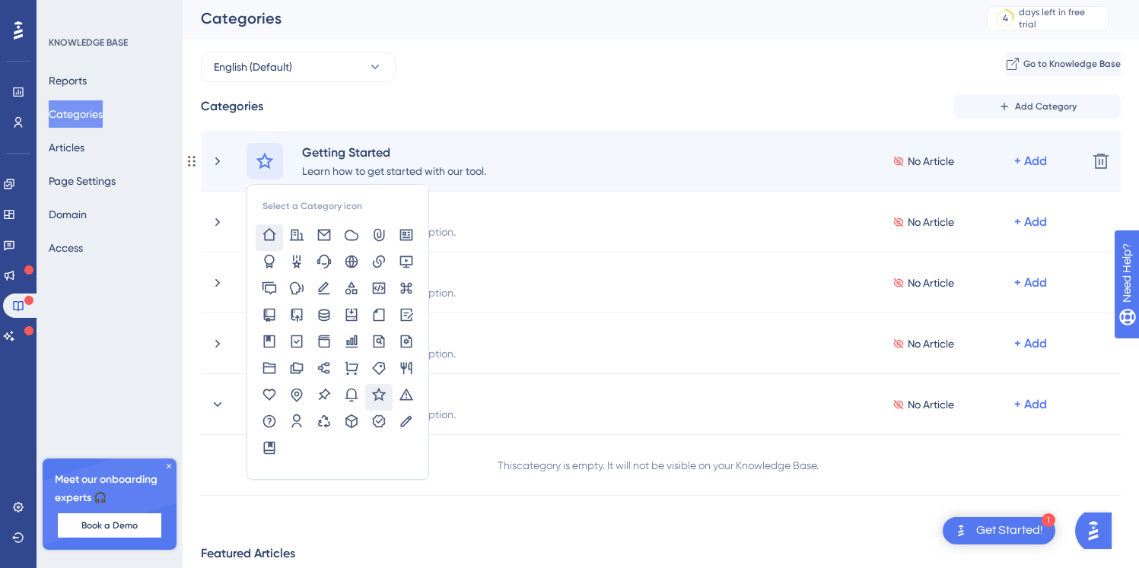
click at [270, 236] on icon at bounding box center [269, 234] width 15 height 15
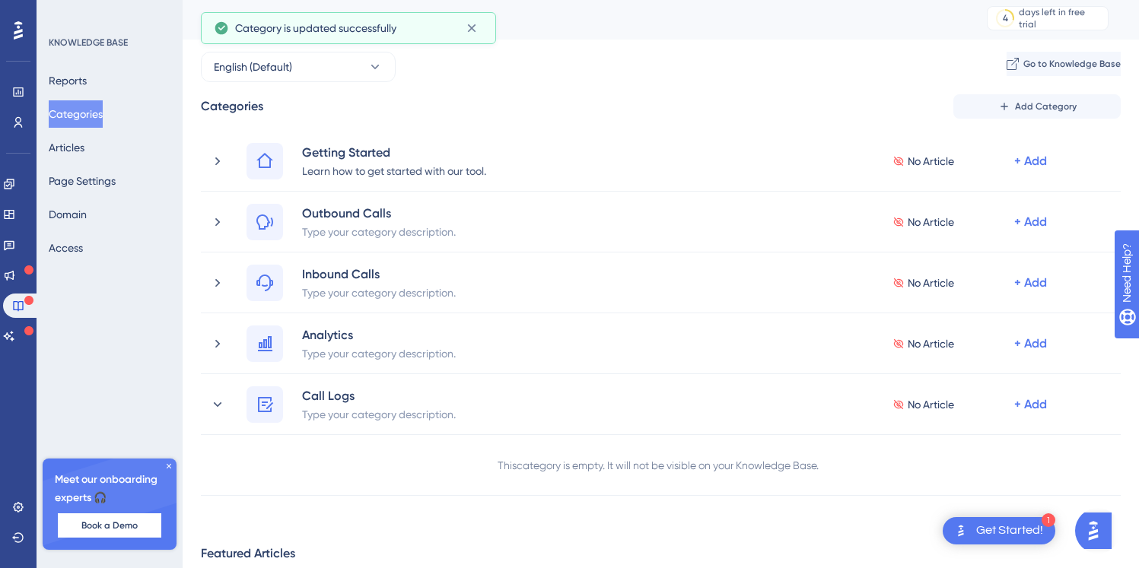
click at [484, 110] on div "Categories Add Category" at bounding box center [661, 106] width 920 height 24
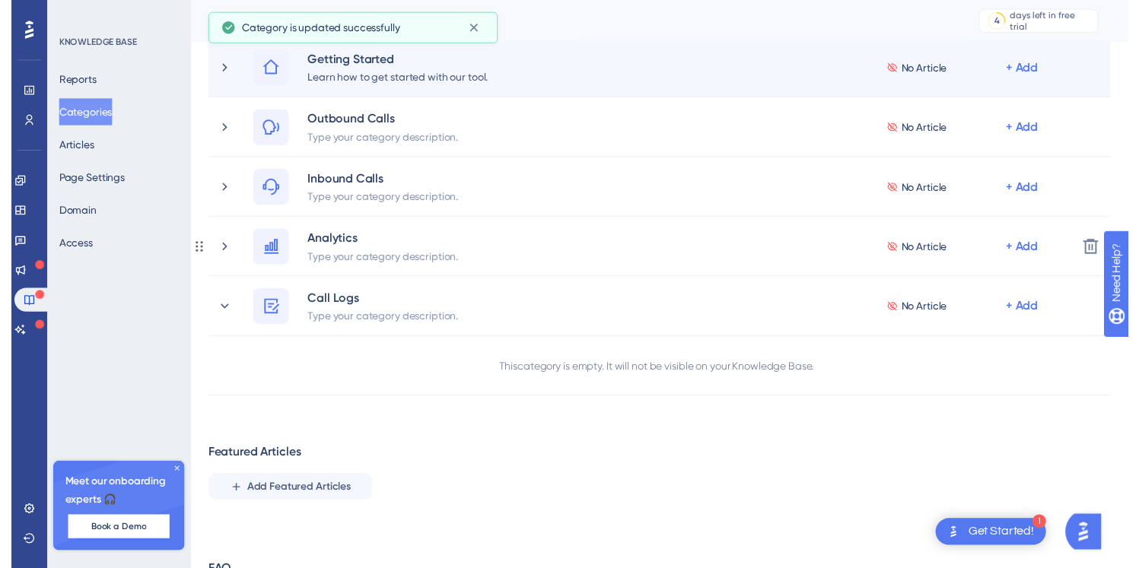
scroll to position [0, 0]
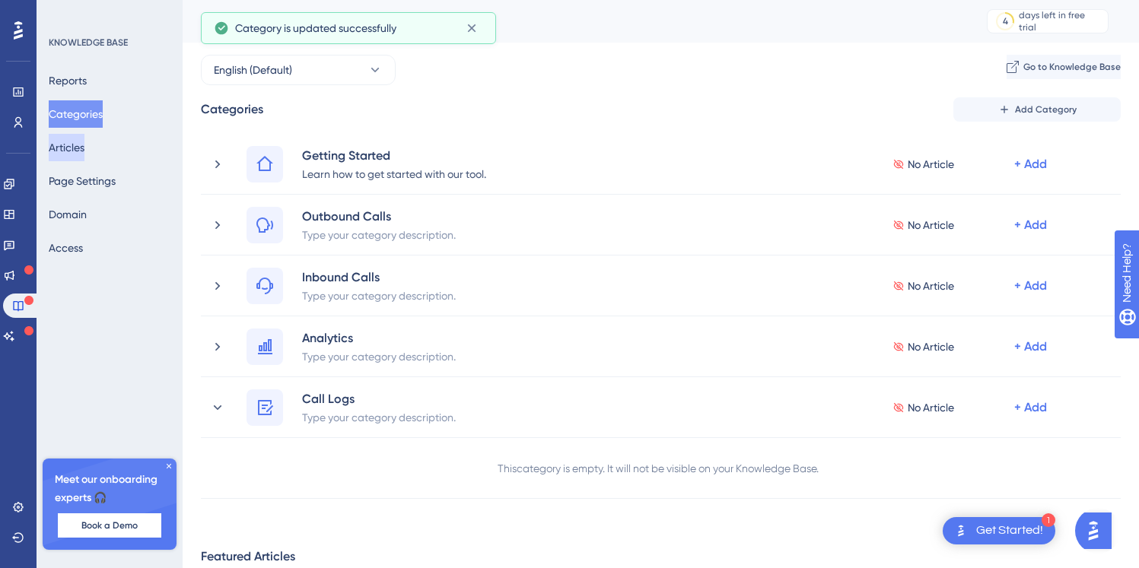
click at [84, 146] on button "Articles" at bounding box center [67, 147] width 36 height 27
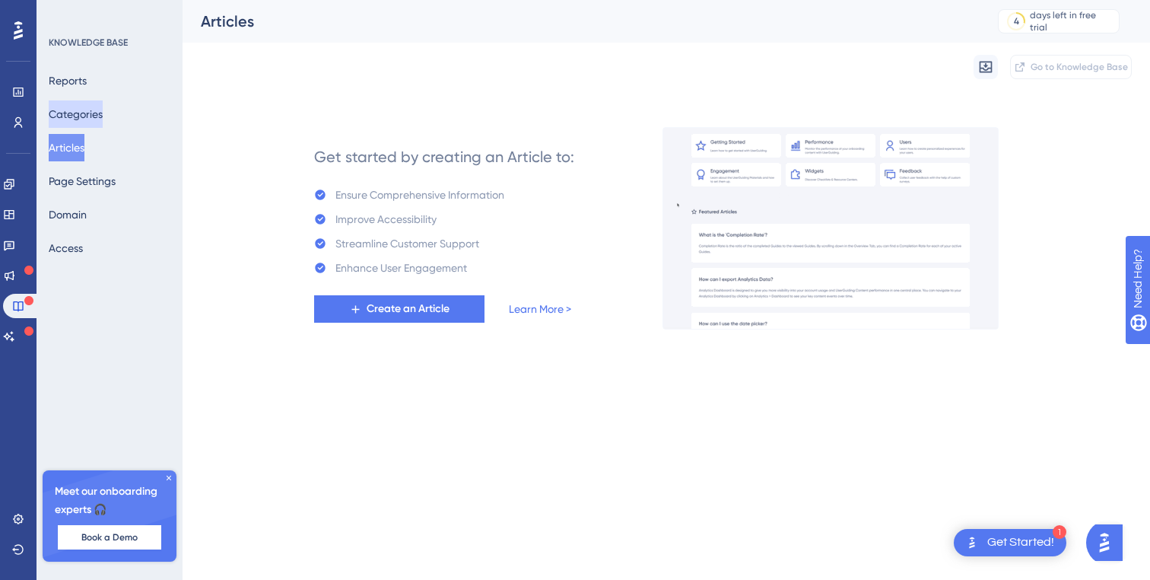
click at [97, 104] on button "Categories" at bounding box center [76, 113] width 54 height 27
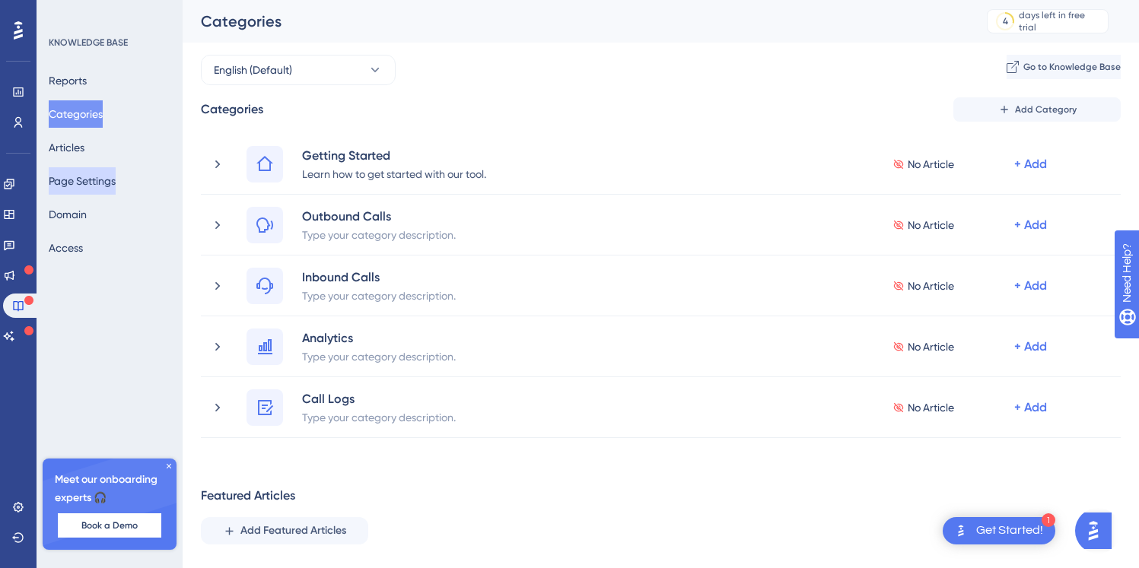
click at [94, 177] on button "Page Settings" at bounding box center [82, 180] width 67 height 27
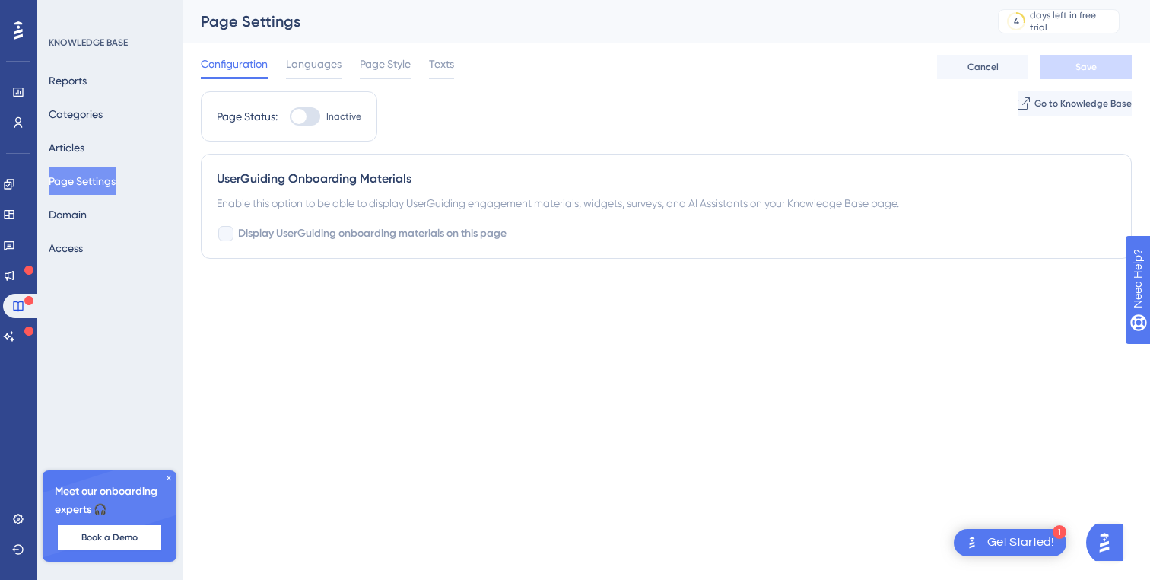
click at [310, 123] on div at bounding box center [305, 116] width 30 height 18
click at [290, 117] on input "Inactive" at bounding box center [289, 116] width 1 height 1
checkbox input "true"
click at [1088, 62] on span "Save" at bounding box center [1085, 67] width 21 height 12
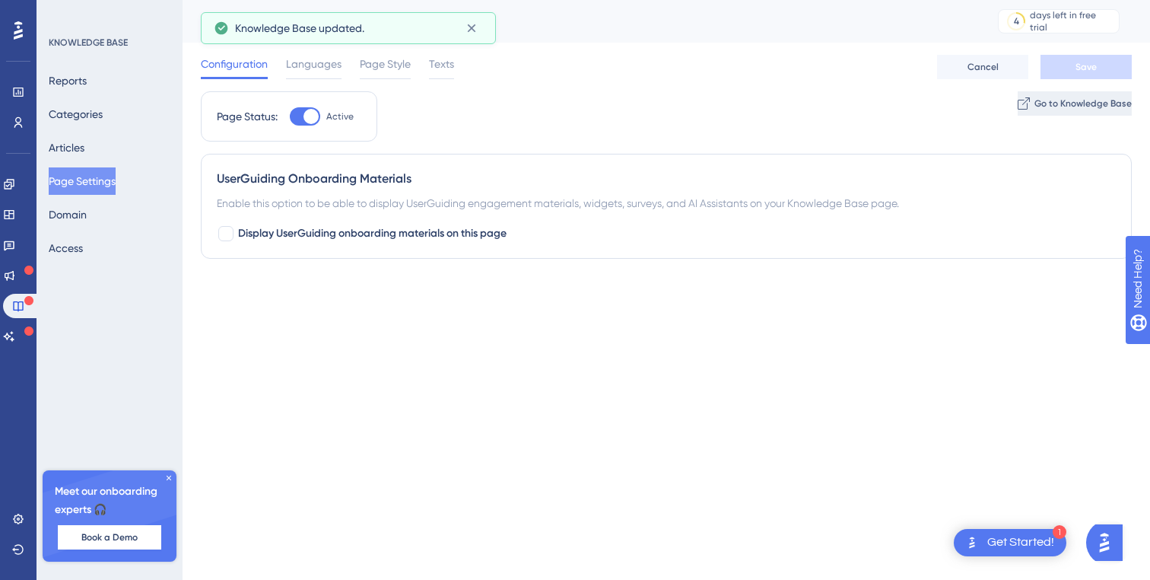
click at [1066, 105] on span "Go to Knowledge Base" at bounding box center [1082, 103] width 97 height 12
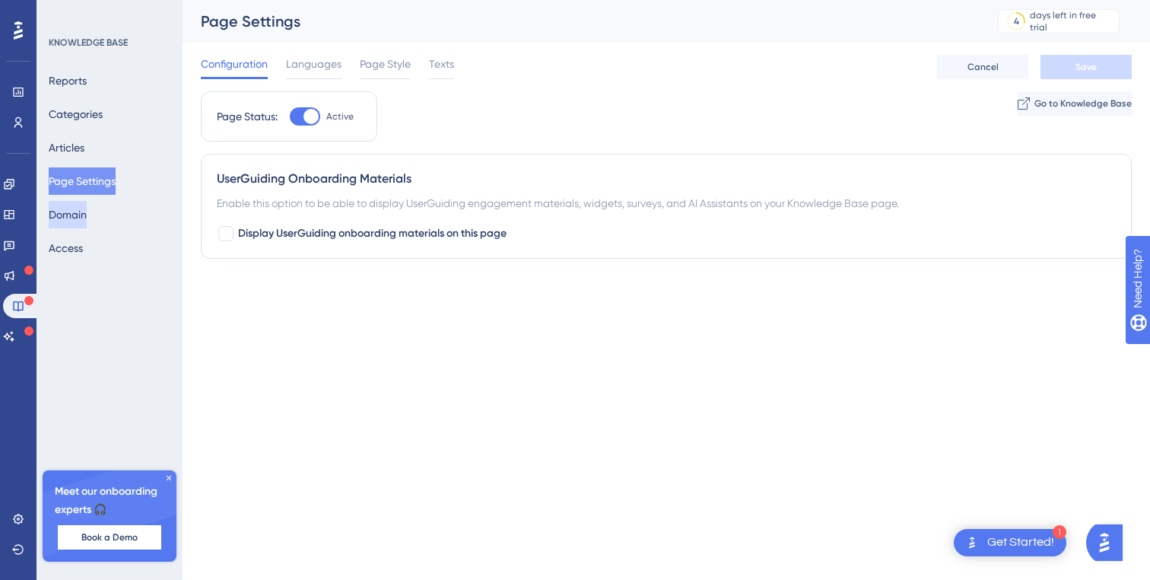
click at [75, 218] on button "Domain" at bounding box center [68, 214] width 38 height 27
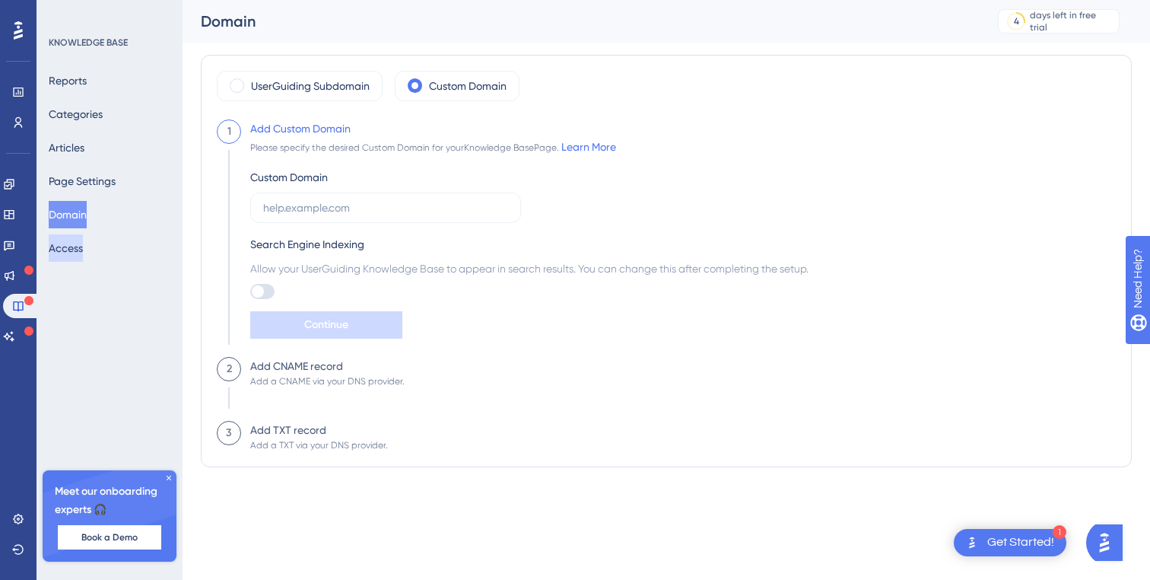
click at [83, 246] on button "Access" at bounding box center [66, 247] width 34 height 27
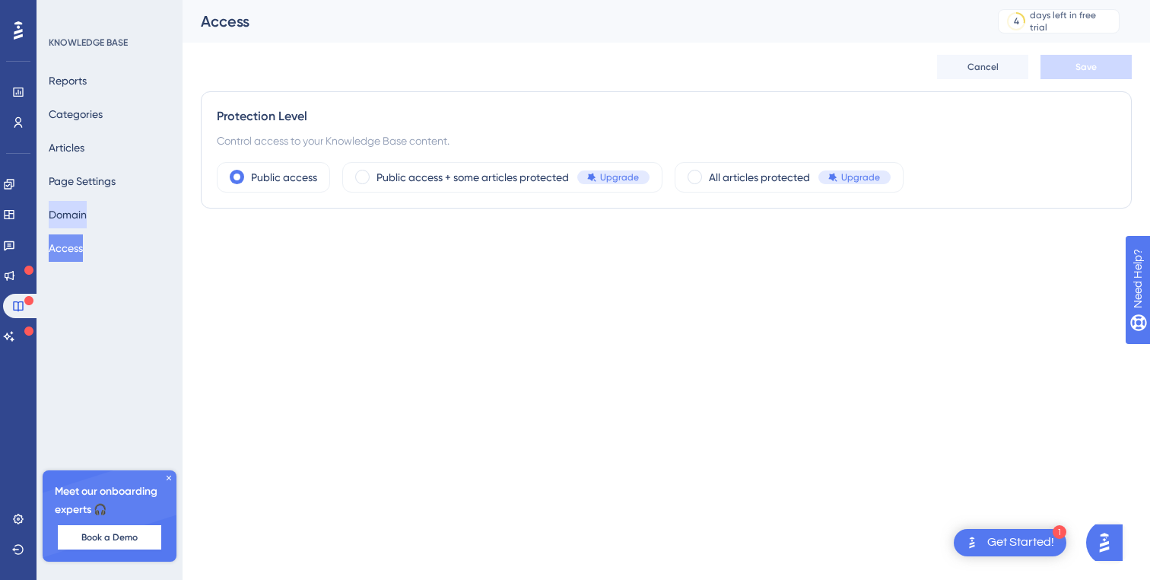
click at [87, 218] on button "Domain" at bounding box center [68, 214] width 38 height 27
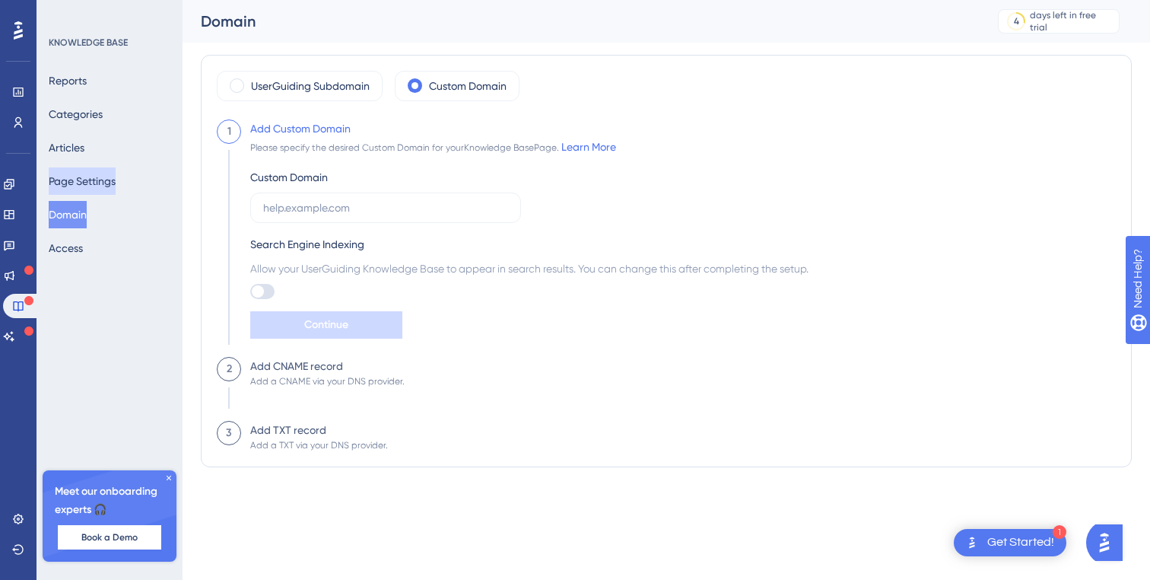
click at [102, 173] on button "Page Settings" at bounding box center [82, 180] width 67 height 27
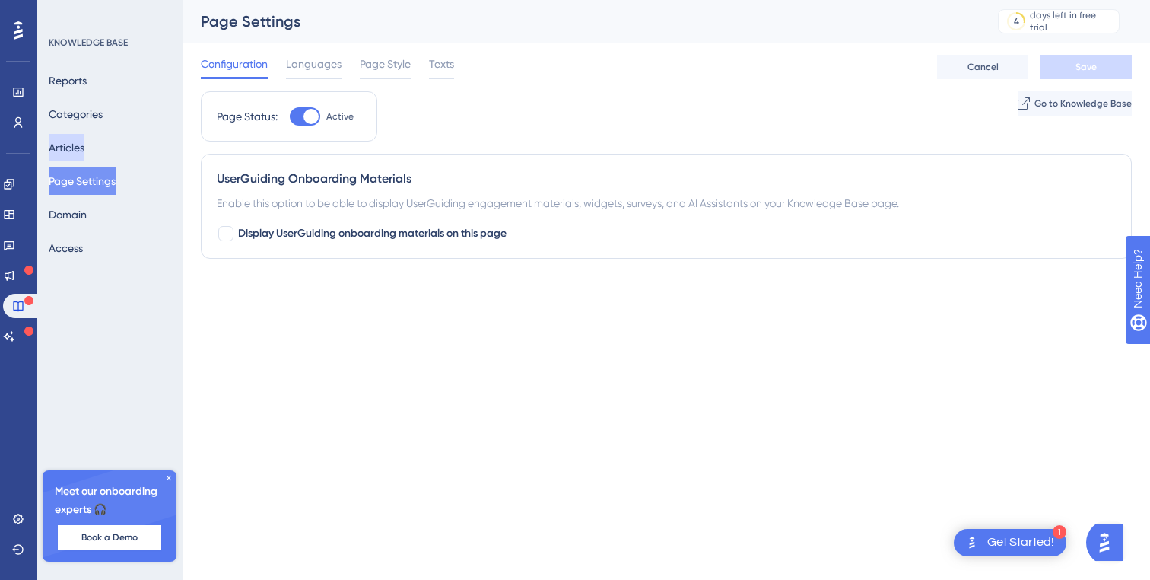
click at [84, 153] on button "Articles" at bounding box center [67, 147] width 36 height 27
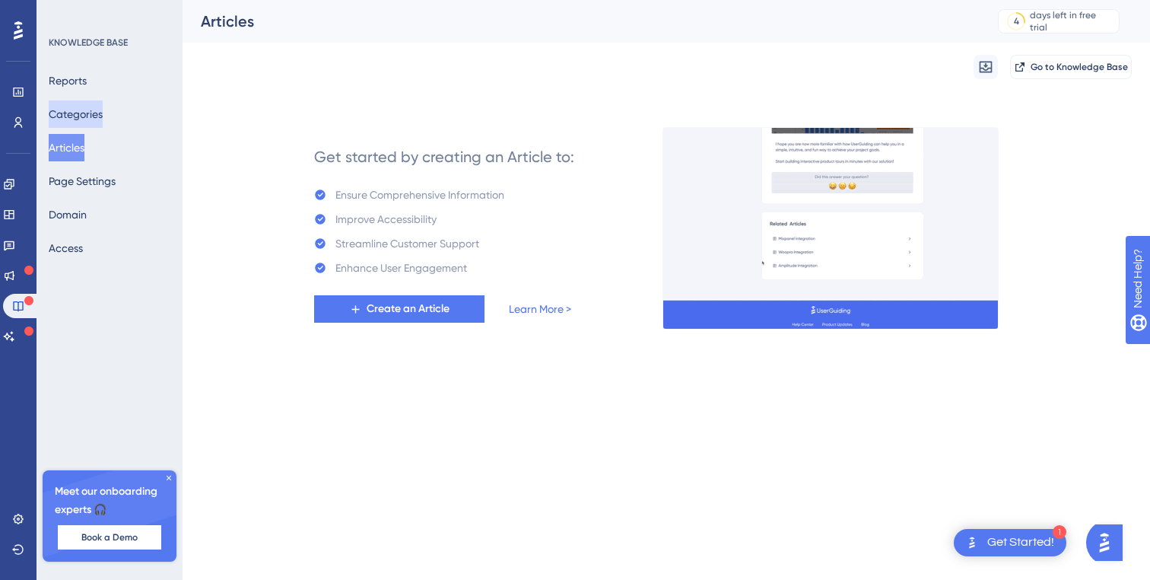
click at [95, 114] on button "Categories" at bounding box center [76, 113] width 54 height 27
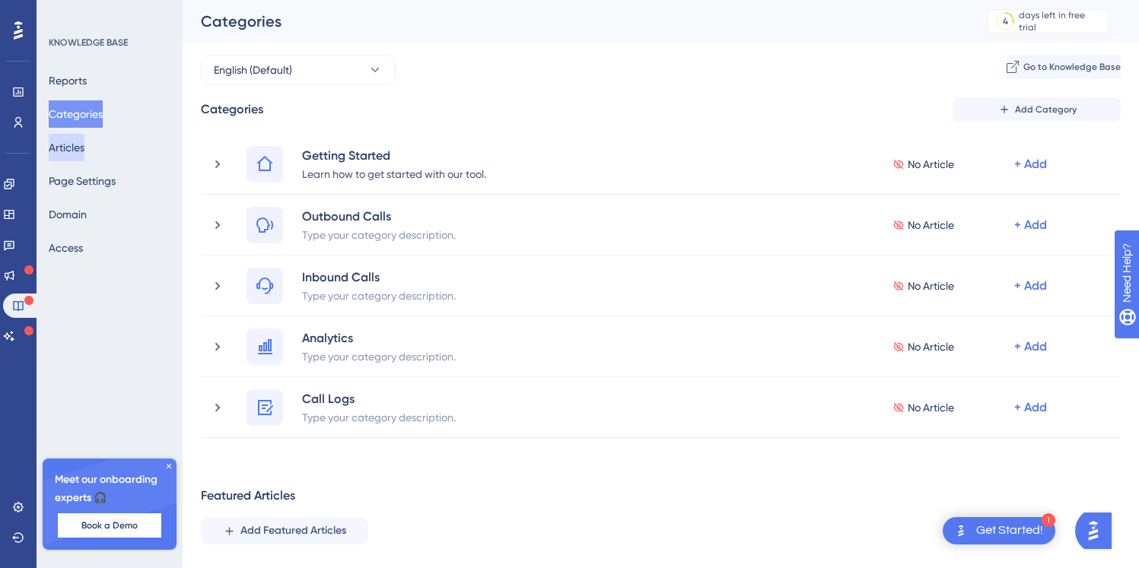
click at [84, 150] on button "Articles" at bounding box center [67, 147] width 36 height 27
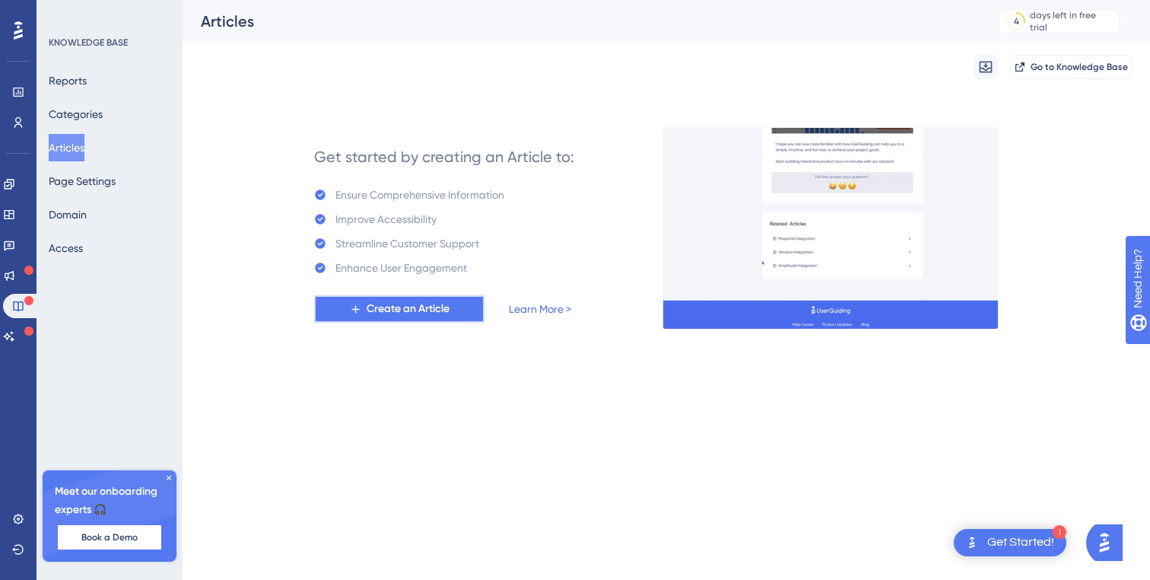
click at [396, 300] on span "Create an Article" at bounding box center [408, 309] width 83 height 18
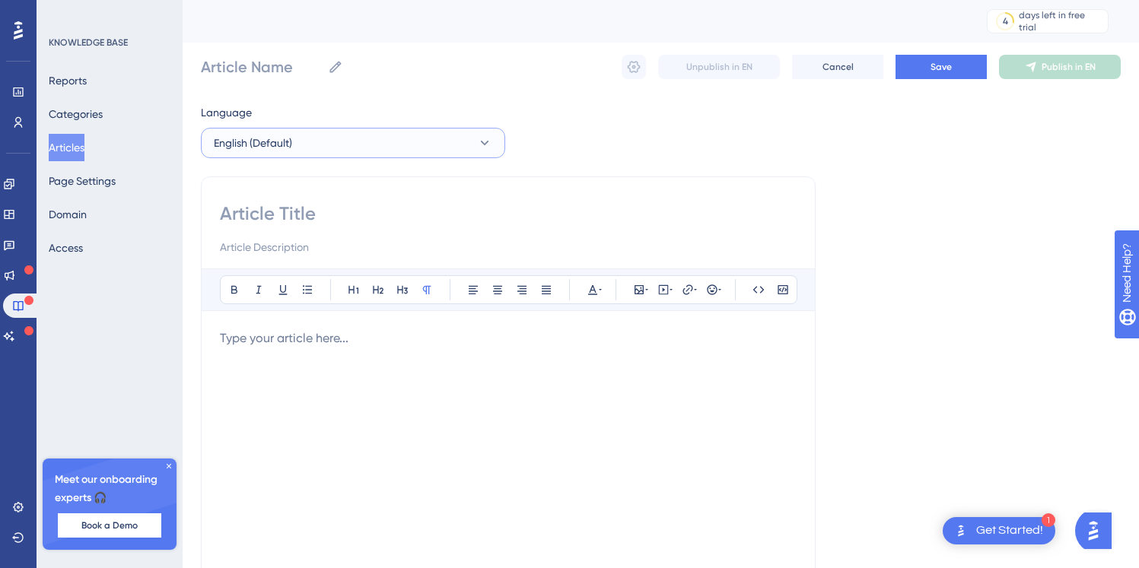
click at [261, 146] on span "English (Default)" at bounding box center [253, 143] width 78 height 18
click at [619, 167] on div "Language English (Default) English (Default) English (Default) No translation B…" at bounding box center [661, 438] width 920 height 671
click at [287, 250] on input at bounding box center [508, 247] width 577 height 18
click at [291, 208] on input at bounding box center [508, 214] width 577 height 24
click at [94, 109] on button "Categories" at bounding box center [76, 113] width 54 height 27
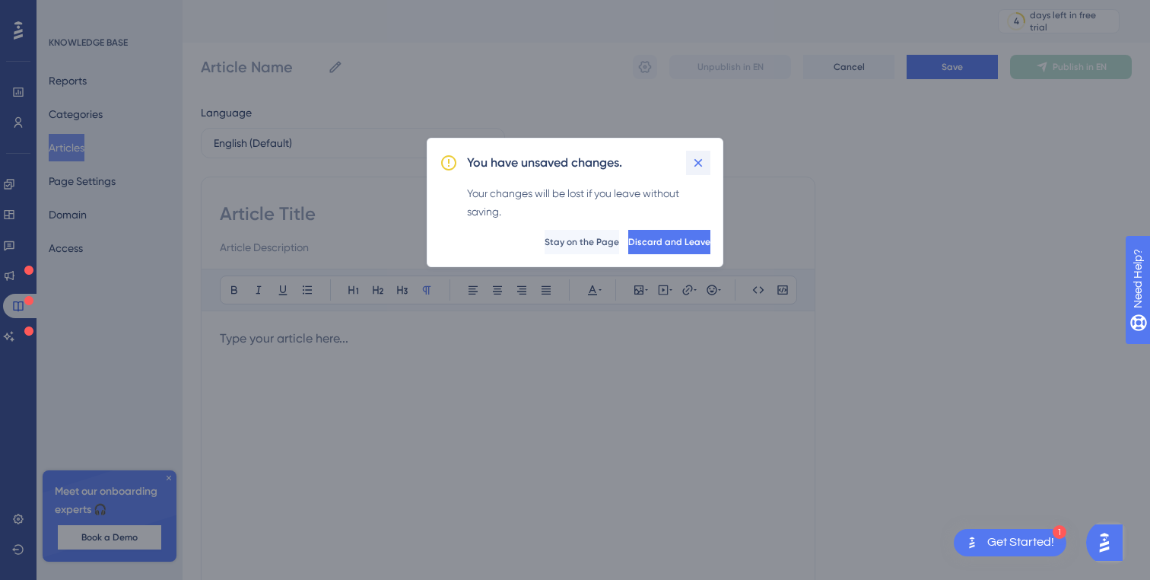
click at [702, 164] on icon at bounding box center [698, 162] width 15 height 15
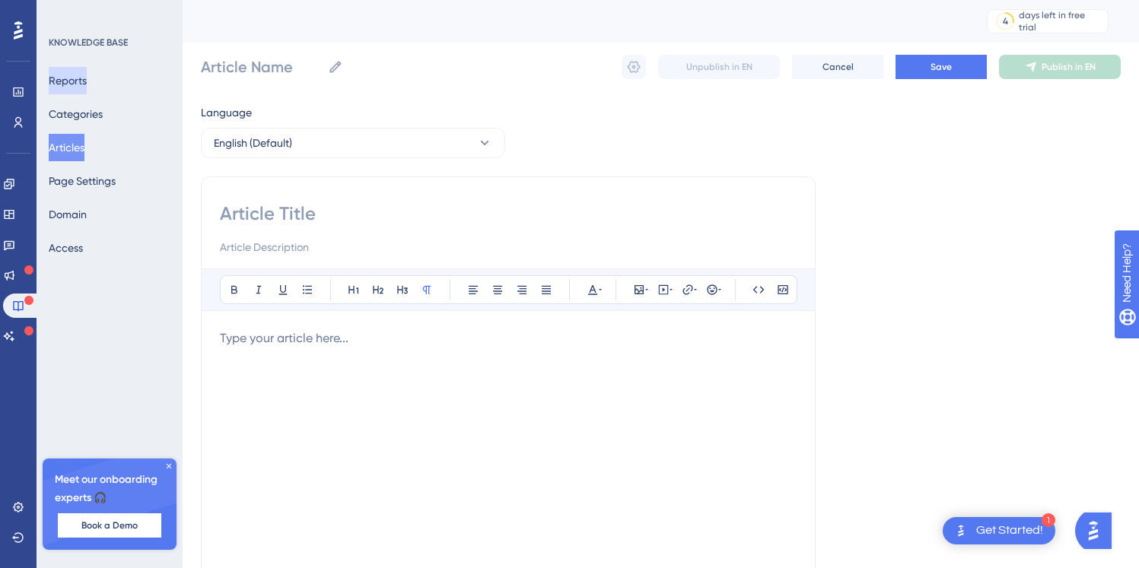
click at [84, 75] on button "Reports" at bounding box center [68, 80] width 38 height 27
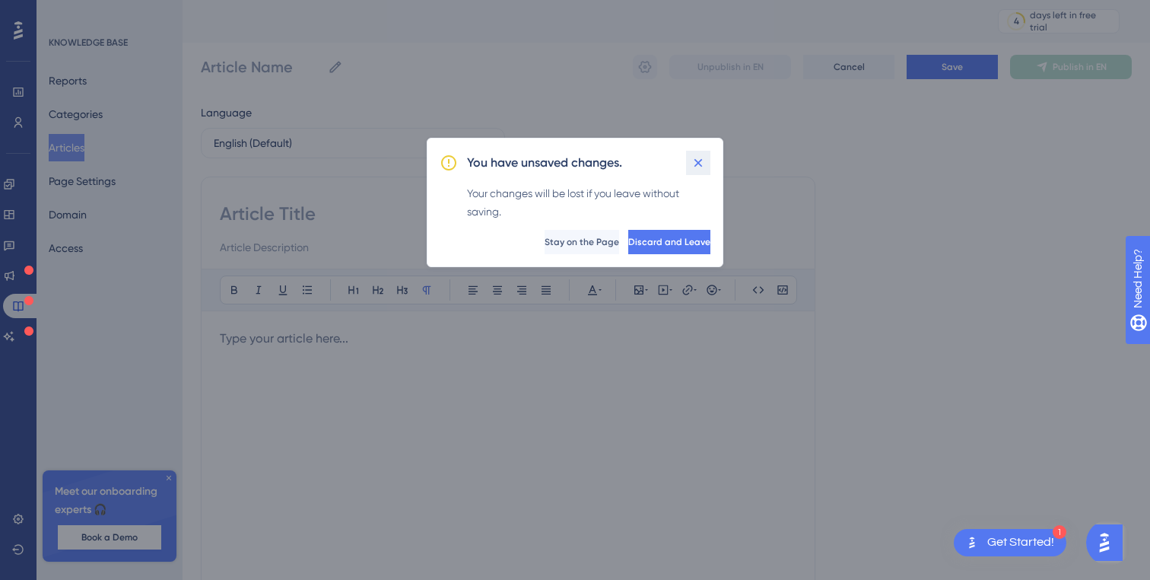
click at [706, 170] on button at bounding box center [698, 163] width 24 height 24
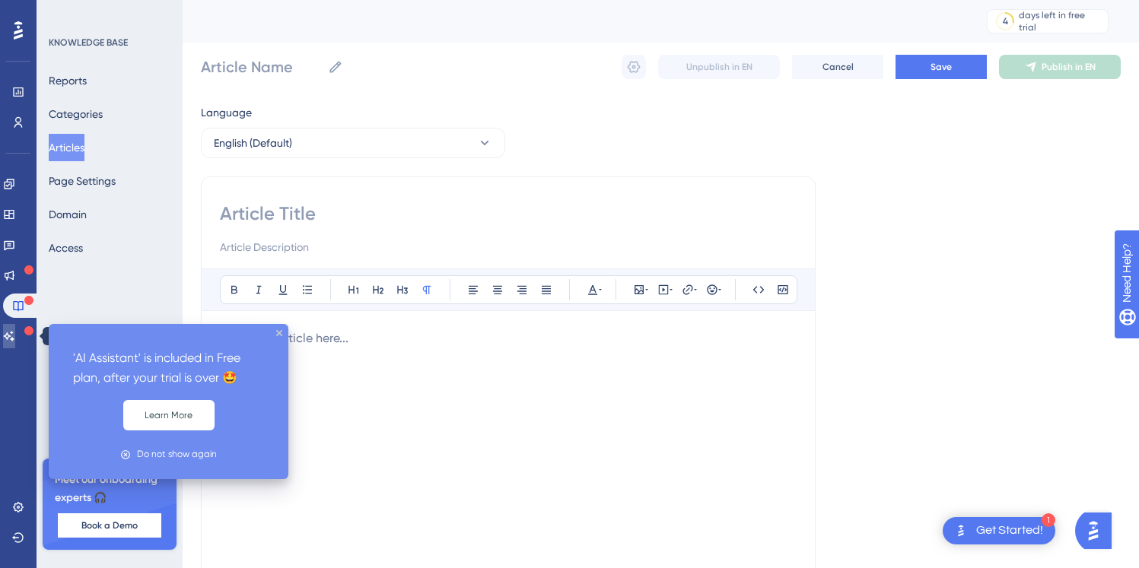
click at [15, 334] on icon at bounding box center [9, 336] width 12 height 12
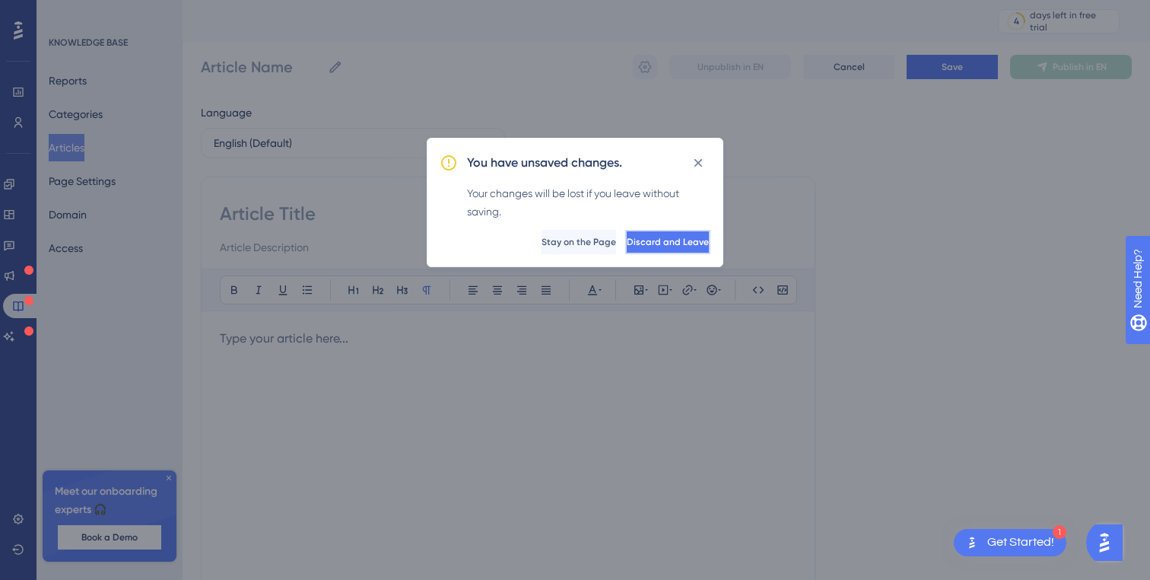
click at [673, 244] on span "Discard and Leave" at bounding box center [668, 242] width 82 height 12
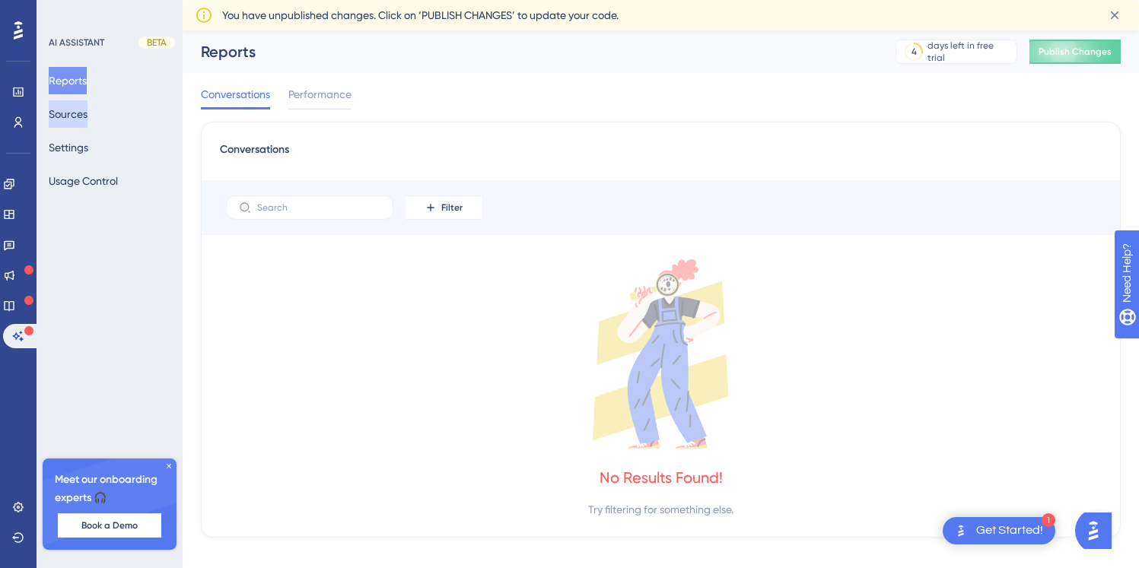
click at [78, 113] on button "Sources" at bounding box center [68, 113] width 39 height 27
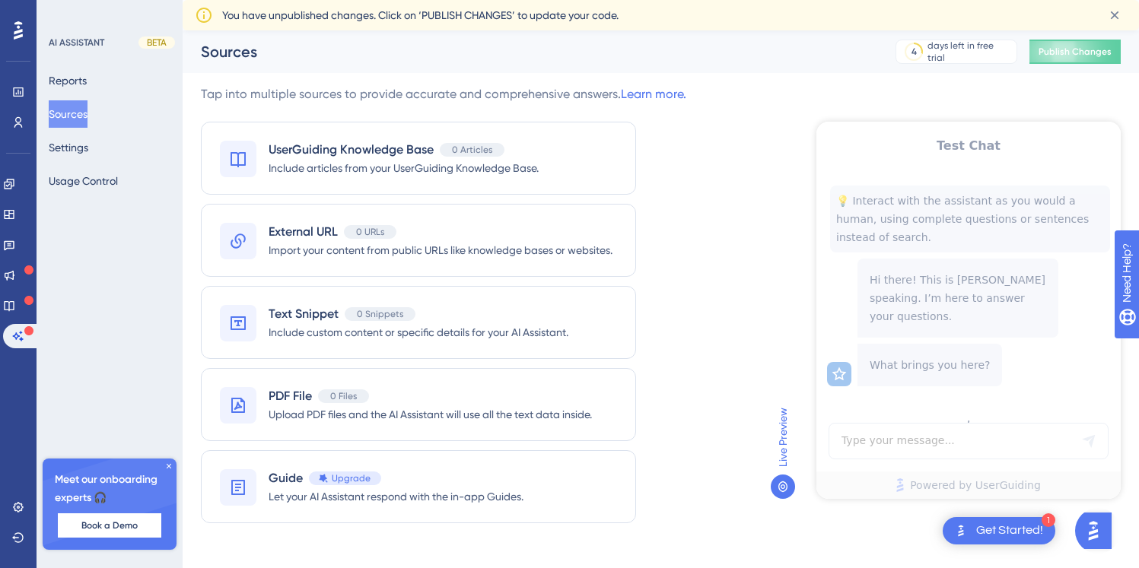
click at [1018, 540] on div "1 Get Started!" at bounding box center [998, 530] width 113 height 27
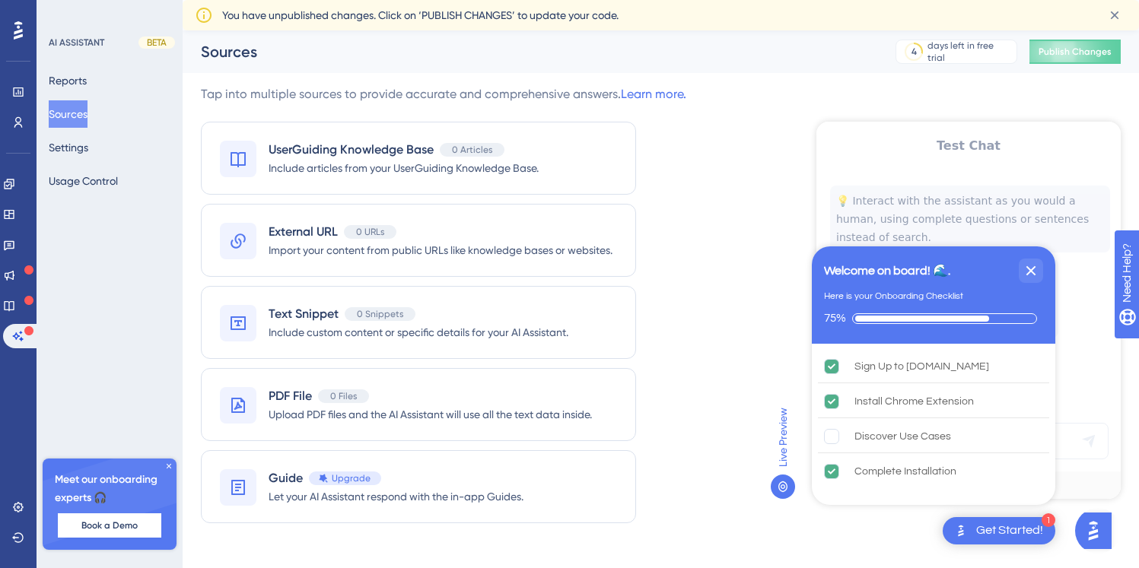
click at [1017, 538] on div "Get Started!" at bounding box center [1009, 531] width 67 height 17
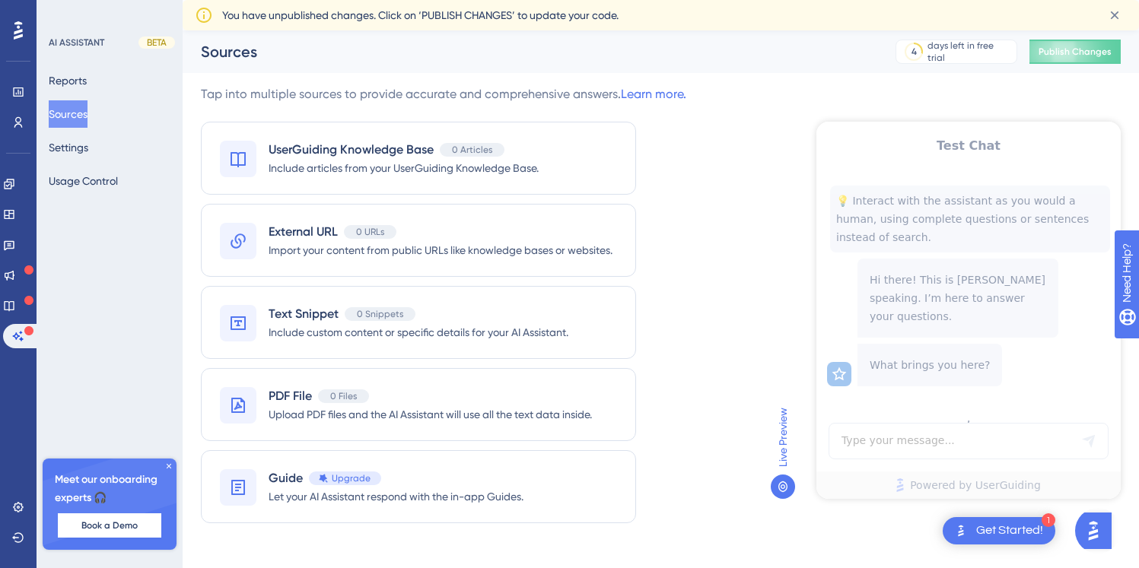
click at [783, 484] on icon at bounding box center [782, 486] width 9 height 11
click at [794, 416] on div "Live Preview" at bounding box center [782, 453] width 24 height 91
click at [1097, 526] on img "Open AI Assistant Launcher" at bounding box center [1092, 530] width 27 height 27
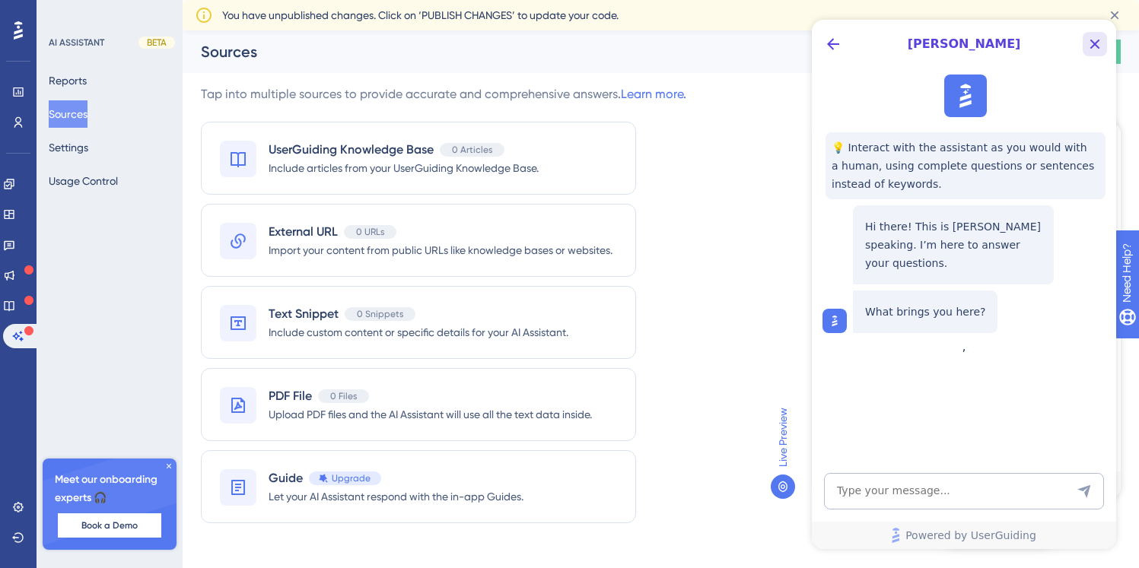
click at [1091, 43] on icon "Close Button" at bounding box center [1094, 44] width 18 height 18
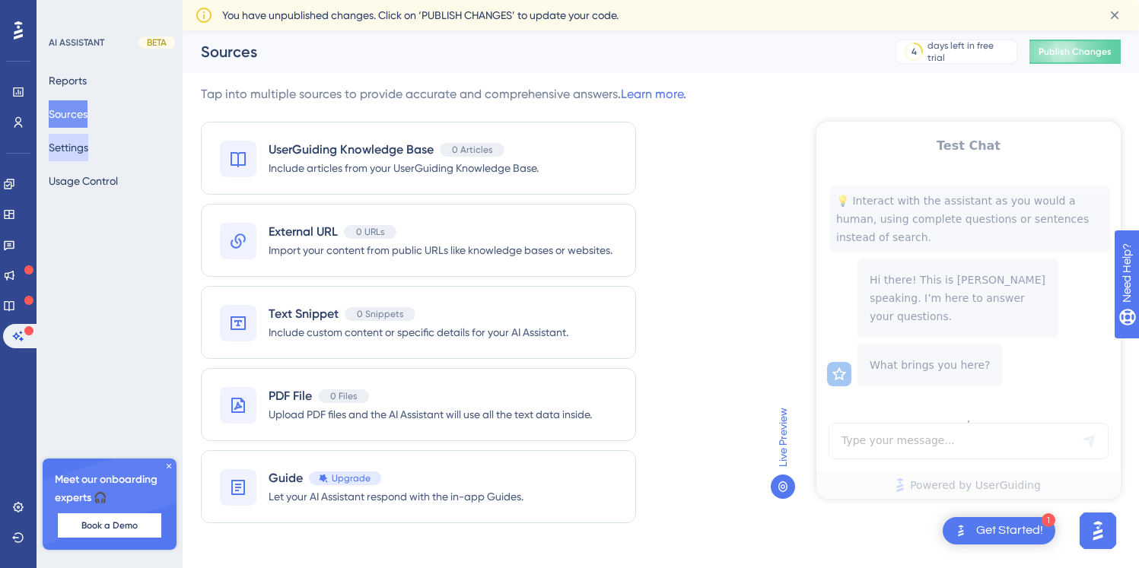
click at [71, 147] on button "Settings" at bounding box center [69, 147] width 40 height 27
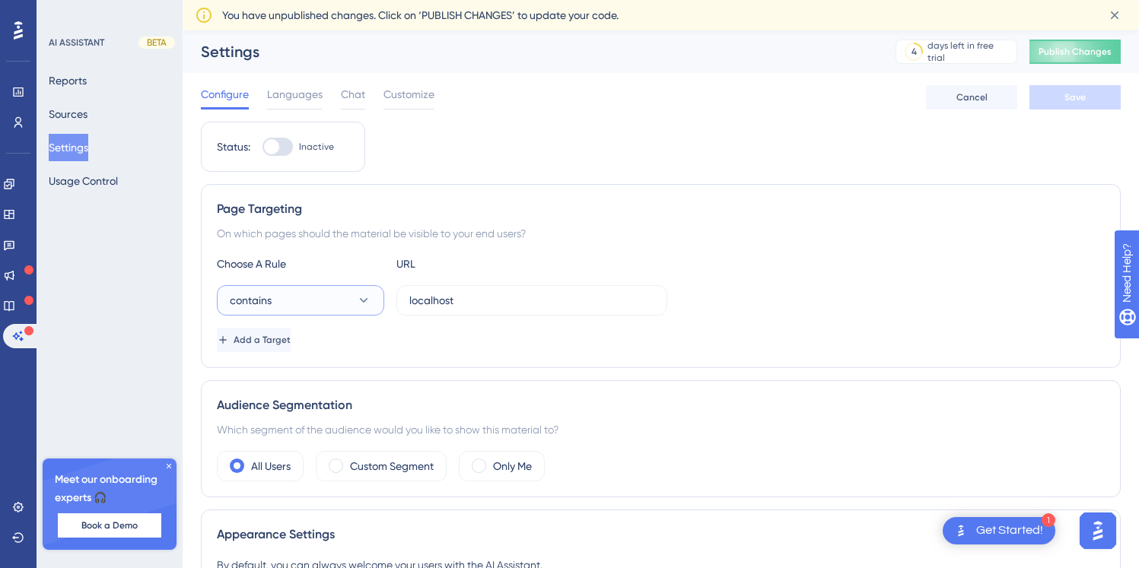
click at [353, 295] on button "contains" at bounding box center [300, 300] width 167 height 30
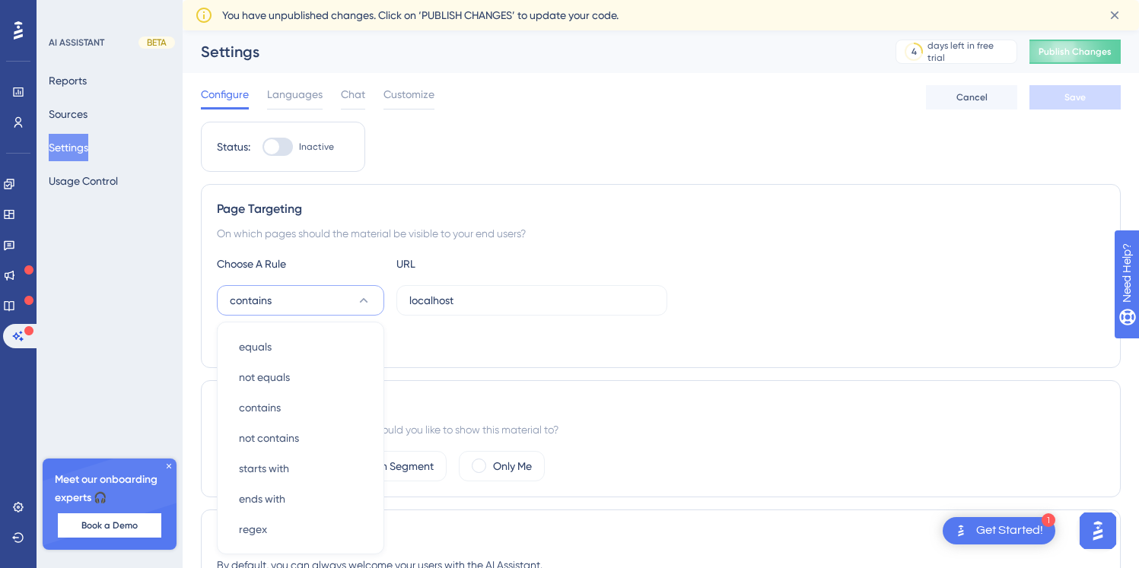
scroll to position [154, 0]
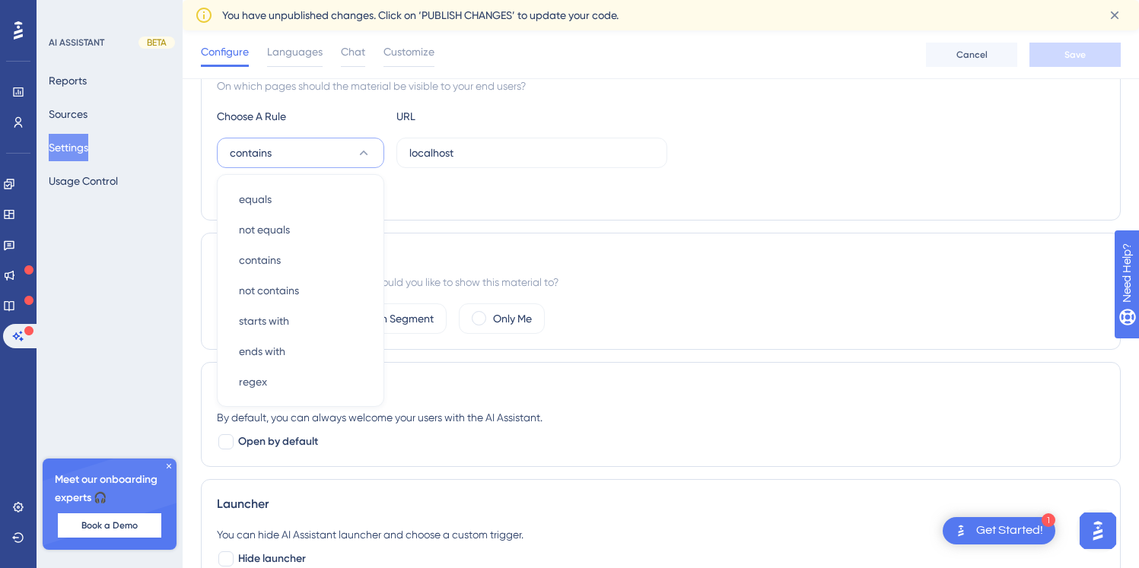
click at [609, 208] on div "Page Targeting On which pages should the material be visible to your end users?…" at bounding box center [661, 129] width 920 height 184
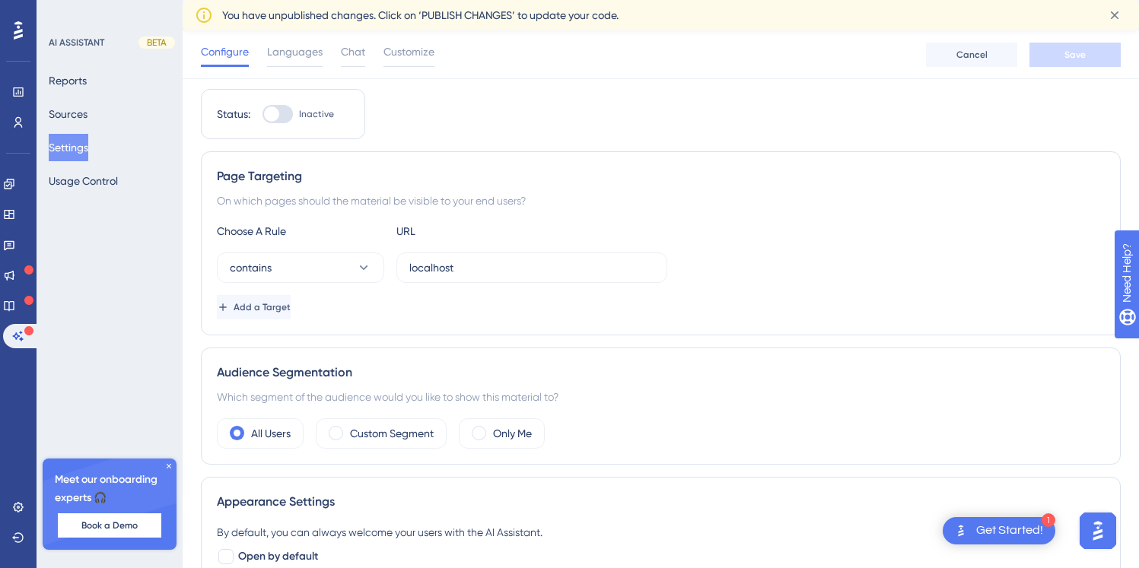
scroll to position [0, 0]
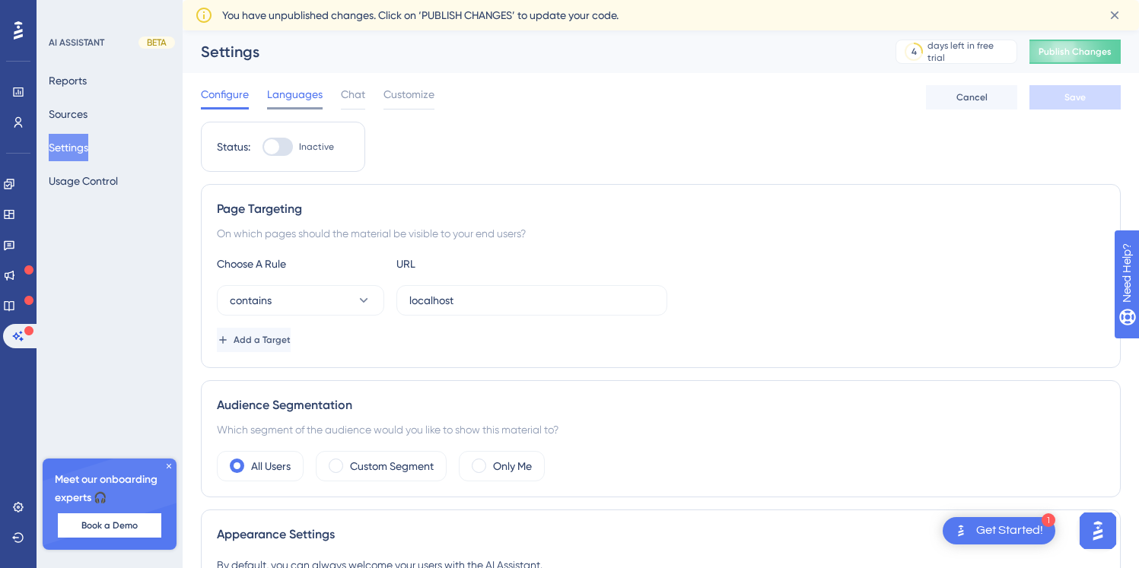
click at [294, 103] on div "Languages" at bounding box center [295, 97] width 56 height 24
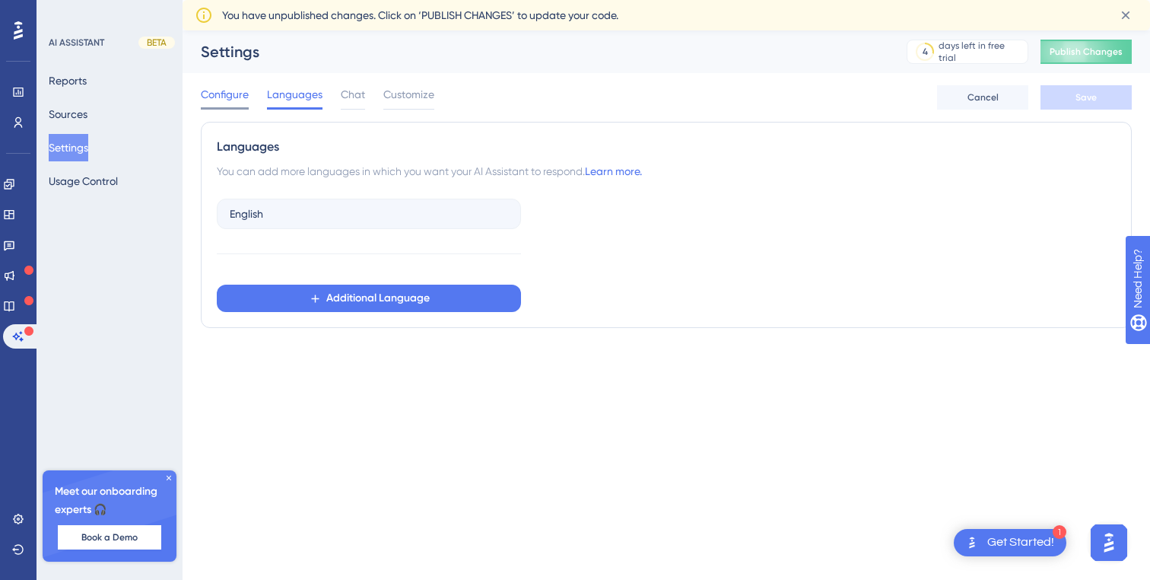
click at [234, 96] on span "Configure" at bounding box center [225, 94] width 48 height 18
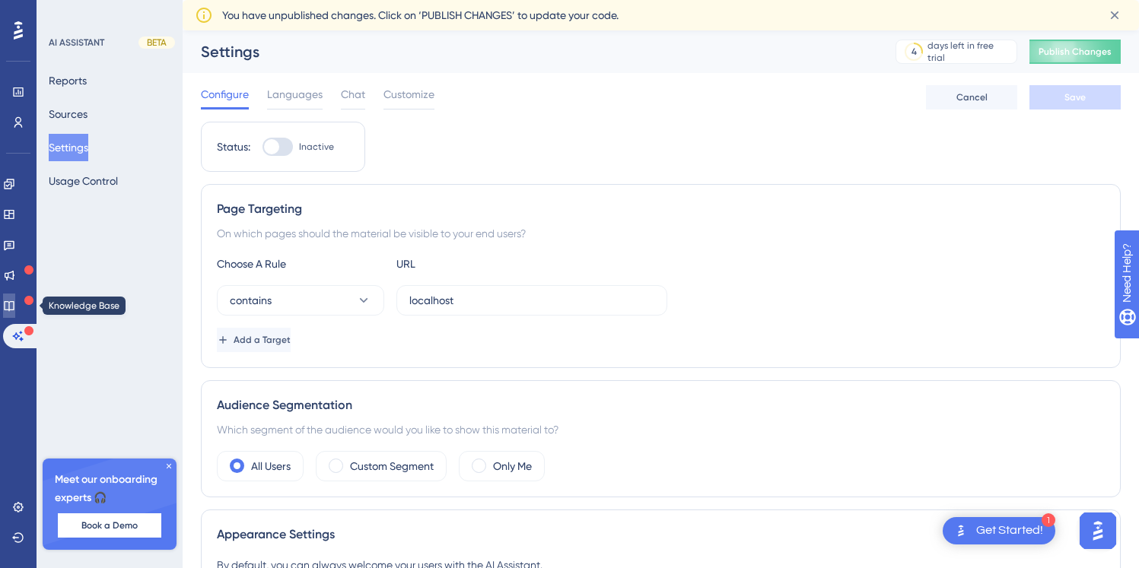
click at [14, 306] on icon at bounding box center [9, 306] width 10 height 10
